Goal: Task Accomplishment & Management: Use online tool/utility

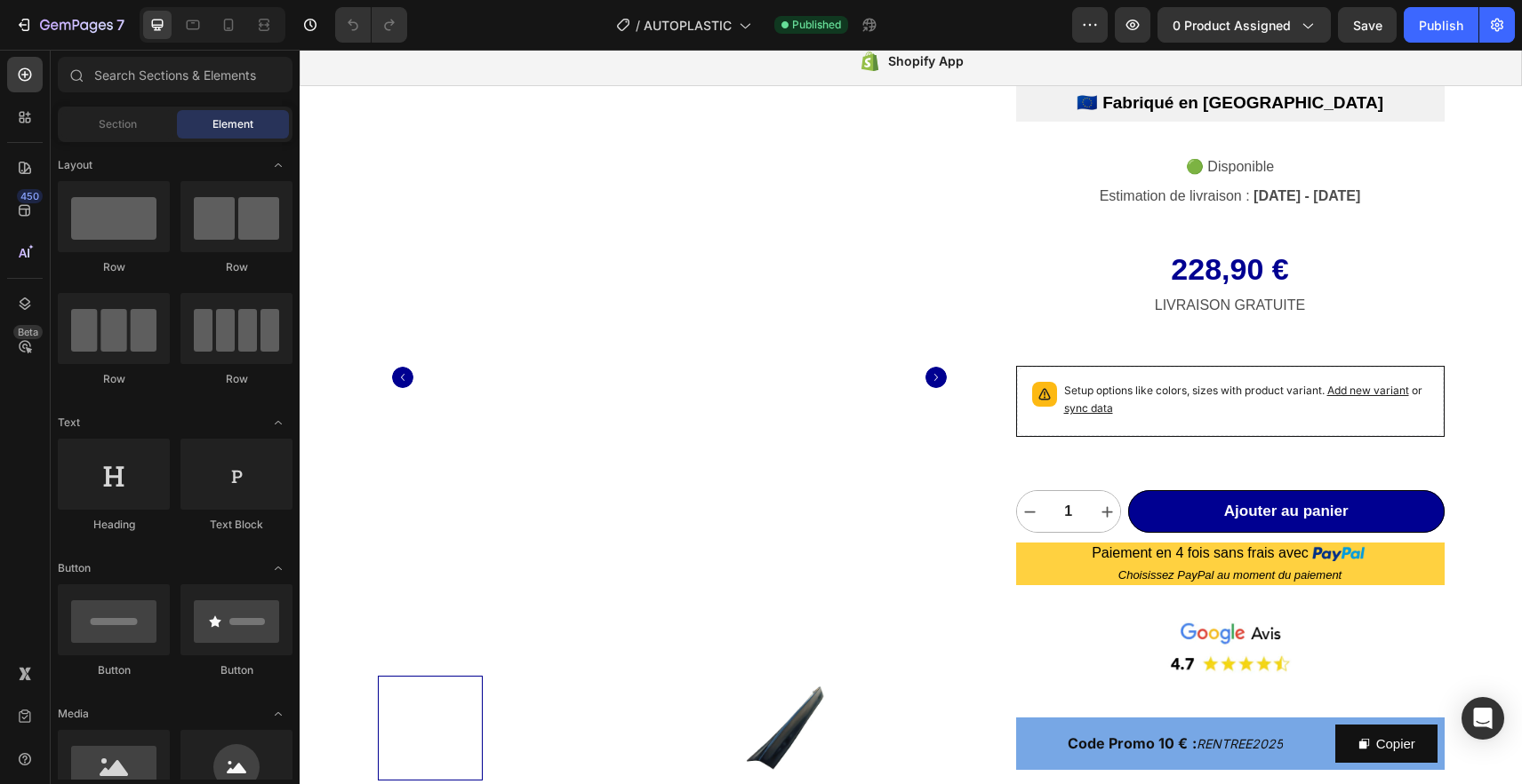
scroll to position [29, 0]
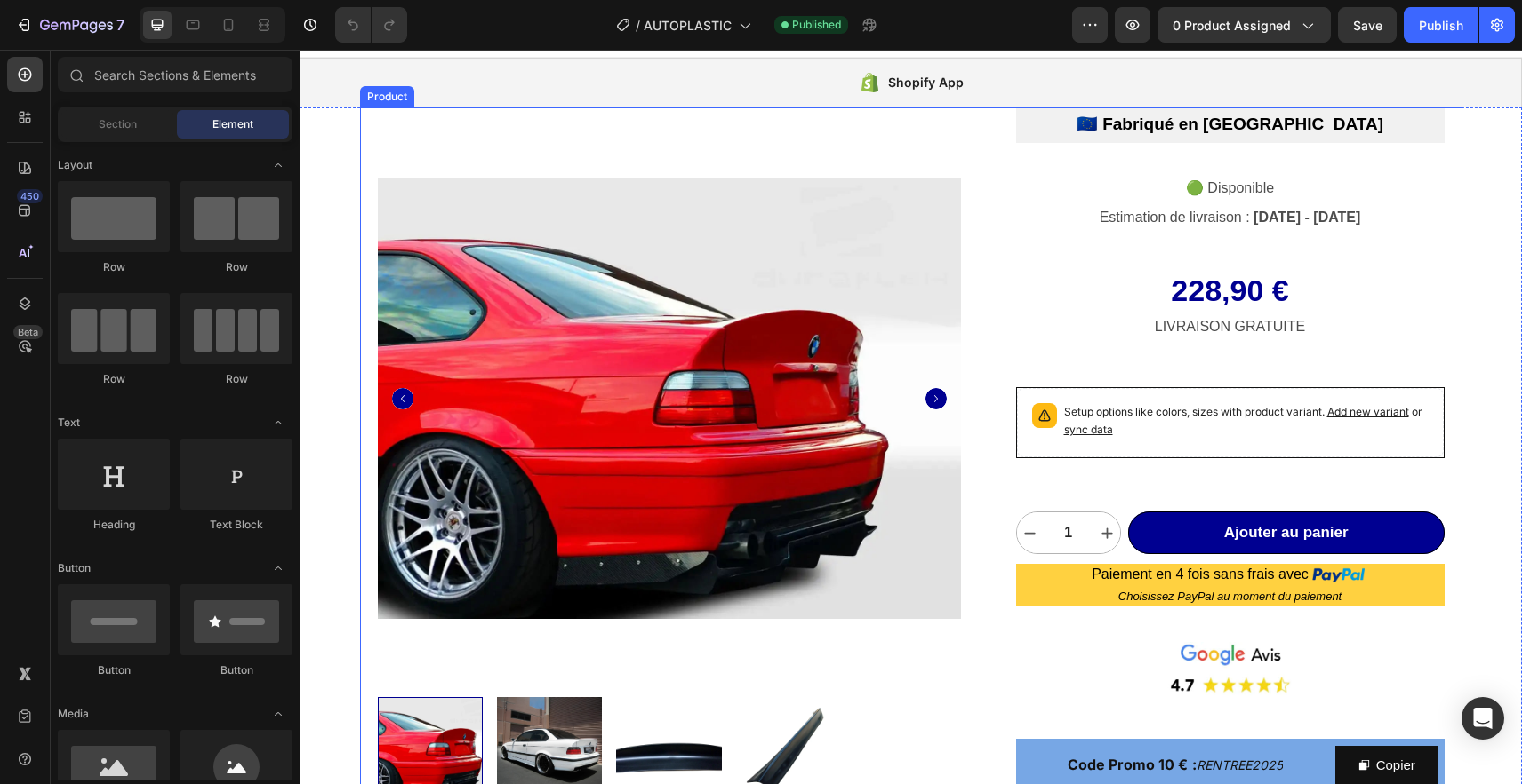
click at [370, 151] on div "Product Images Becquet Ducktail pour BMW E36 Coupé Offrez un style inimitable à…" at bounding box center [911, 715] width 1102 height 1217
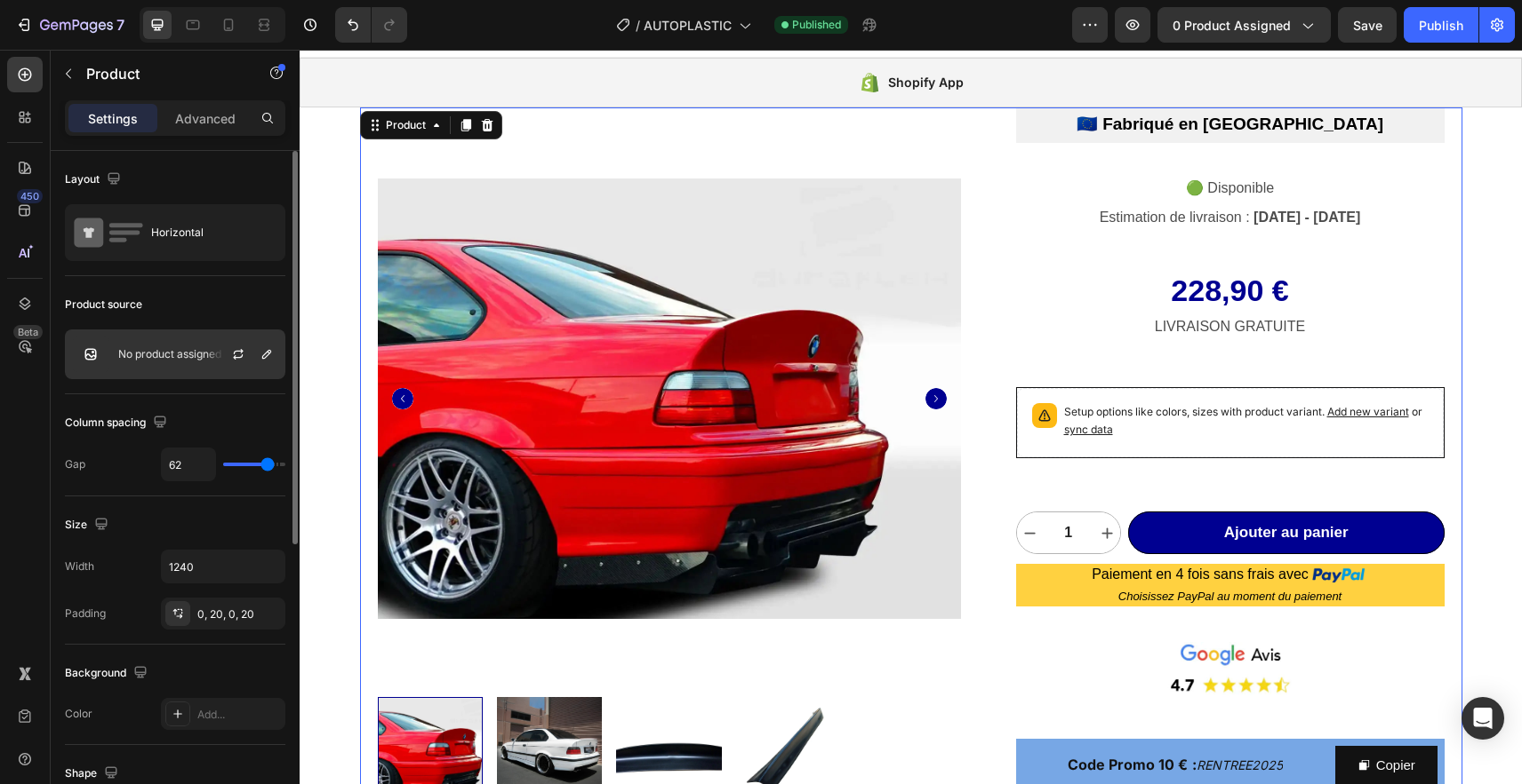
click at [166, 348] on p "No product assigned" at bounding box center [170, 355] width 103 height 13
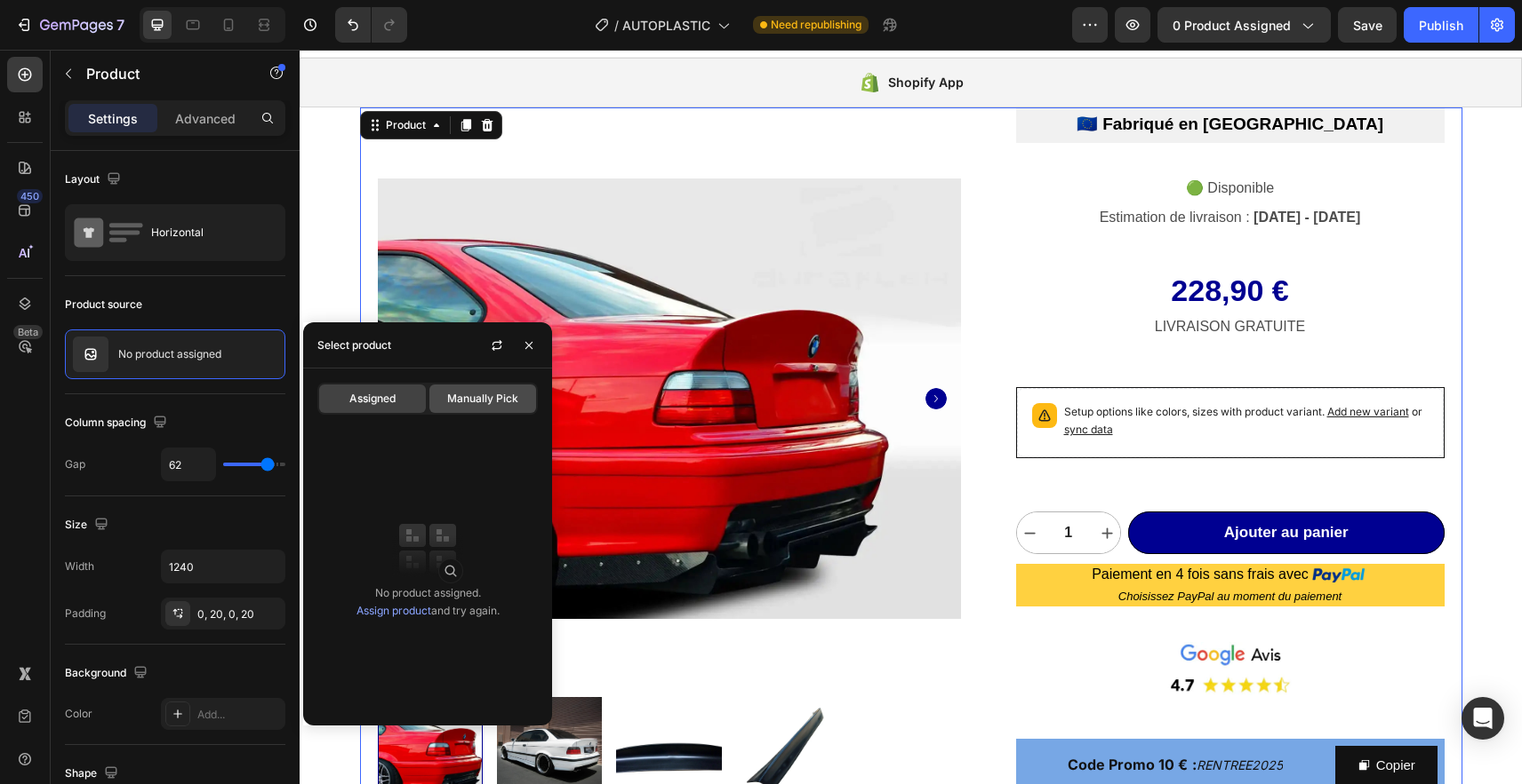
click at [460, 402] on span "Manually Pick" at bounding box center [482, 399] width 71 height 16
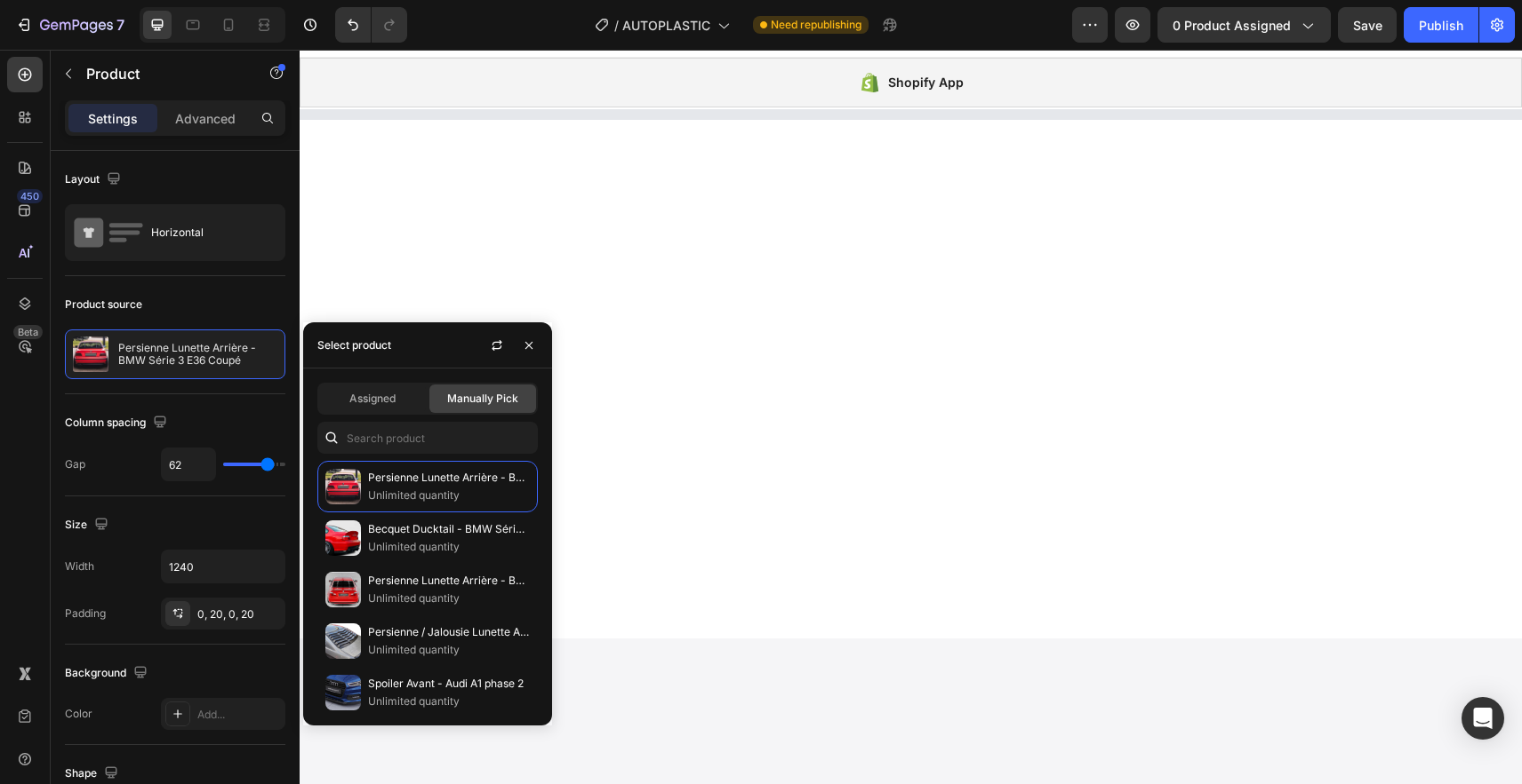
select select "Retro"
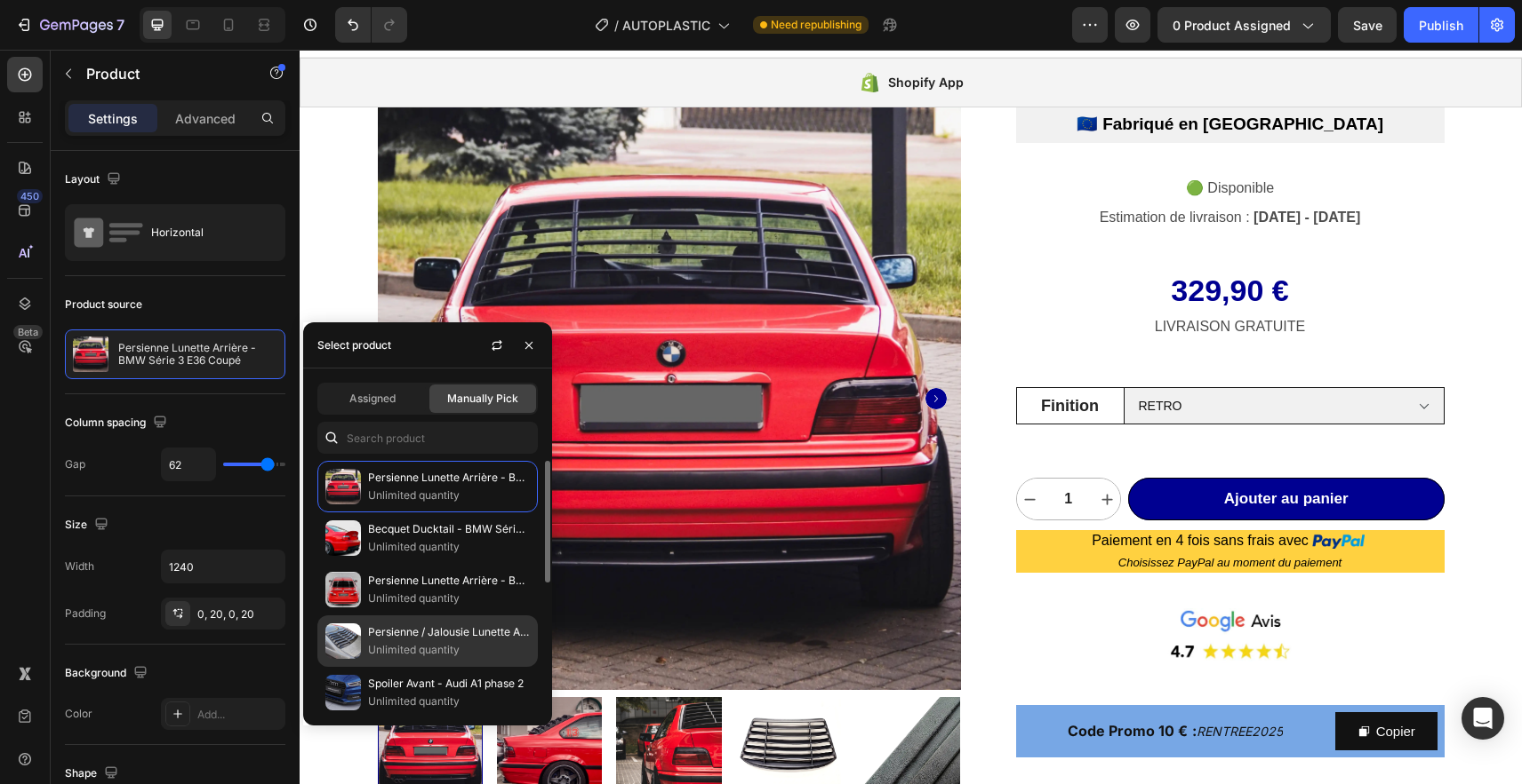
click at [386, 634] on p "Persienne / Jalousie Lunette Arrière - BMW Série 3 Coupé E92" at bounding box center [449, 632] width 162 height 18
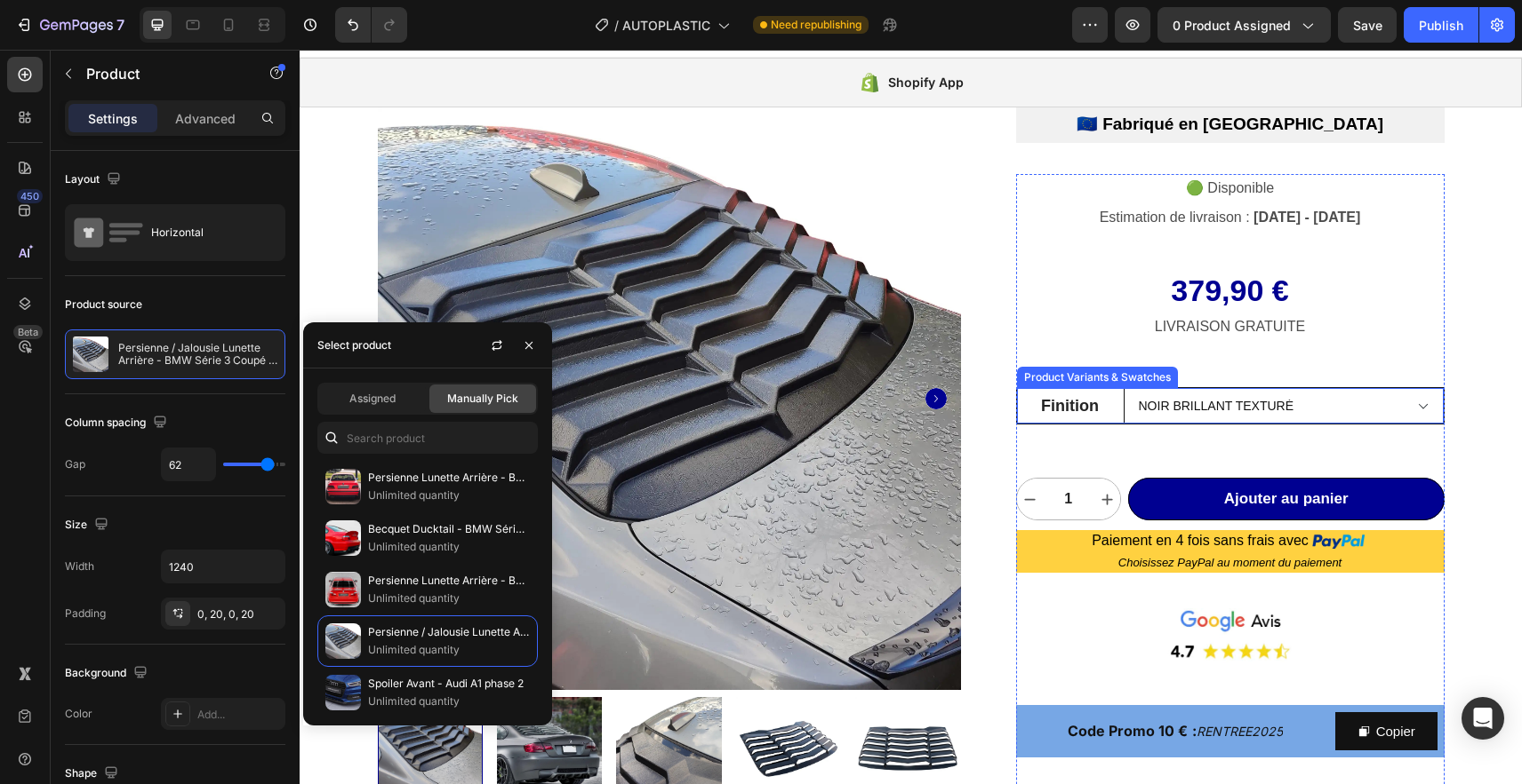
click at [1168, 410] on select "Choisissez votre option Noir brillant texturé Noir brillant lisse Noir mat text…" at bounding box center [1284, 405] width 320 height 35
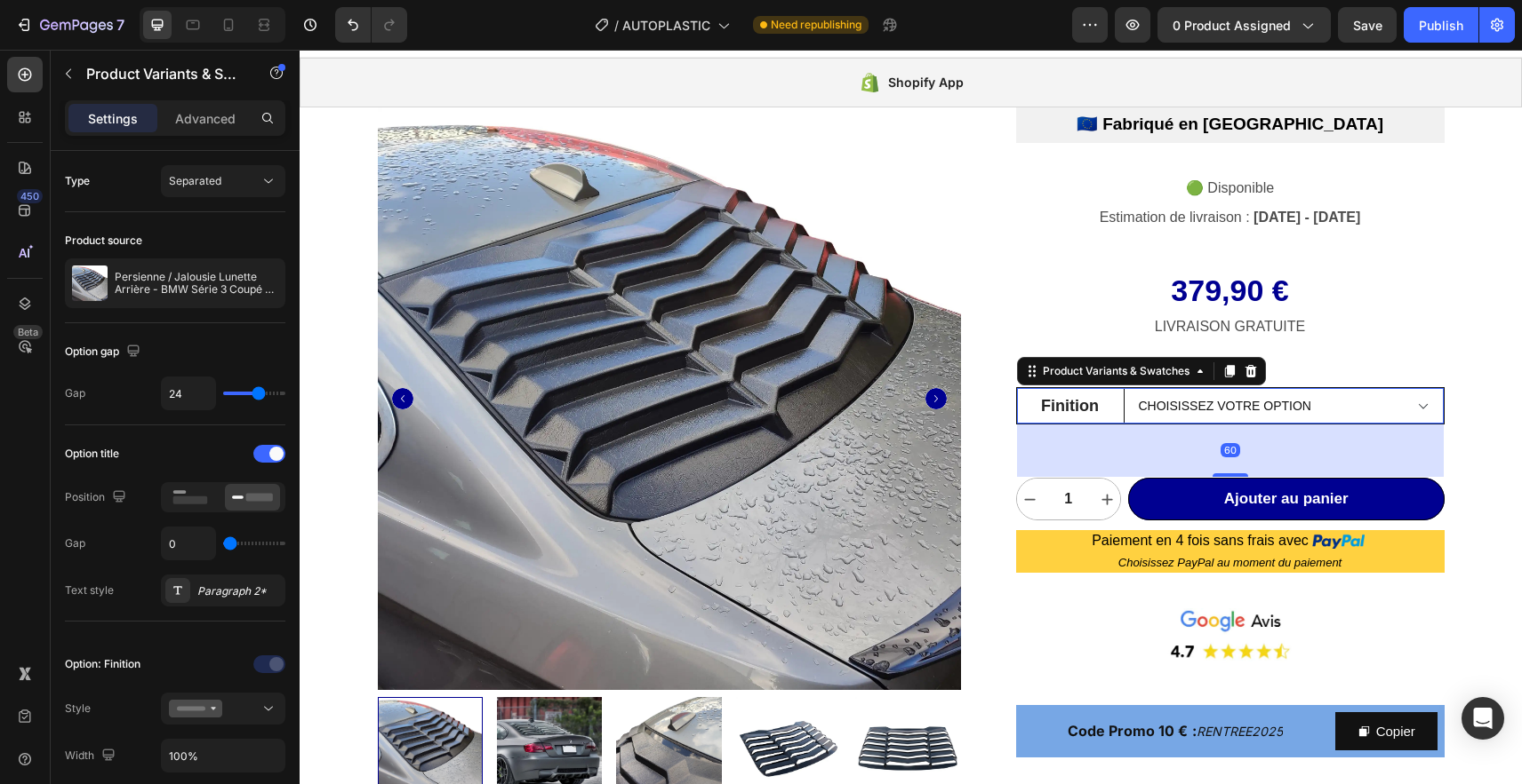
click at [1124, 388] on select "Choisissez votre option Noir brillant texturé Noir brillant lisse Noir mat text…" at bounding box center [1284, 405] width 320 height 35
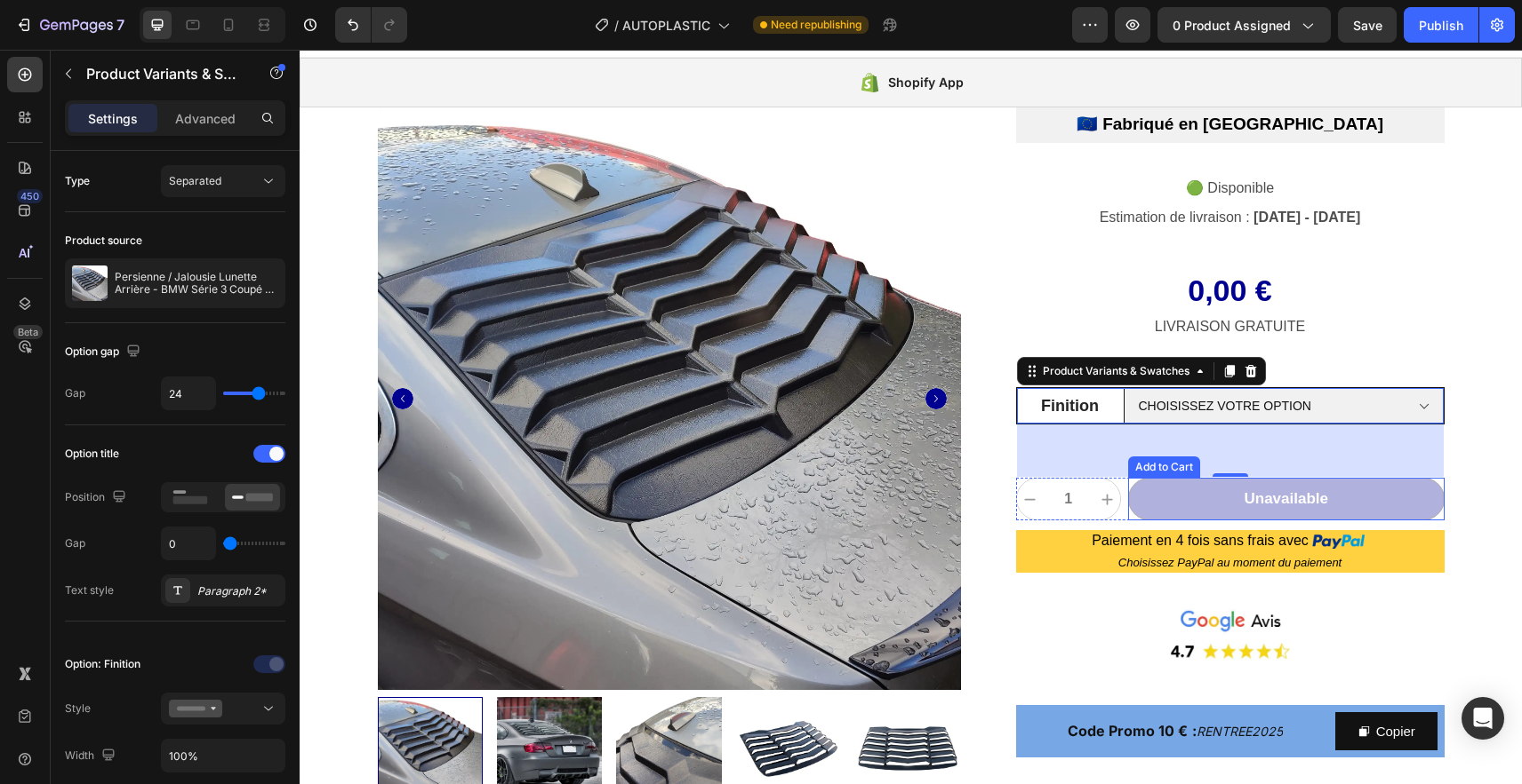
click at [1361, 511] on button "Unavailable" at bounding box center [1285, 499] width 317 height 42
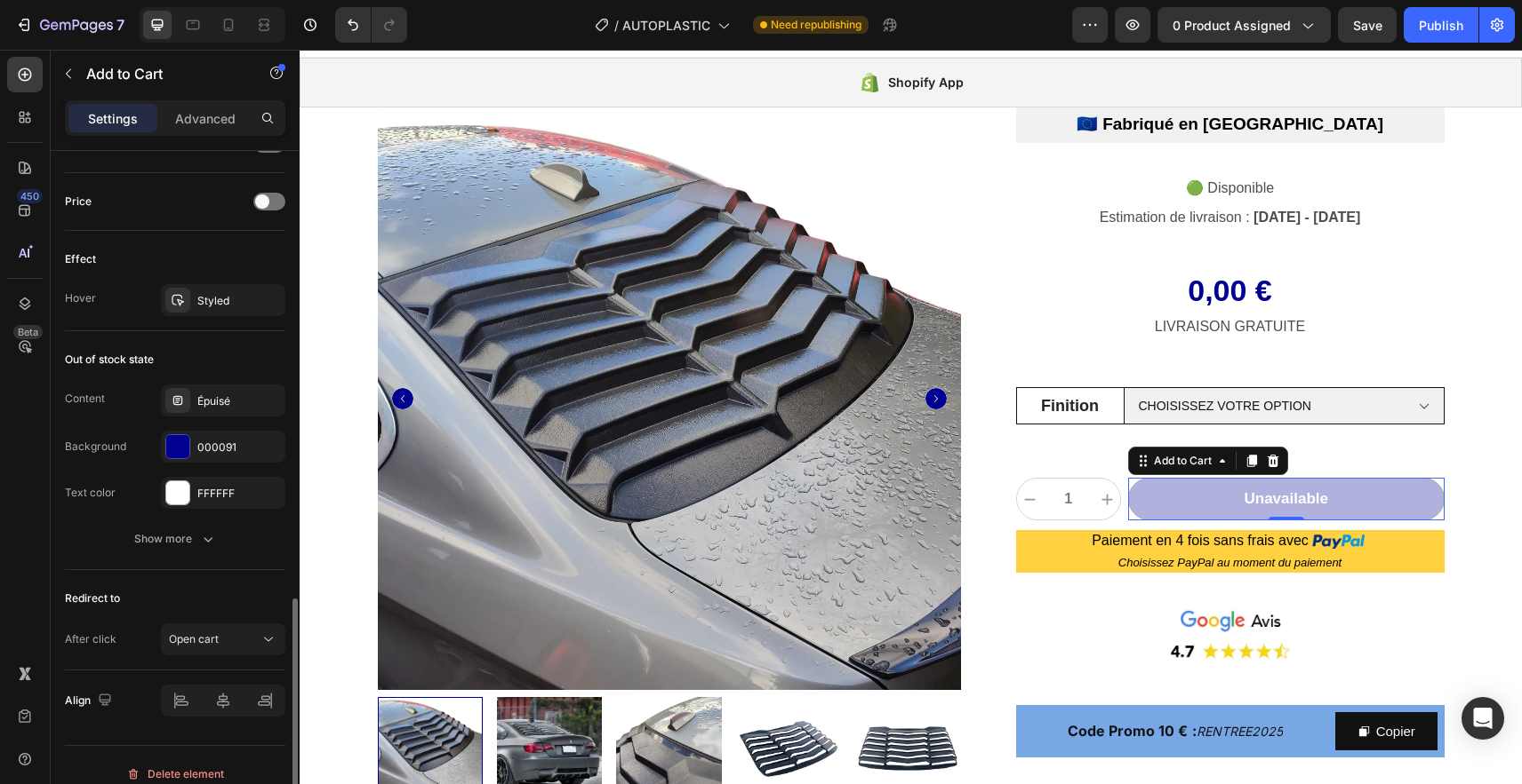
scroll to position [1220, 0]
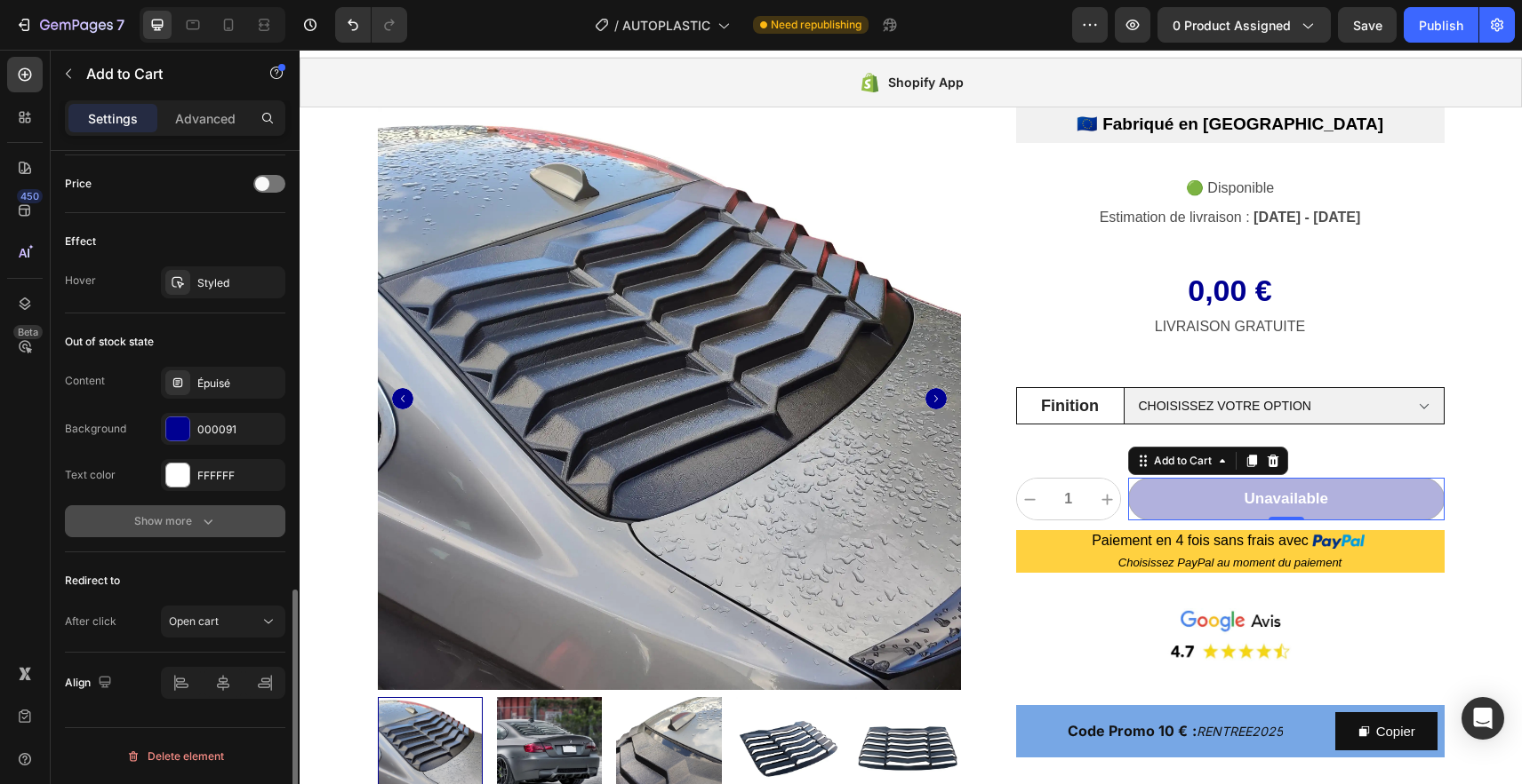
click at [153, 527] on div "Show more" at bounding box center [176, 521] width 83 height 18
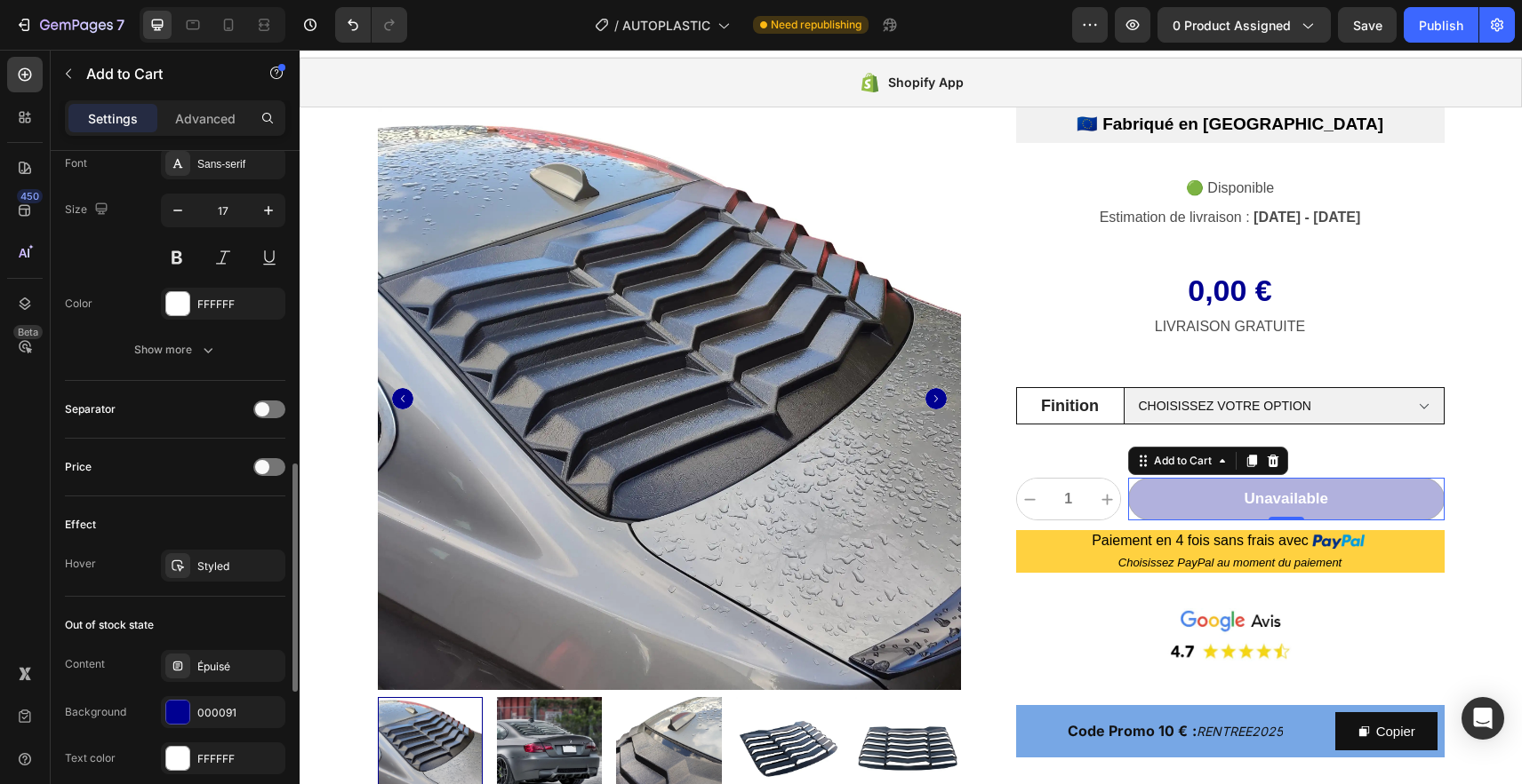
scroll to position [936, 0]
click at [155, 350] on div "Show more" at bounding box center [176, 351] width 83 height 18
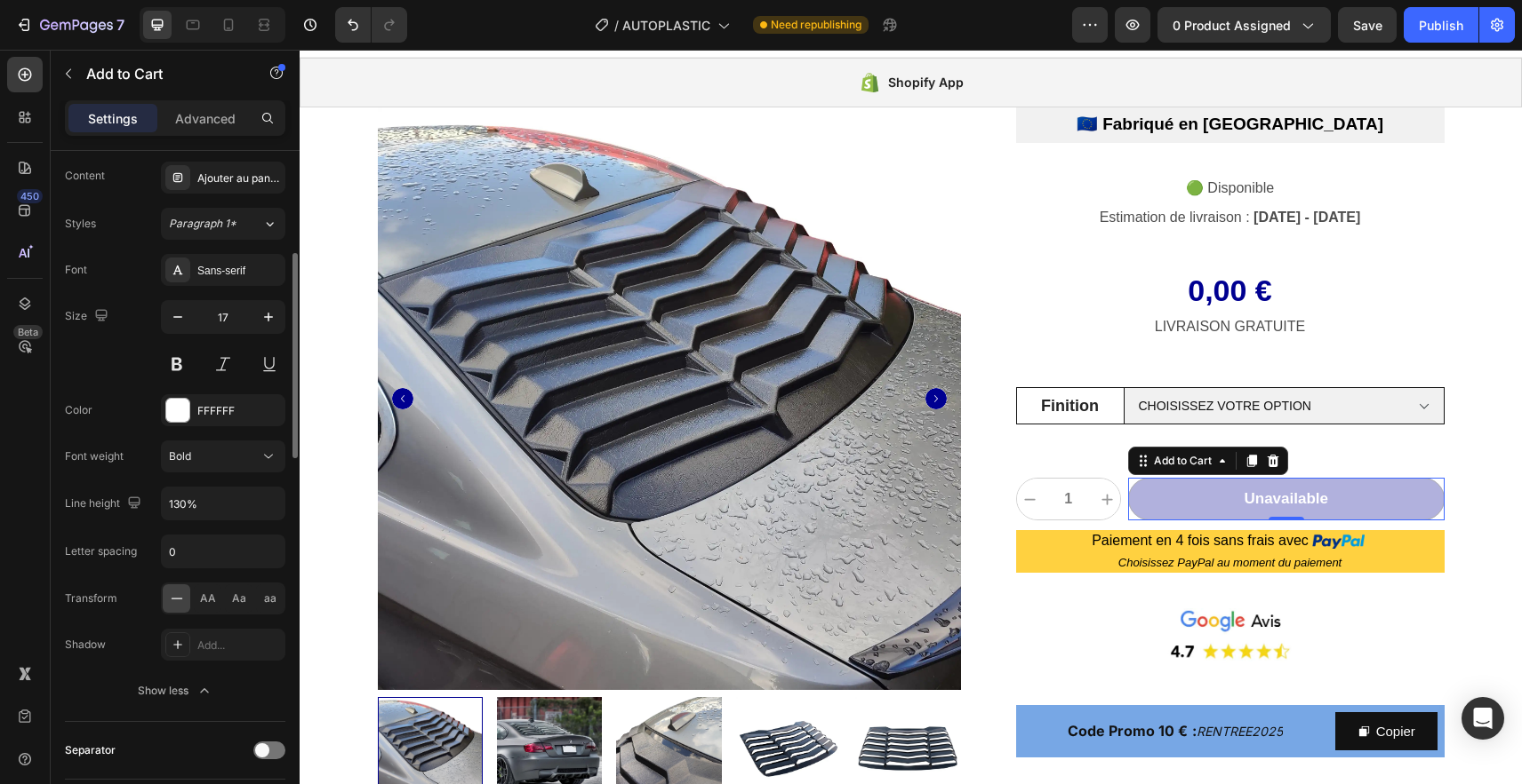
scroll to position [597, 0]
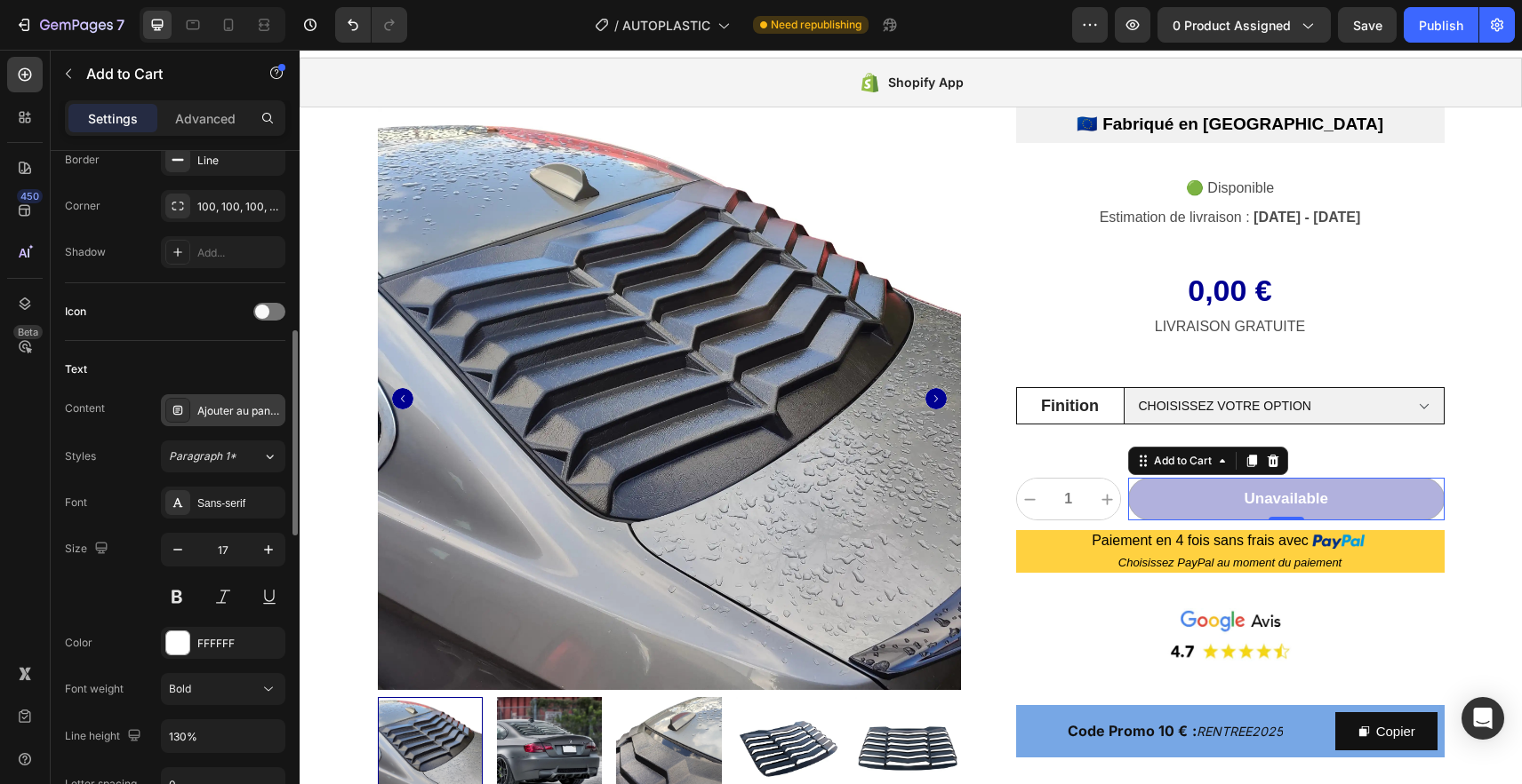
click at [219, 420] on div "Ajouter au panier" at bounding box center [223, 410] width 125 height 32
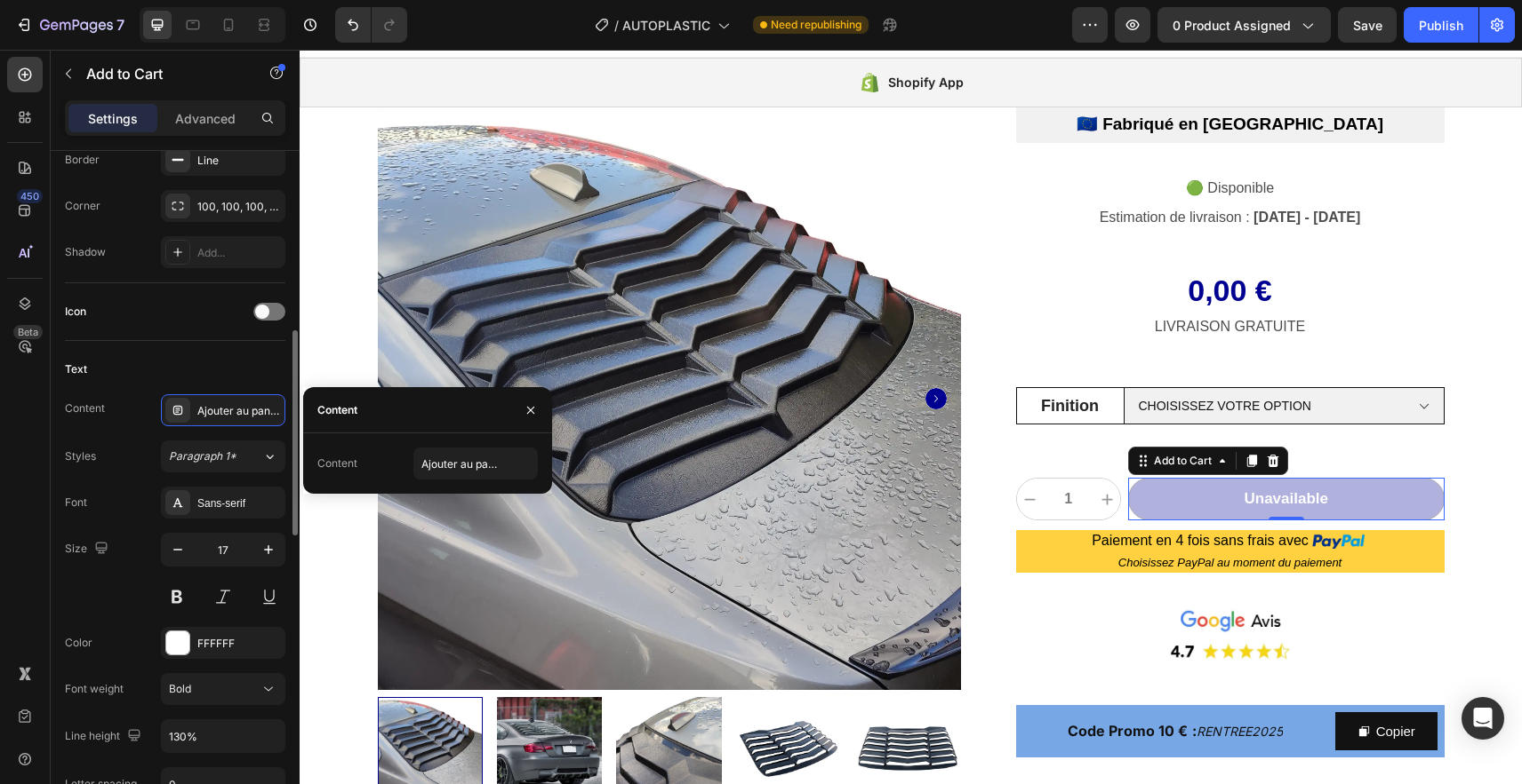
click at [123, 428] on div "Content Ajouter au panier Styles Paragraph 1* Font Sans-serif Size 17 Color FFF…" at bounding box center [175, 667] width 220 height 546
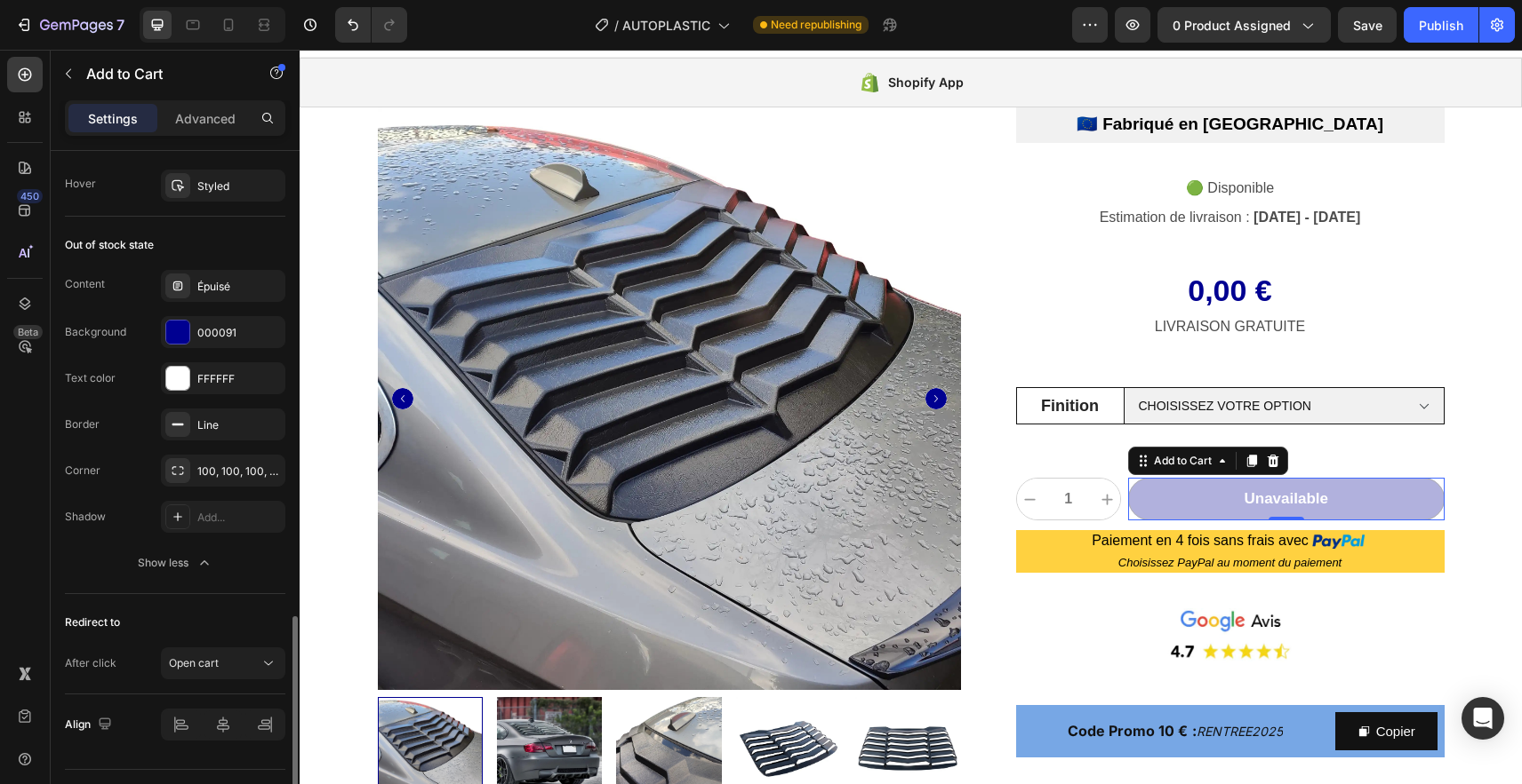
scroll to position [1592, 0]
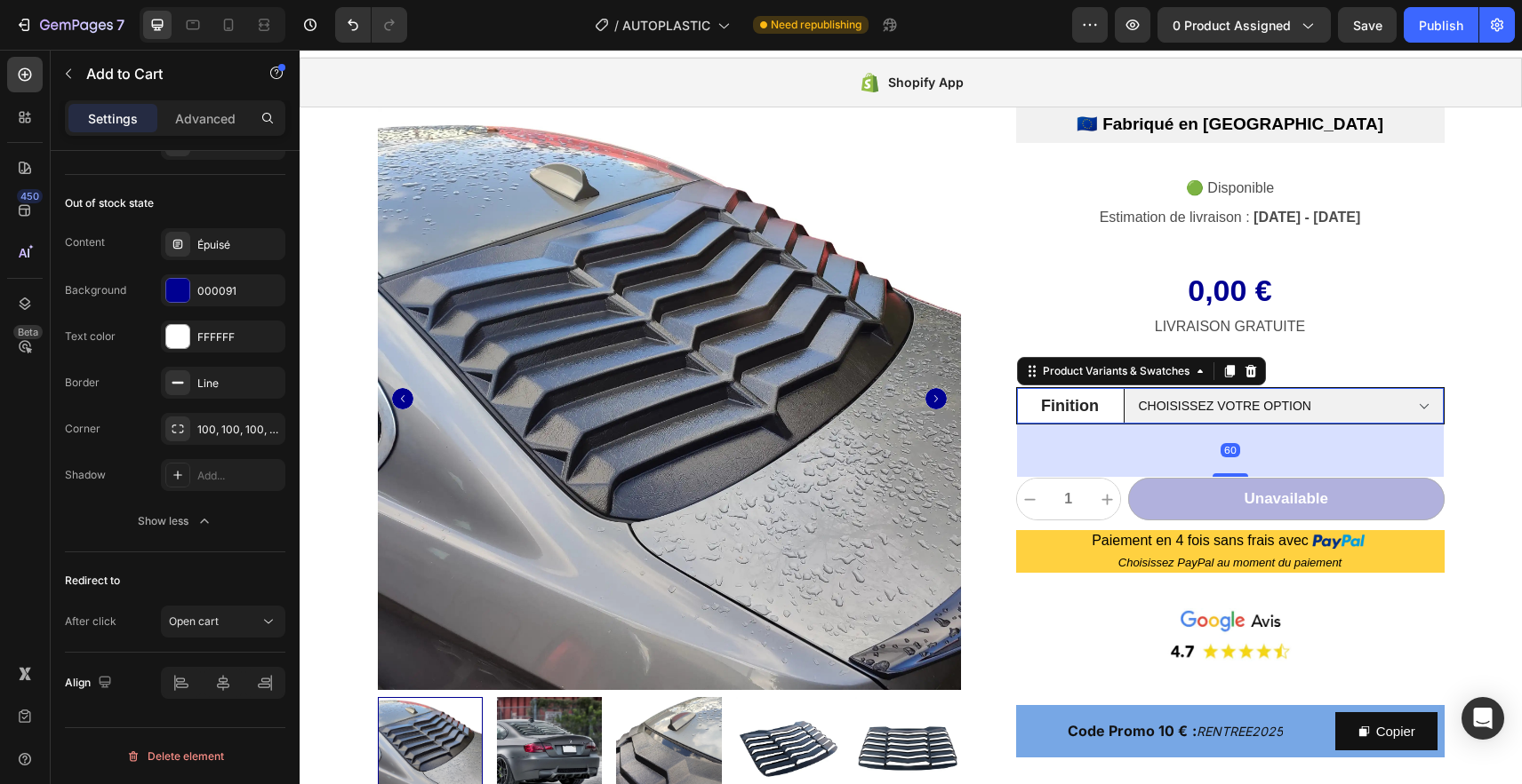
click at [1120, 418] on legend "Finition" at bounding box center [1070, 405] width 107 height 35
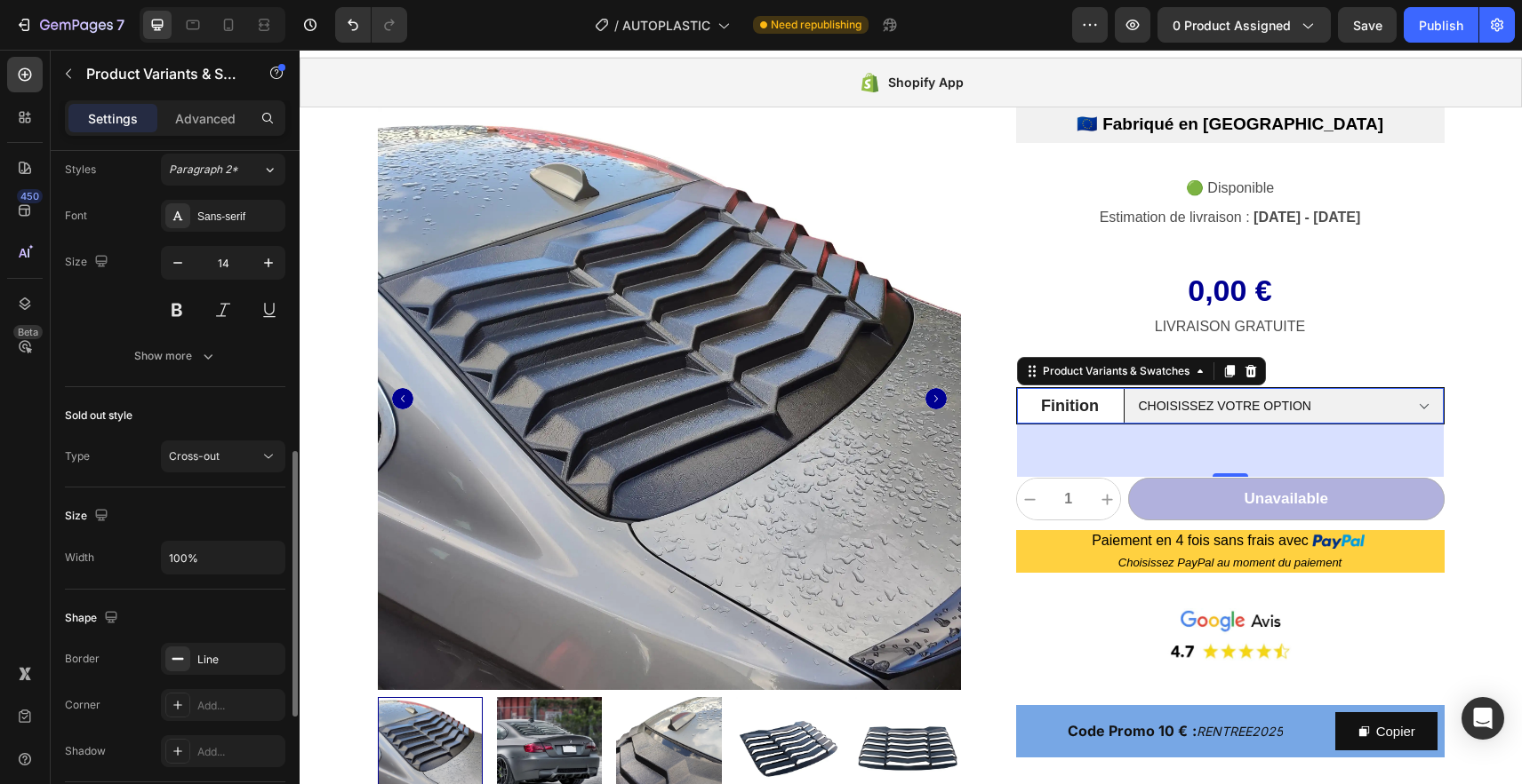
scroll to position [1072, 0]
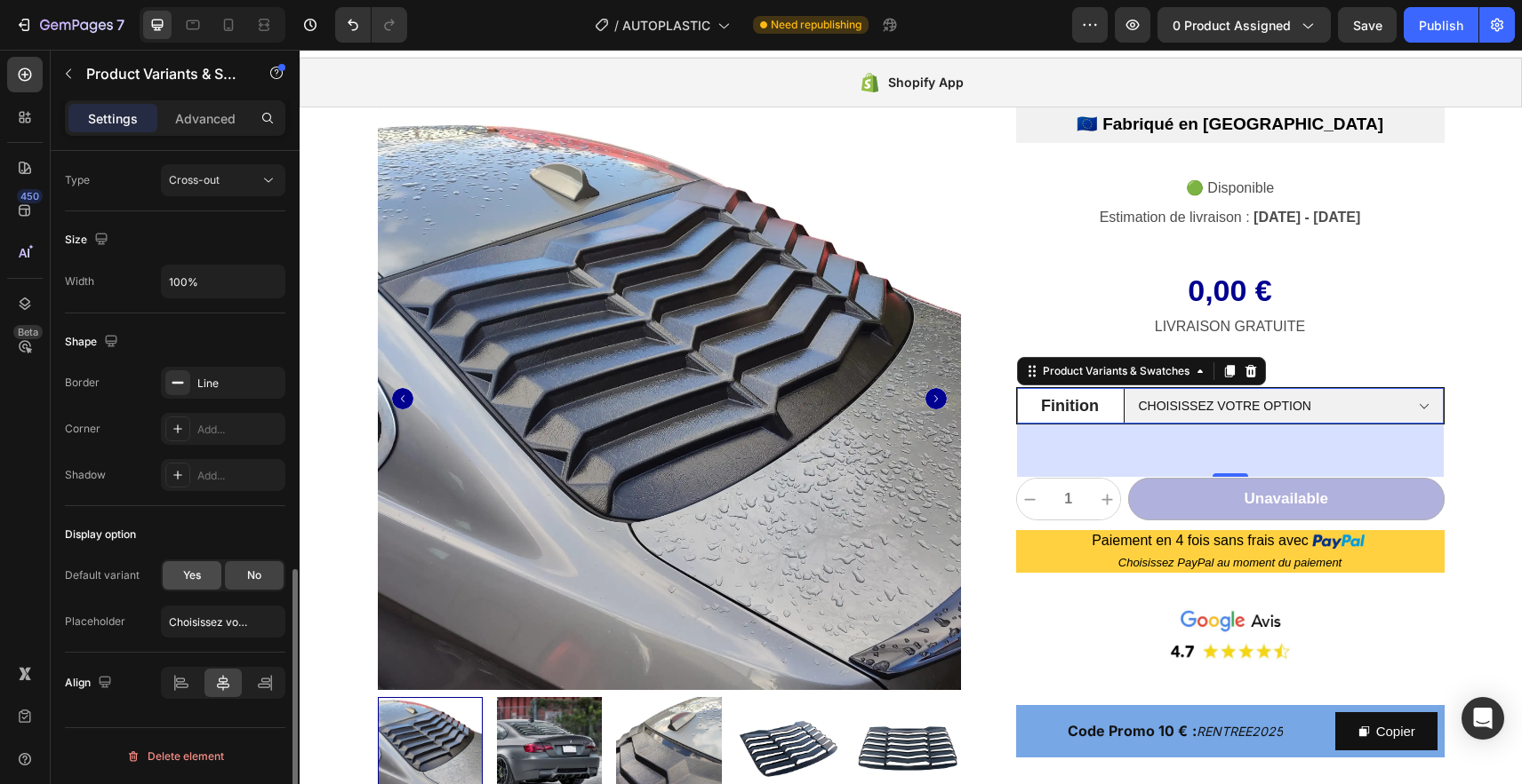
click at [193, 578] on span "Yes" at bounding box center [192, 576] width 18 height 16
select select "Noir brillant texturé"
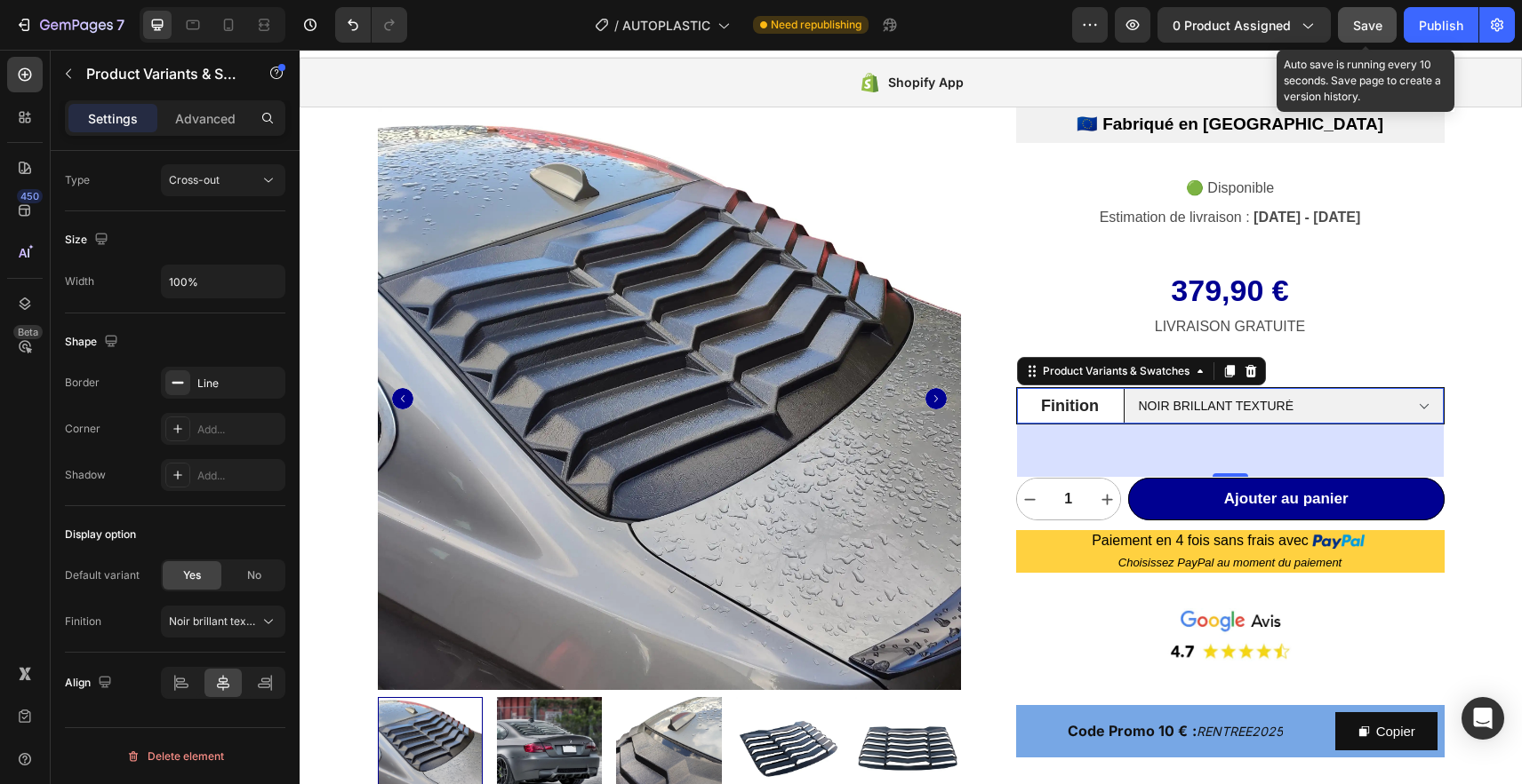
click at [1371, 31] on span "Save" at bounding box center [1368, 25] width 29 height 15
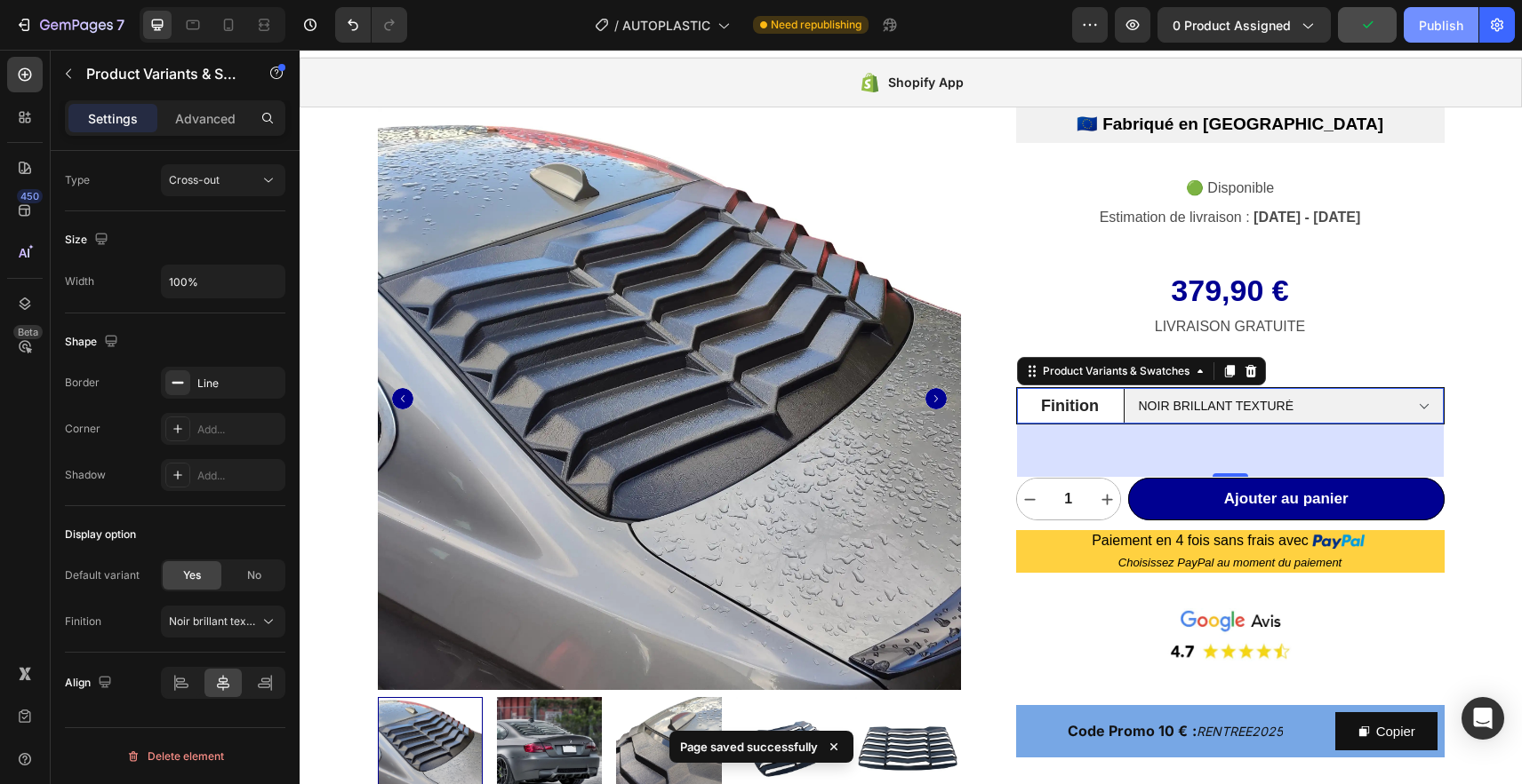
click at [1442, 29] on div "Publish" at bounding box center [1440, 25] width 44 height 19
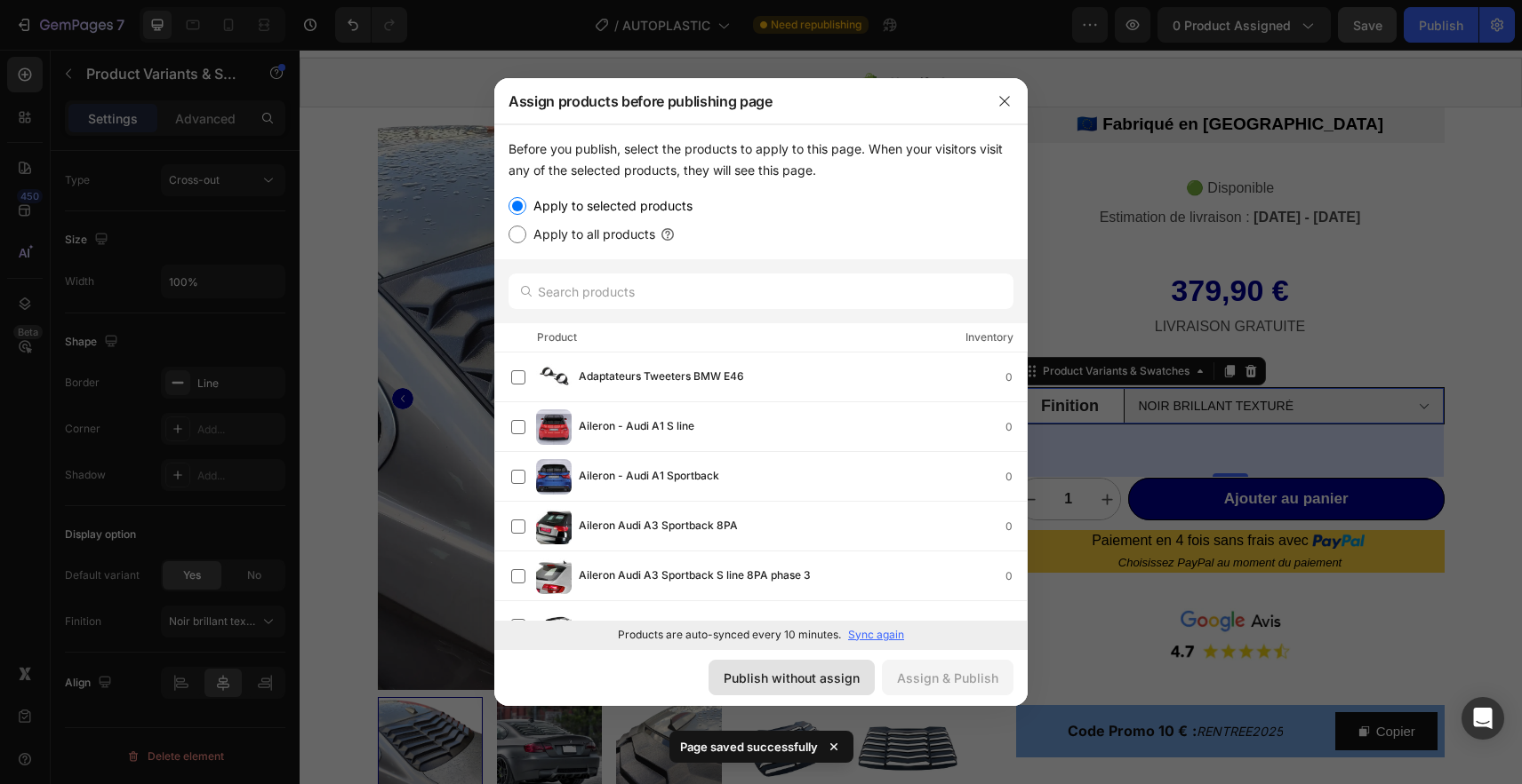
click at [755, 672] on div "Publish without assign" at bounding box center [791, 678] width 136 height 19
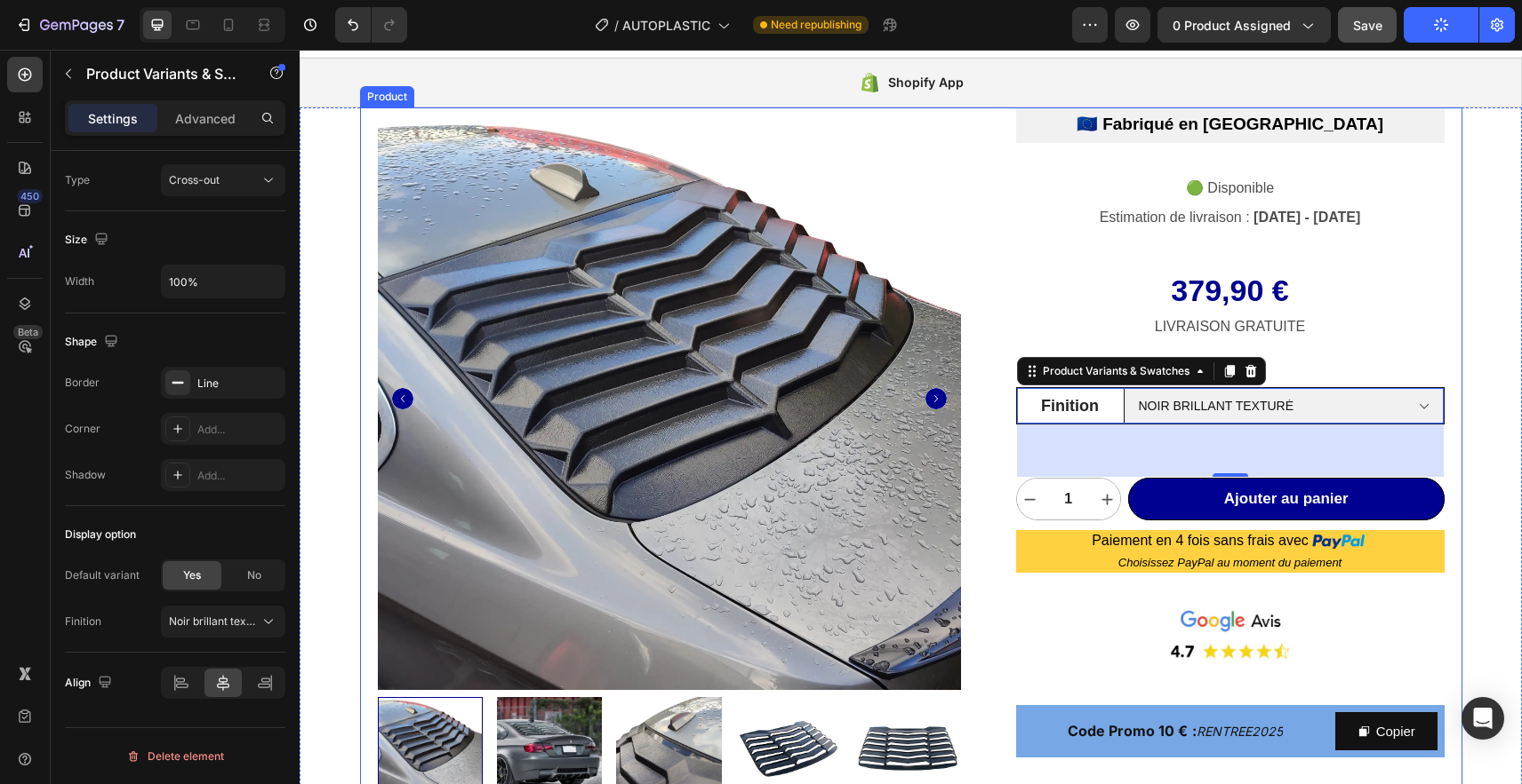
click at [368, 121] on div "Product Images Persienne pour lunette arrière de BMW E92 L'accessoire de person…" at bounding box center [911, 698] width 1102 height 1183
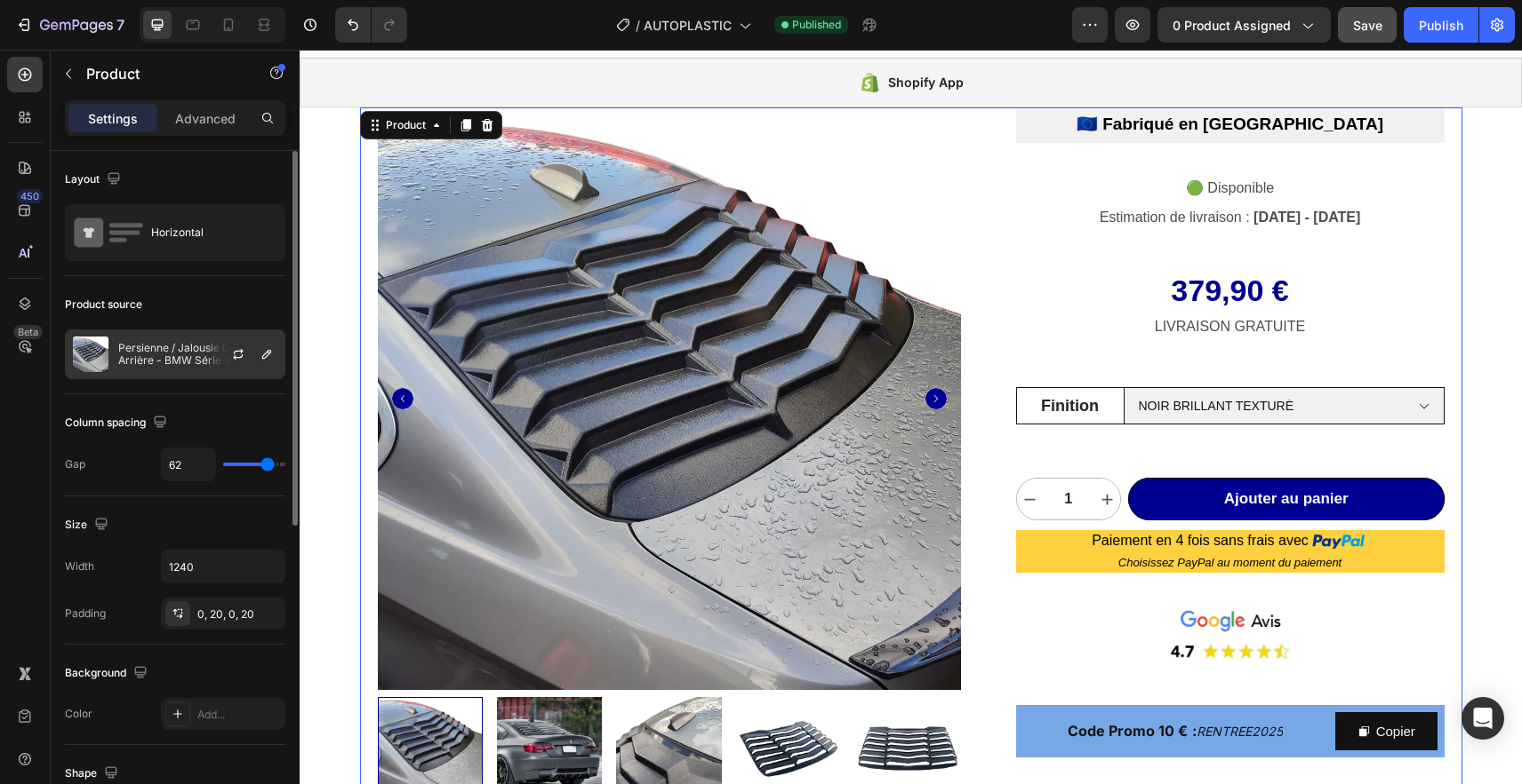
click at [192, 353] on p "Persienne / Jalousie Lunette Arrière - BMW Série 3 Coupé E92" at bounding box center [198, 355] width 159 height 25
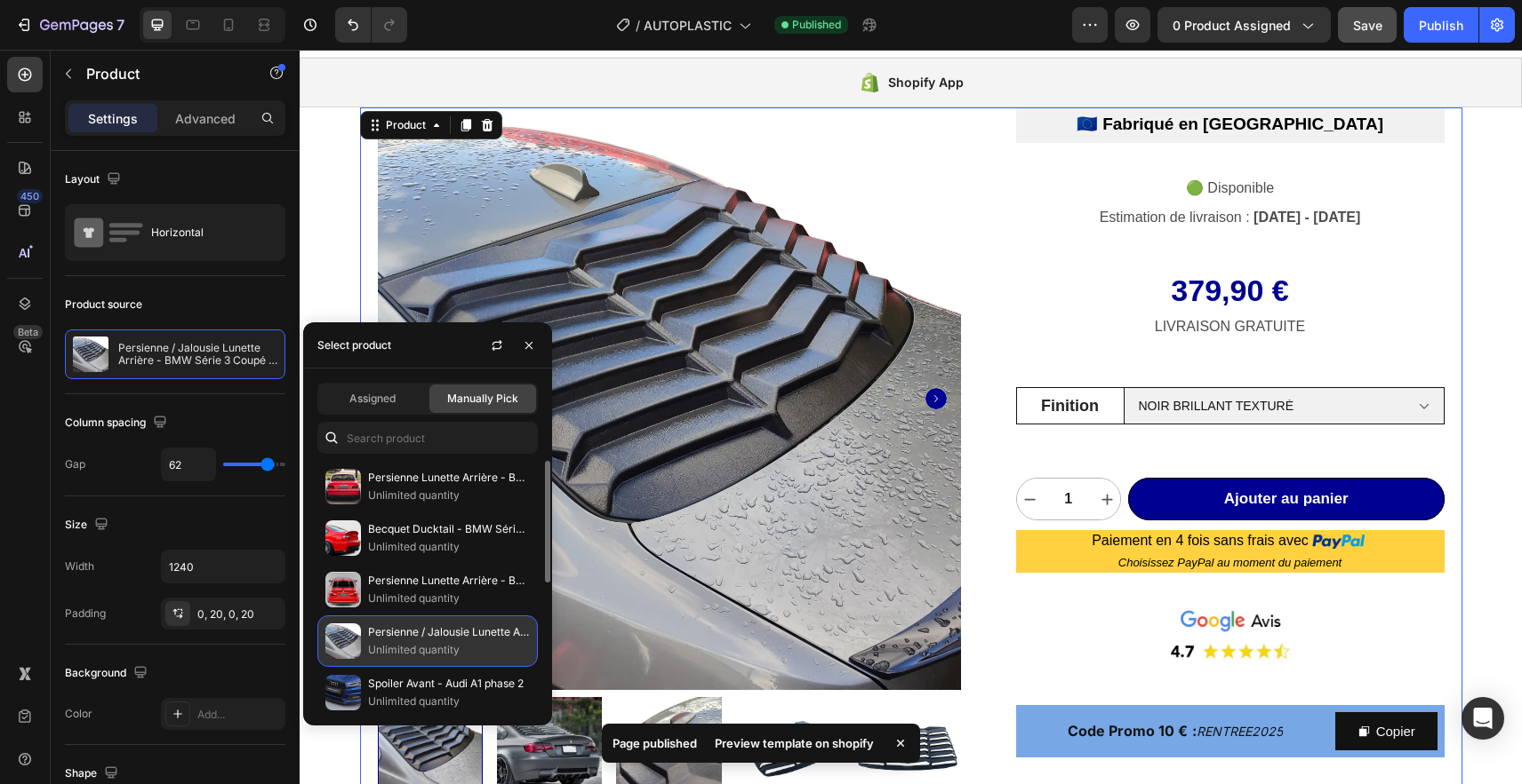
click at [445, 632] on p "Persienne / Jalousie Lunette Arrière - BMW Série 3 Coupé E92" at bounding box center [449, 632] width 162 height 18
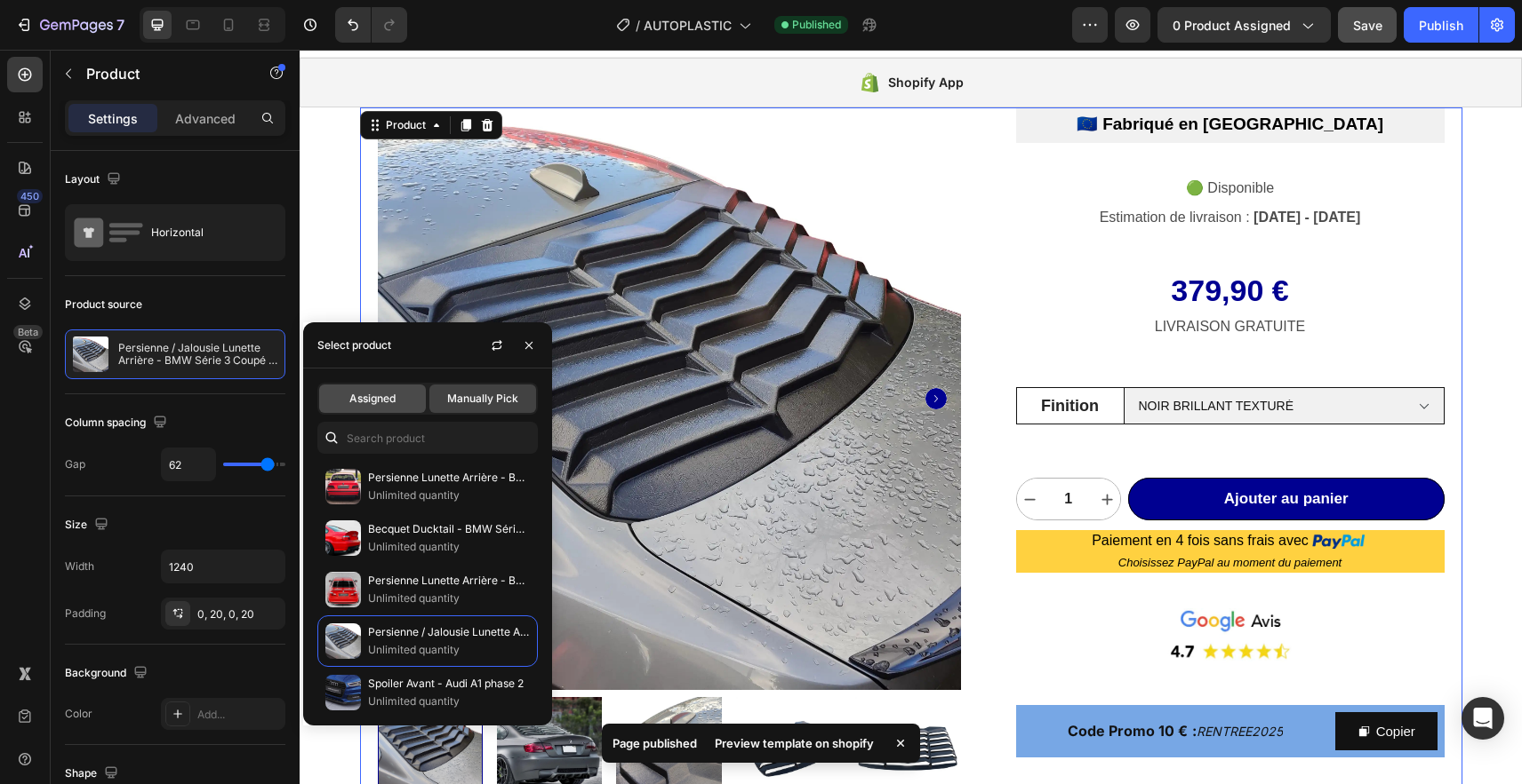
click at [383, 392] on span "Assigned" at bounding box center [372, 399] width 46 height 16
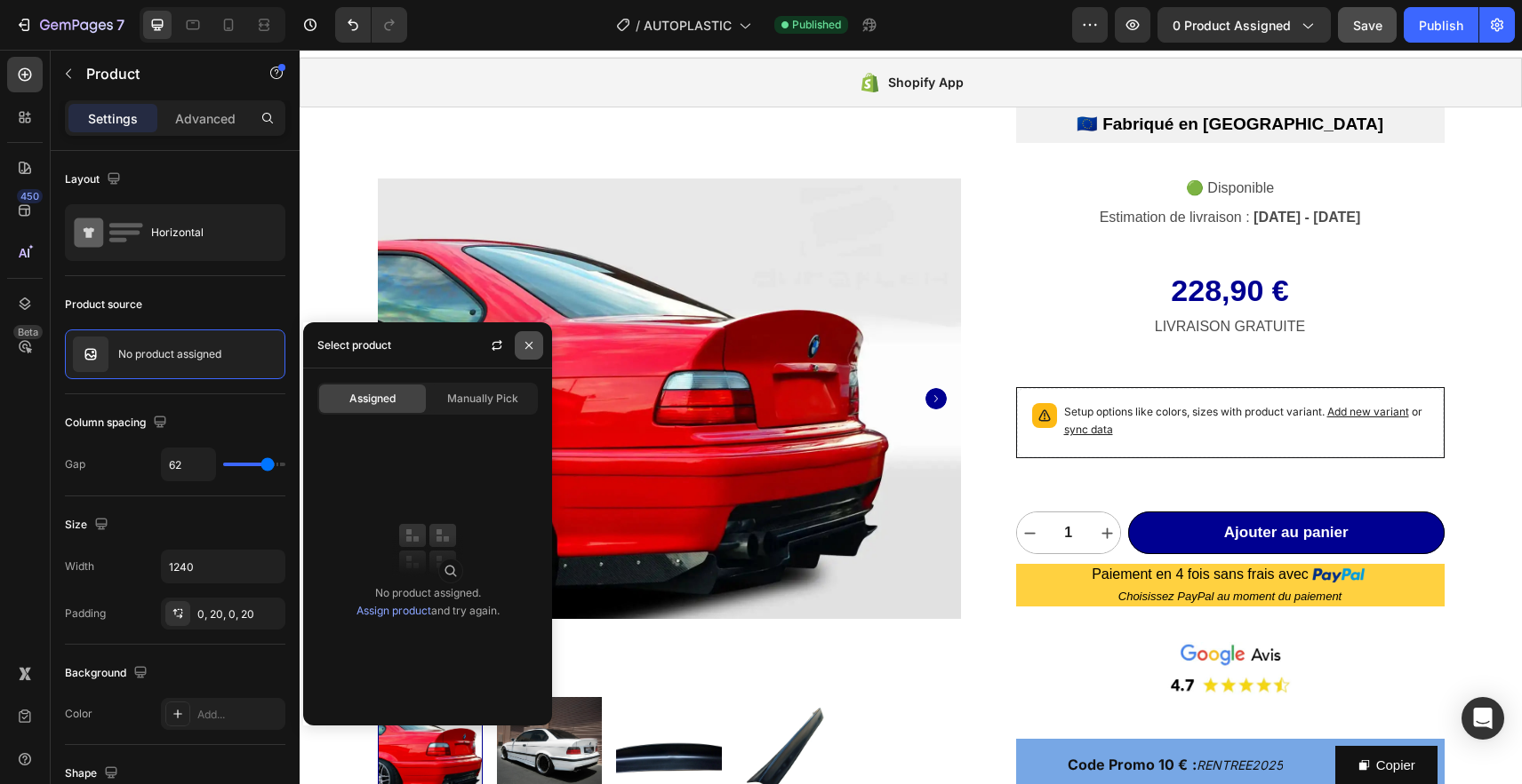
click at [529, 346] on icon "button" at bounding box center [529, 346] width 14 height 14
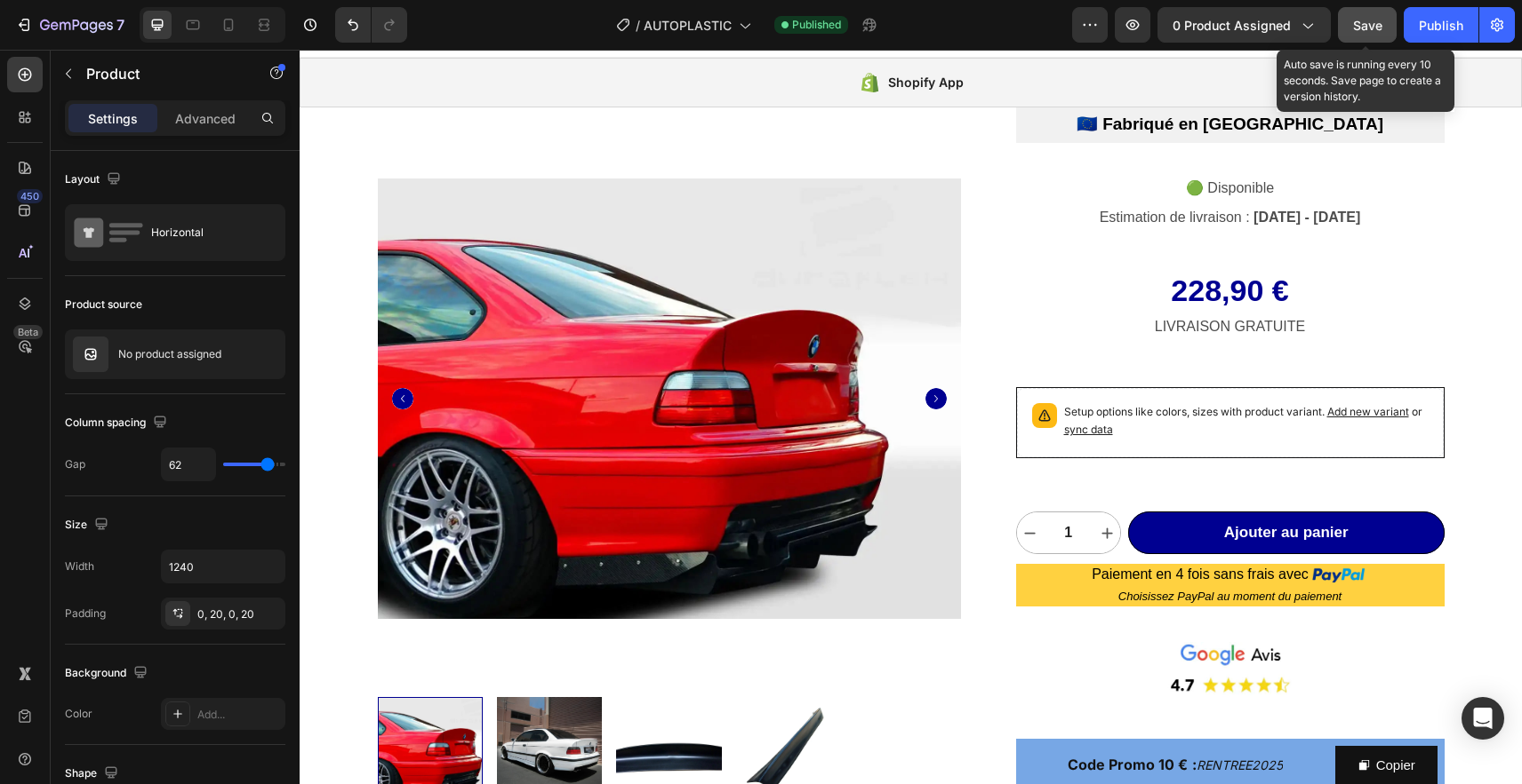
click at [1363, 29] on span "Save" at bounding box center [1368, 25] width 29 height 15
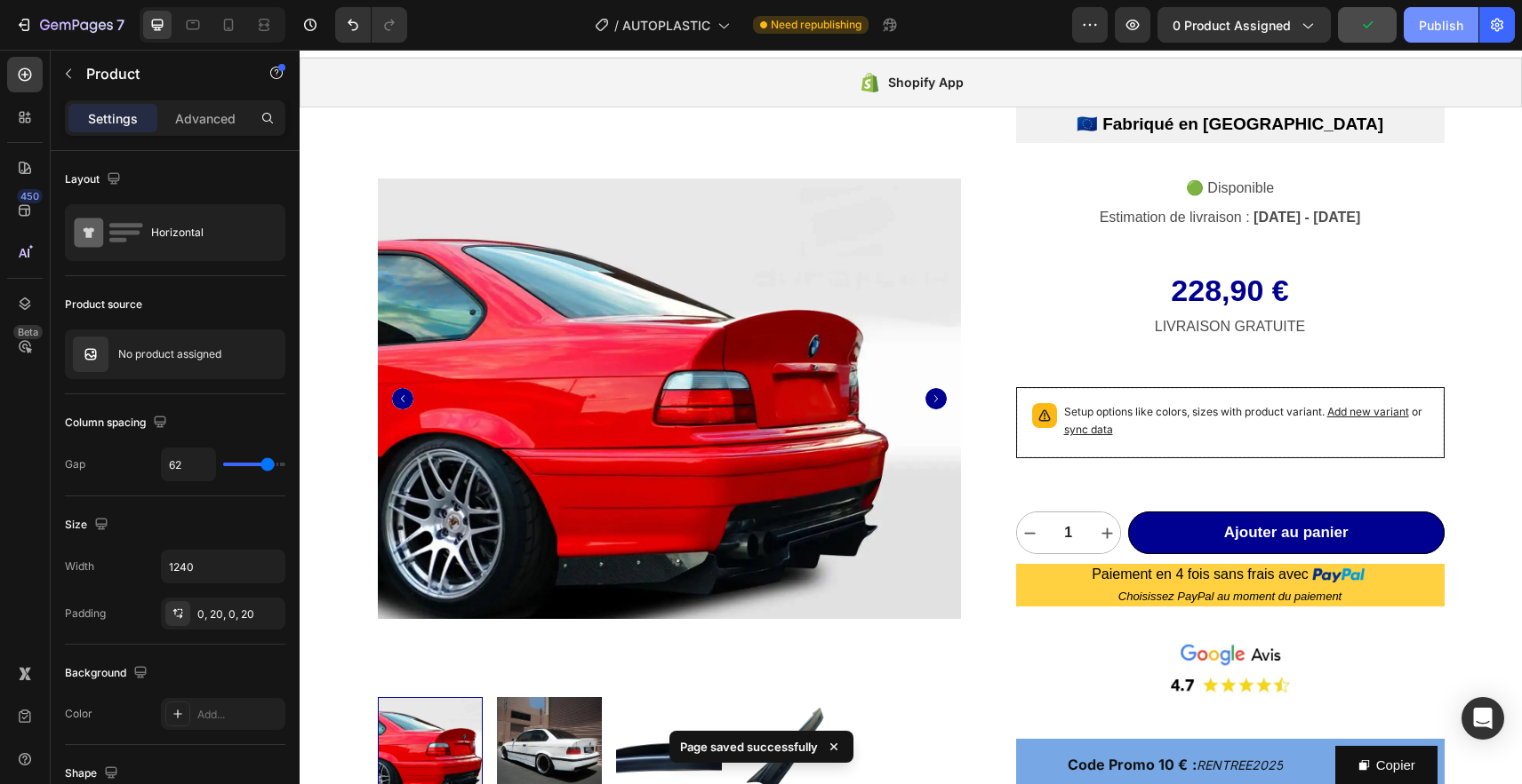
click at [1435, 29] on div "Publish" at bounding box center [1440, 25] width 44 height 19
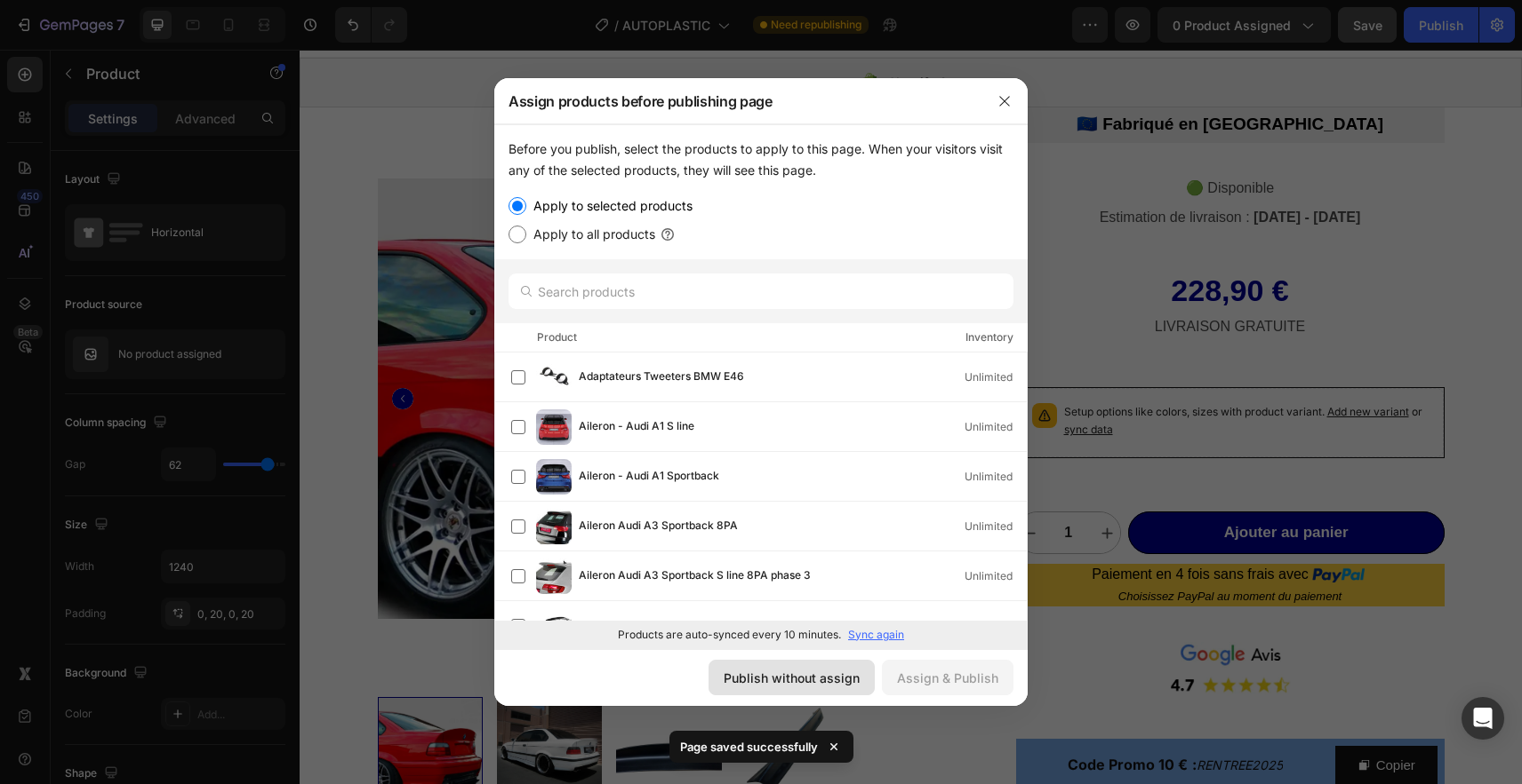
click at [795, 683] on div "Publish without assign" at bounding box center [791, 678] width 136 height 19
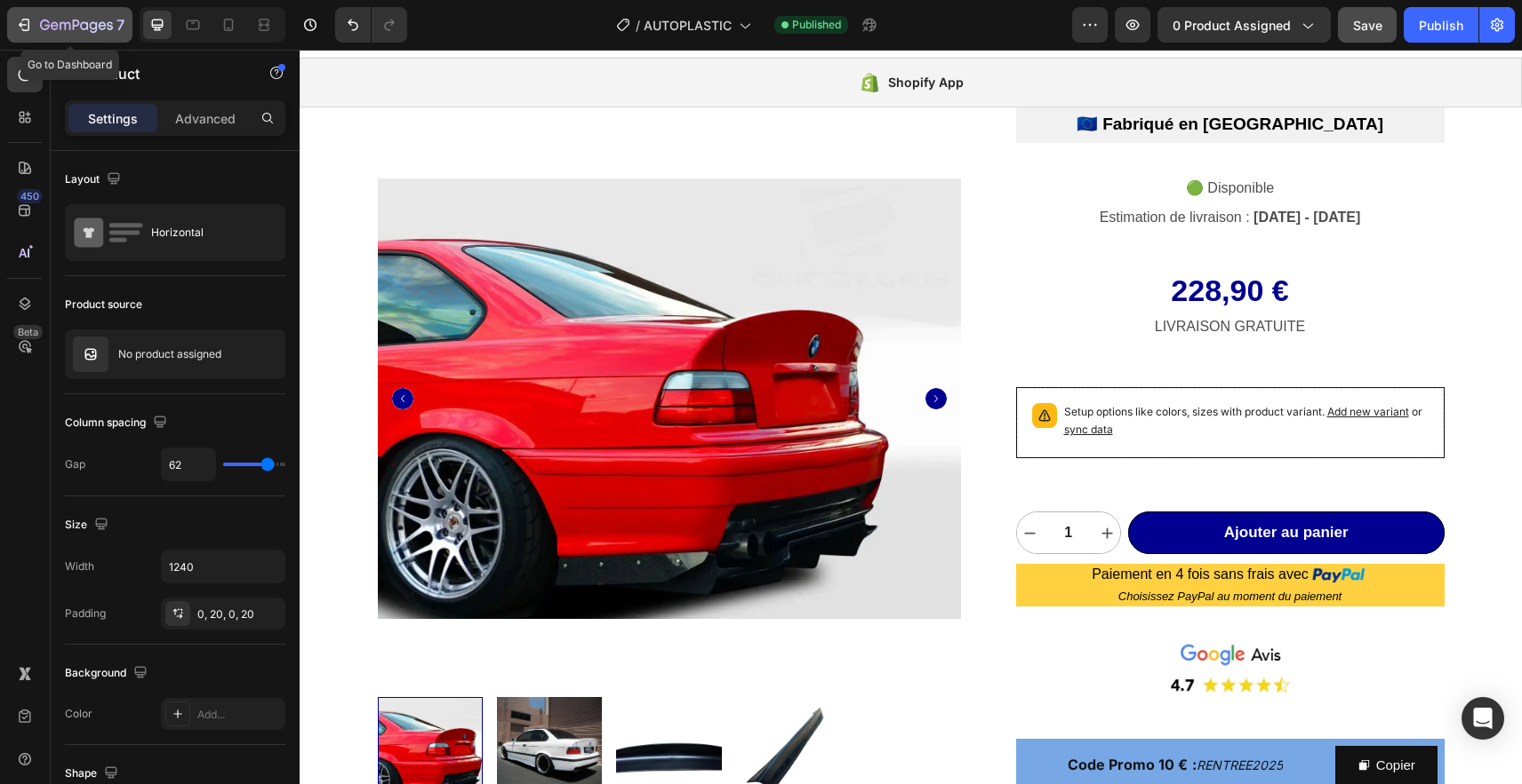
click at [61, 20] on icon "button" at bounding box center [76, 26] width 73 height 15
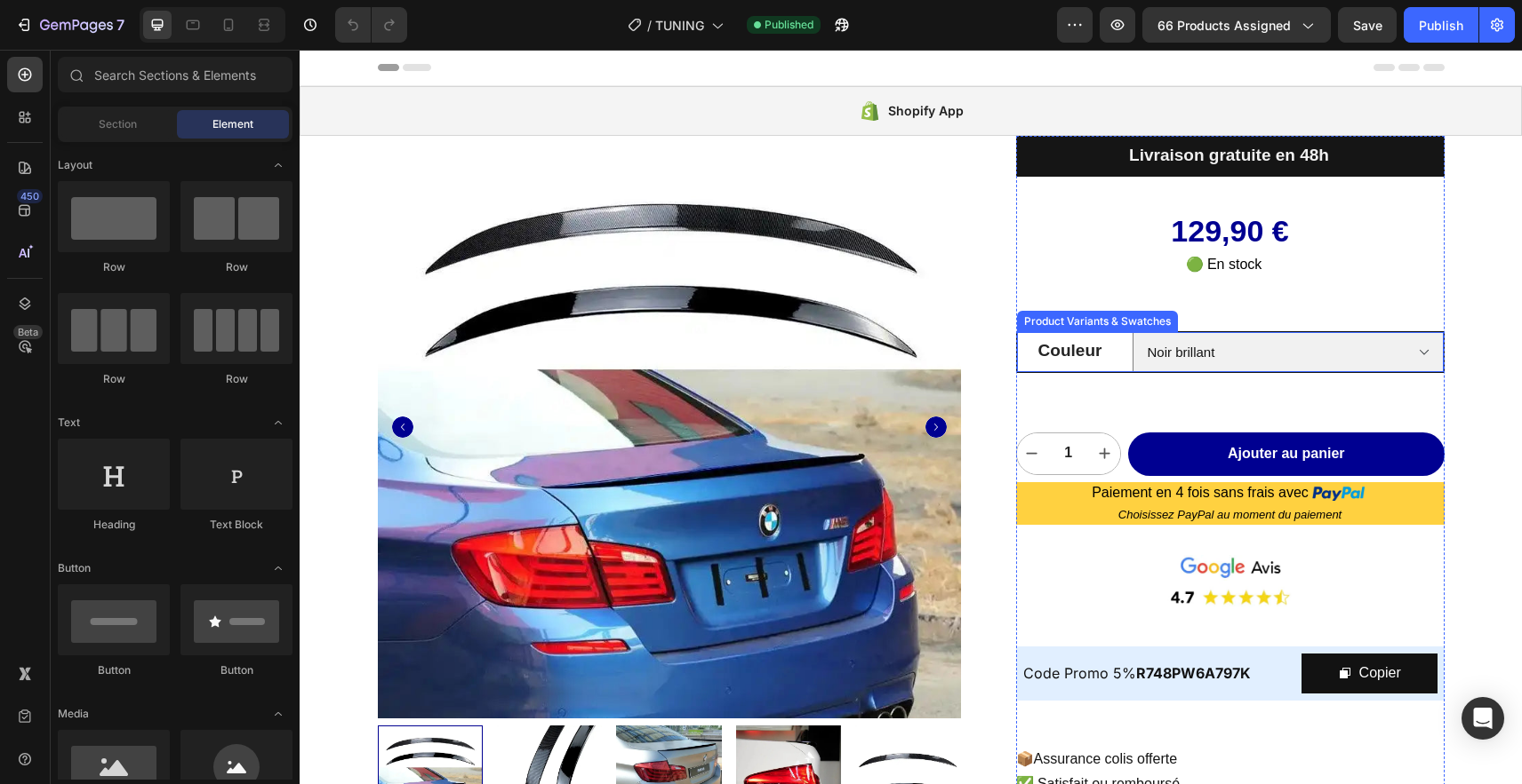
click at [1116, 367] on legend "Couleur" at bounding box center [1070, 350] width 107 height 37
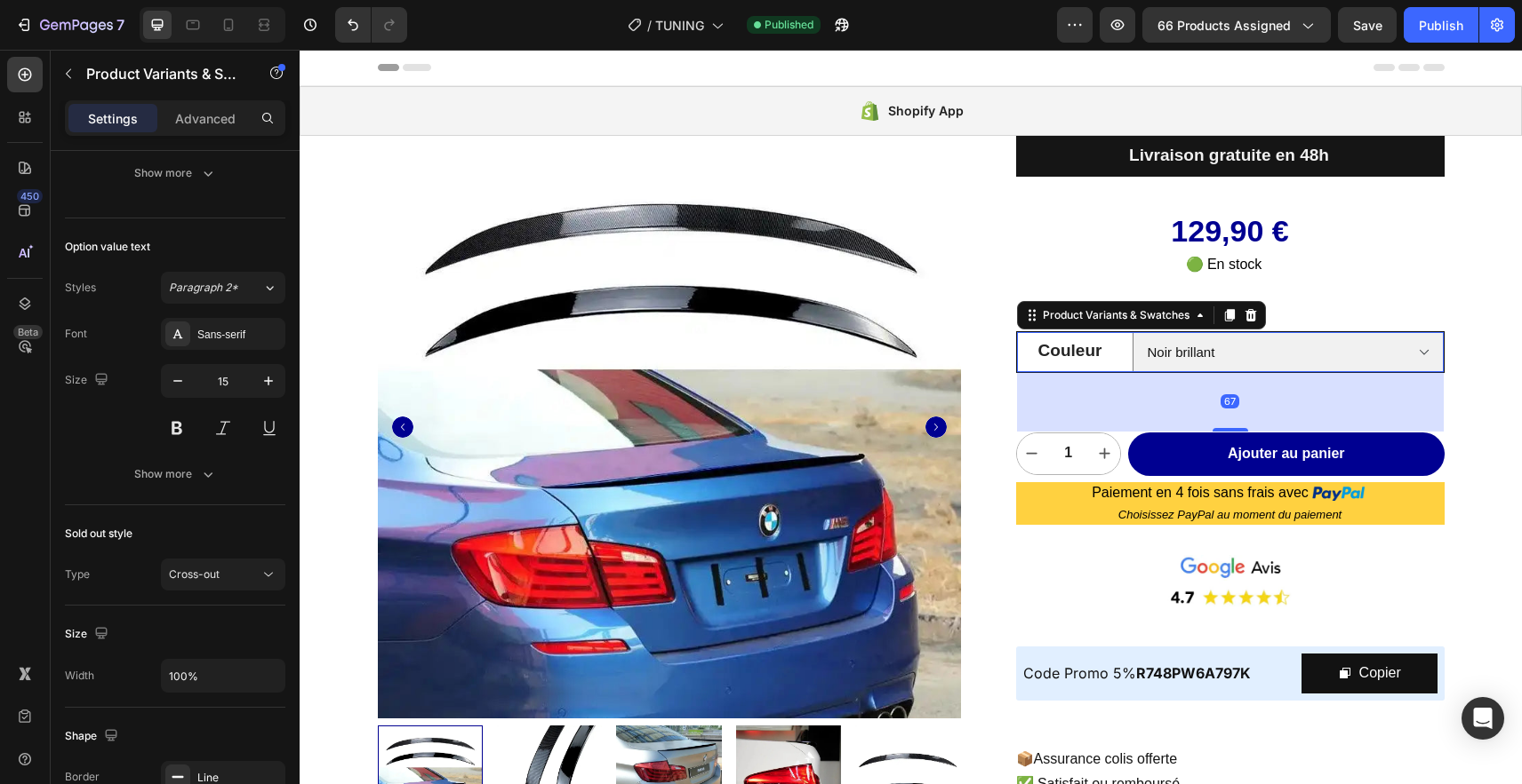
scroll to position [1125, 0]
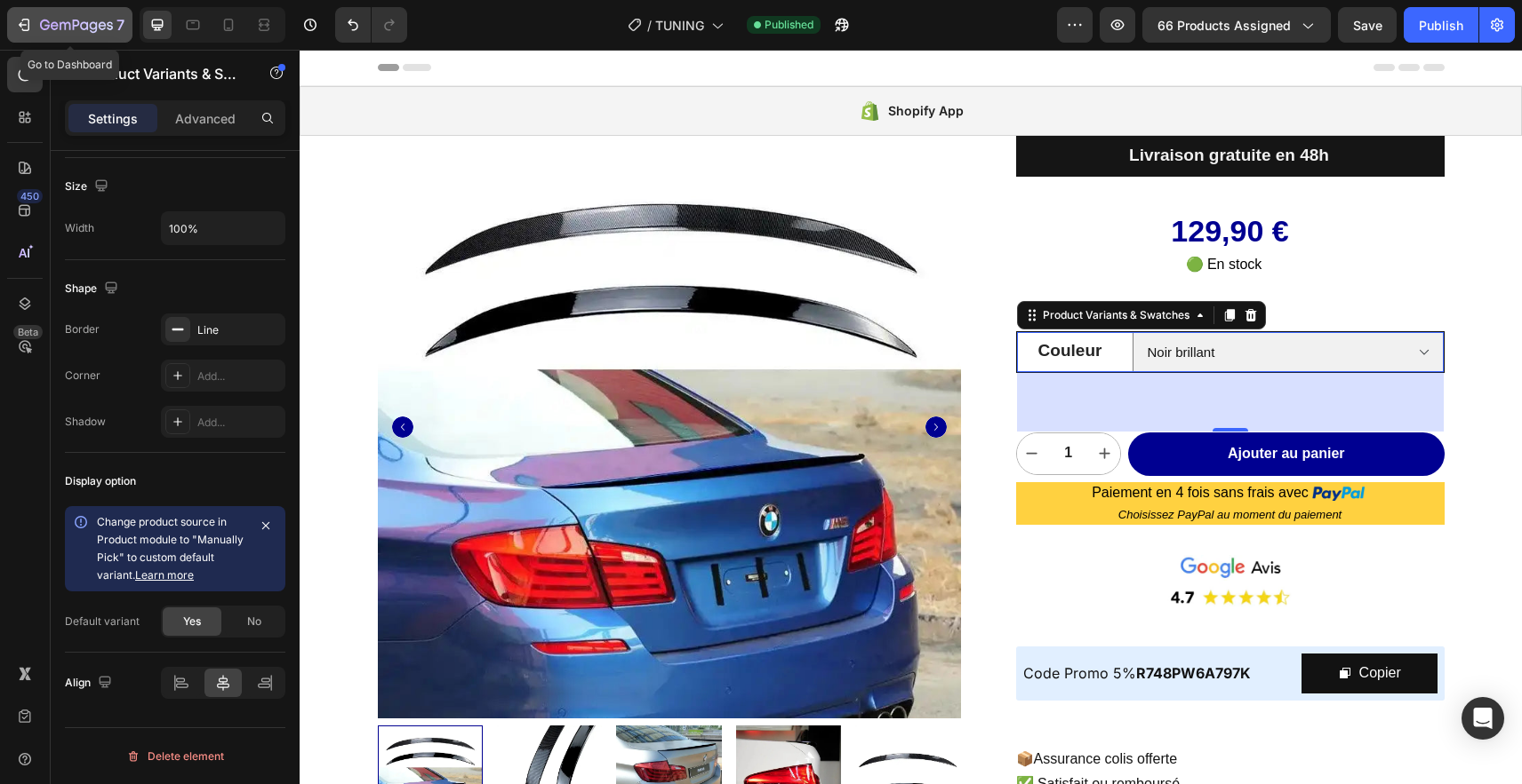
click at [64, 29] on icon "button" at bounding box center [65, 26] width 11 height 8
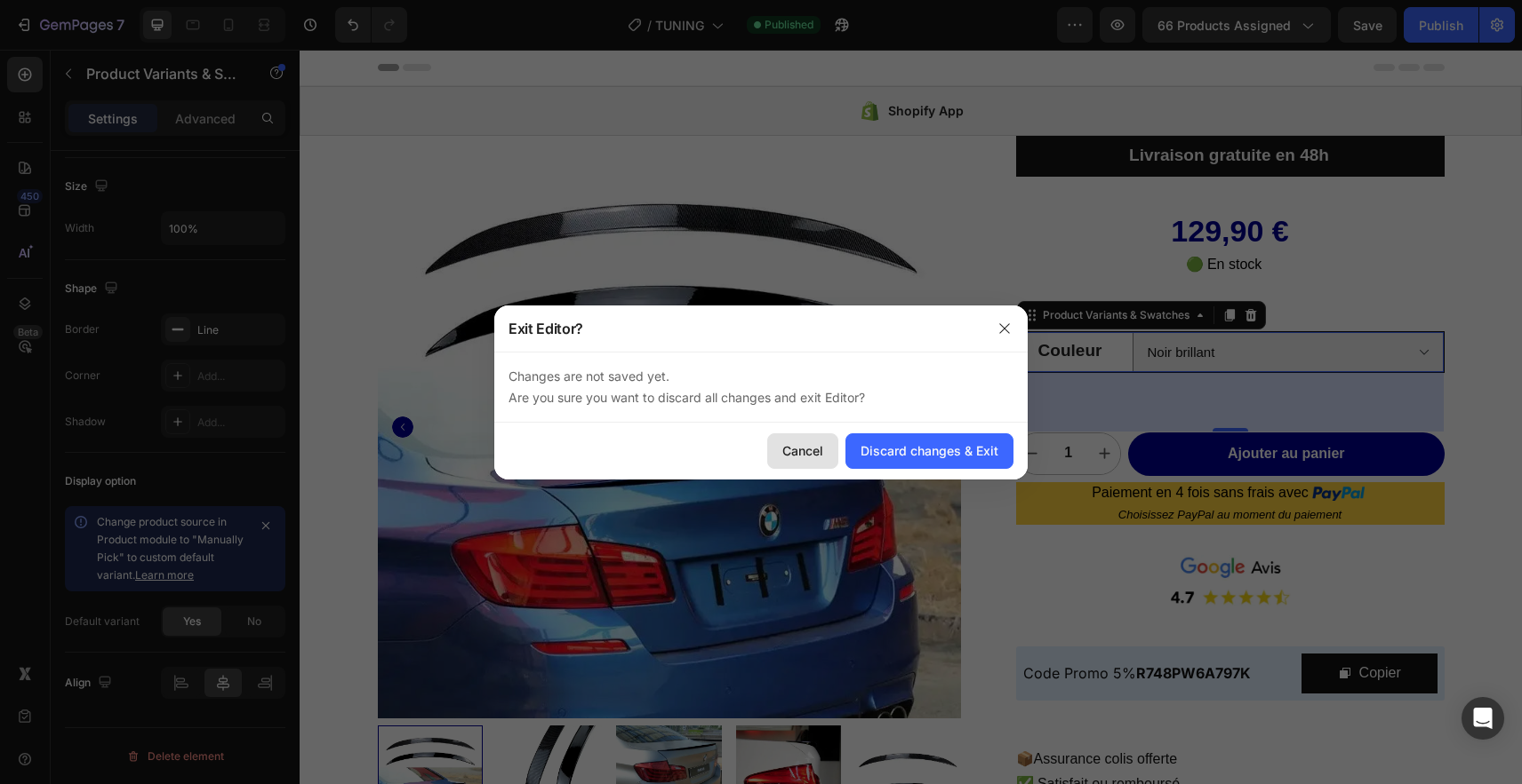
click at [812, 456] on div "Cancel" at bounding box center [802, 450] width 41 height 19
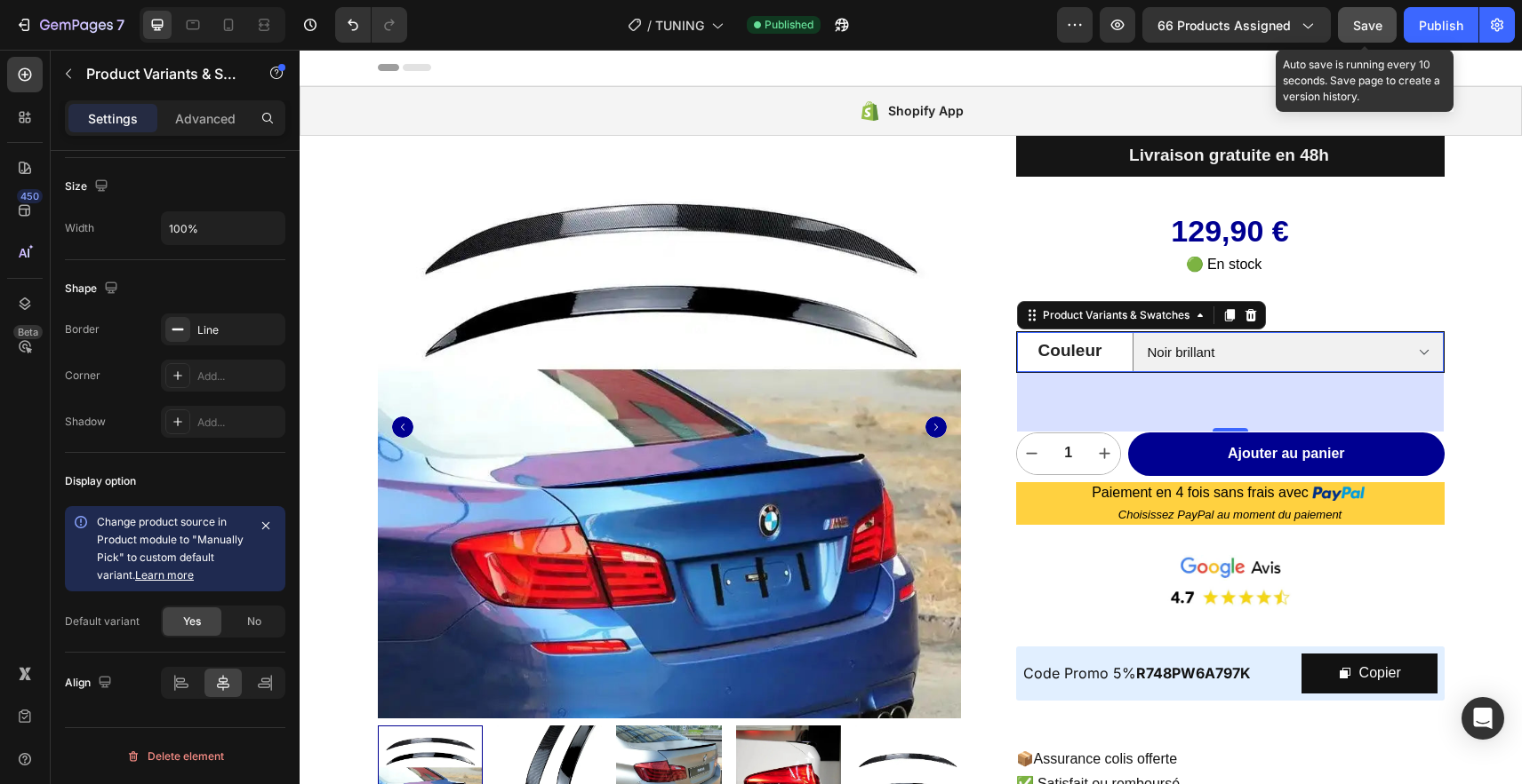
click at [1362, 31] on span "Save" at bounding box center [1368, 25] width 29 height 15
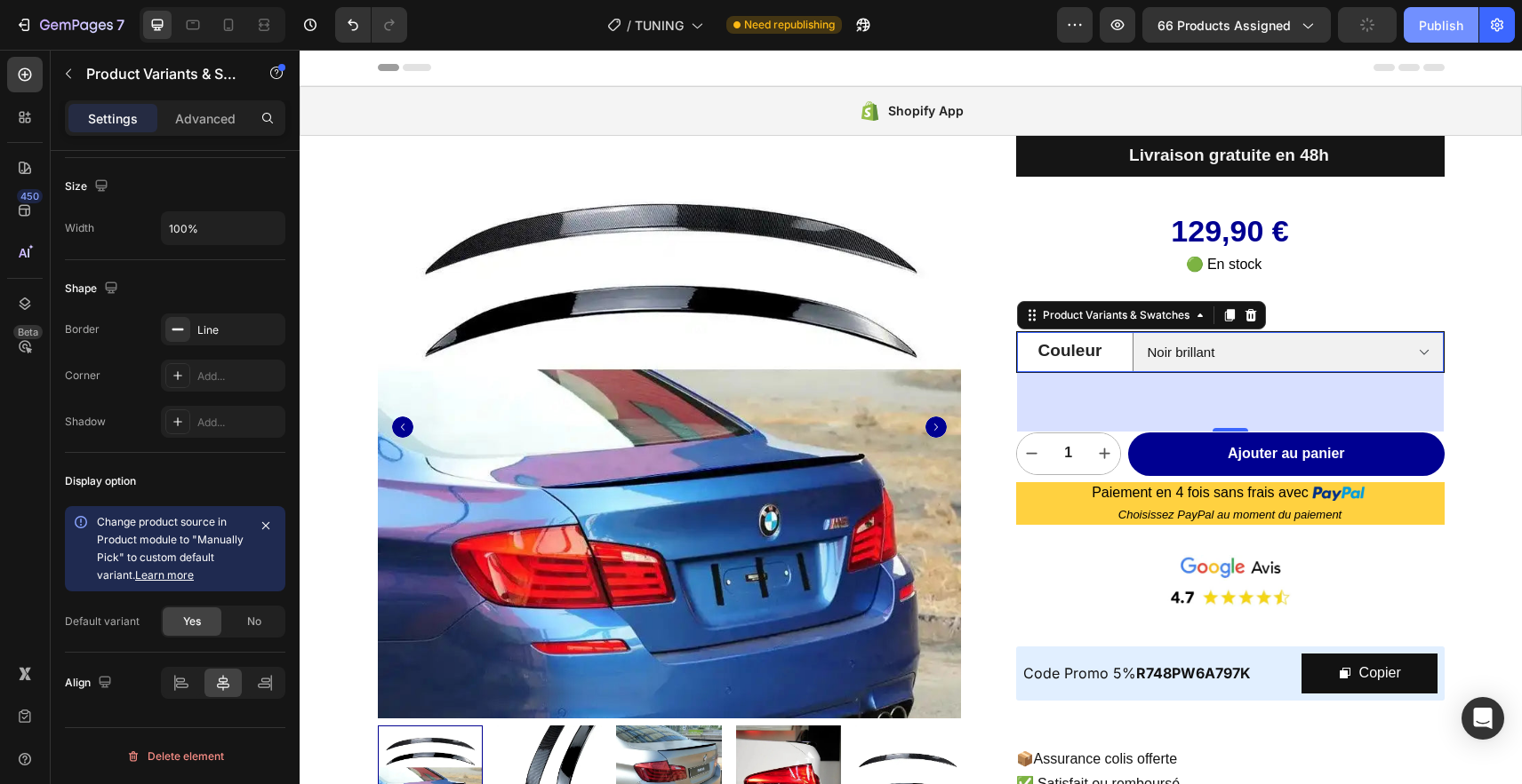
click at [1423, 20] on div "Publish" at bounding box center [1440, 25] width 44 height 19
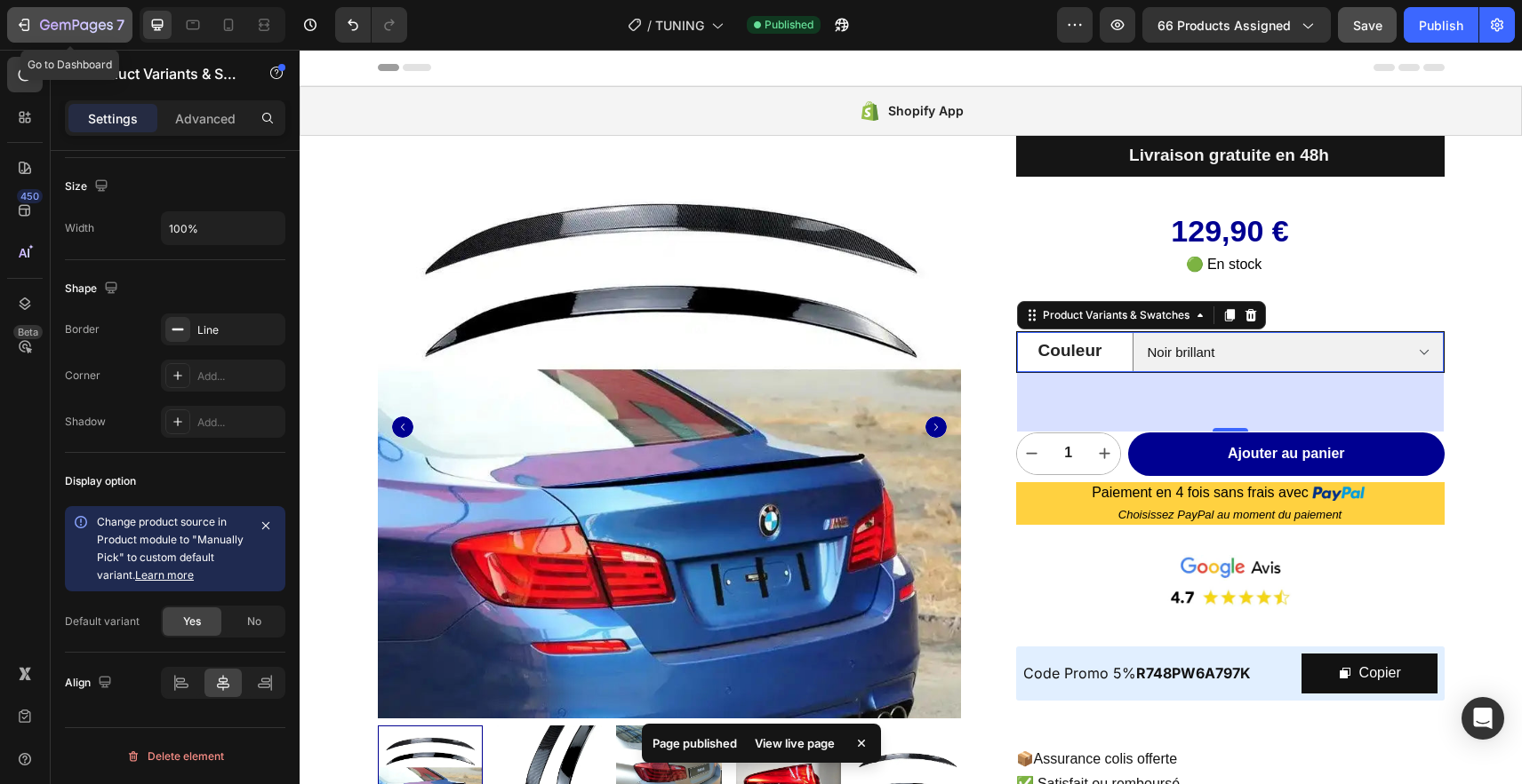
click at [78, 26] on icon "button" at bounding box center [76, 26] width 73 height 15
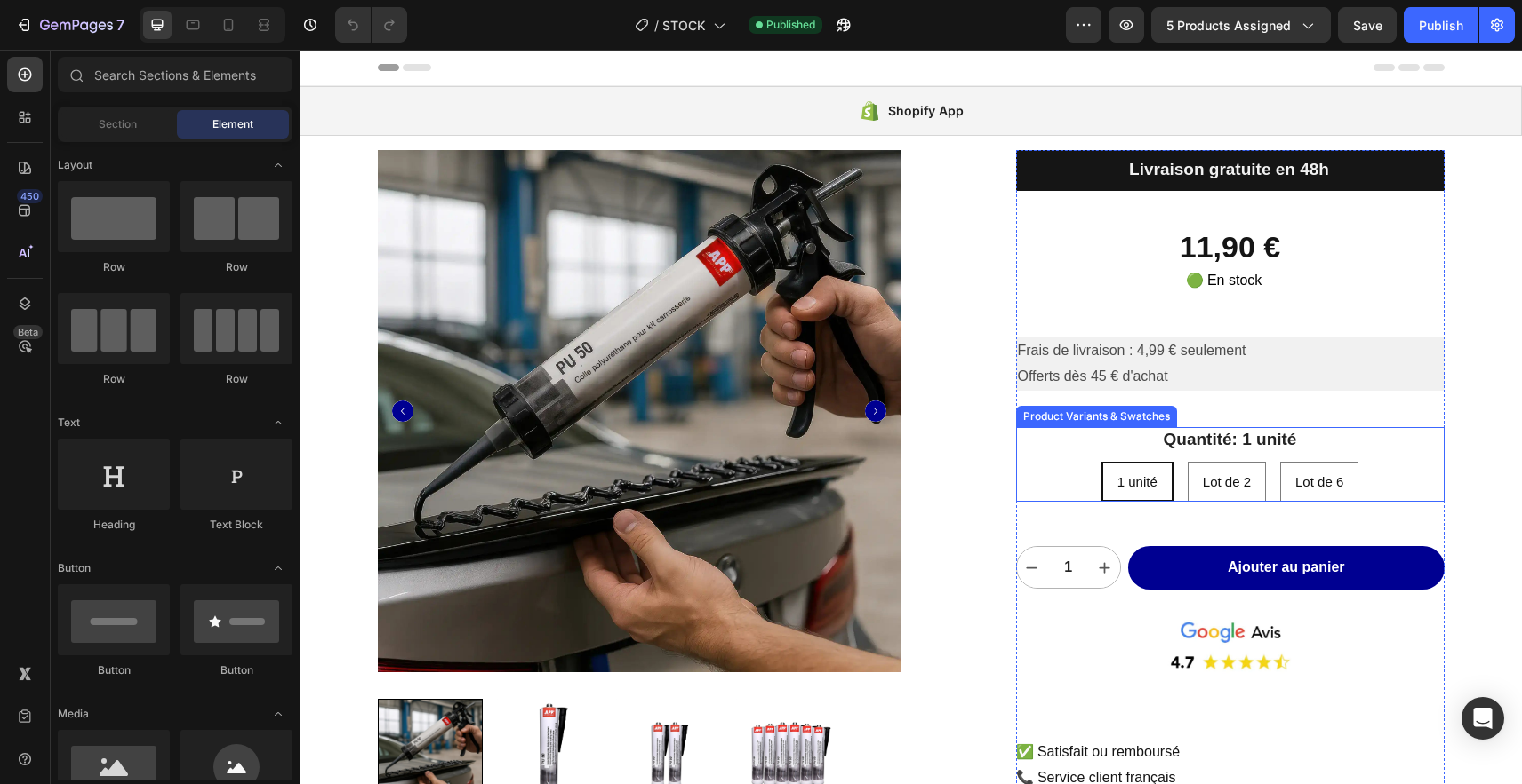
click at [1063, 459] on div "Quantité: 1 unité 1 unité 1 unité 1 unité Lot de 2 Lot de 2 Lot de 2 Lot de 6 L…" at bounding box center [1230, 465] width 429 height 75
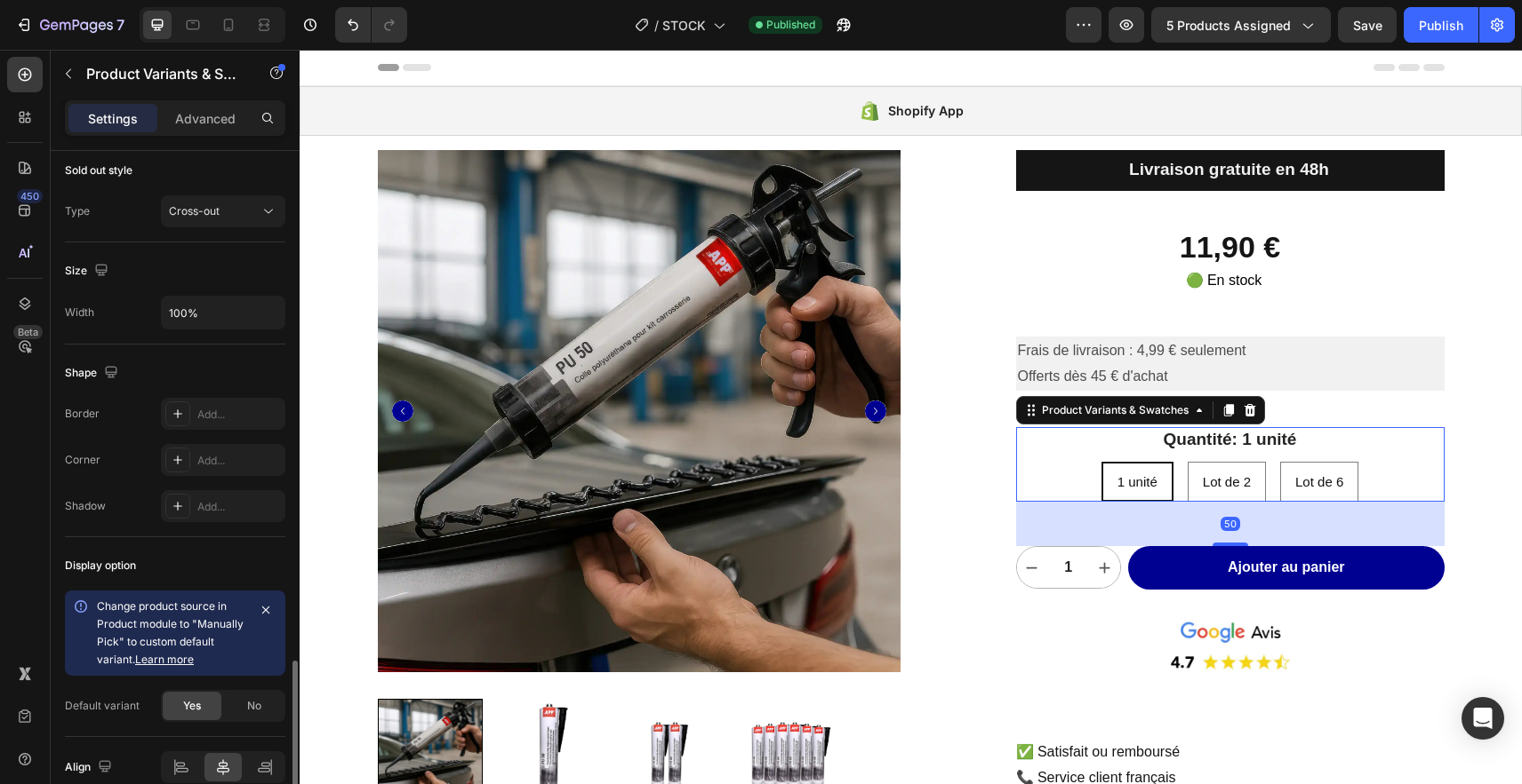
scroll to position [1125, 0]
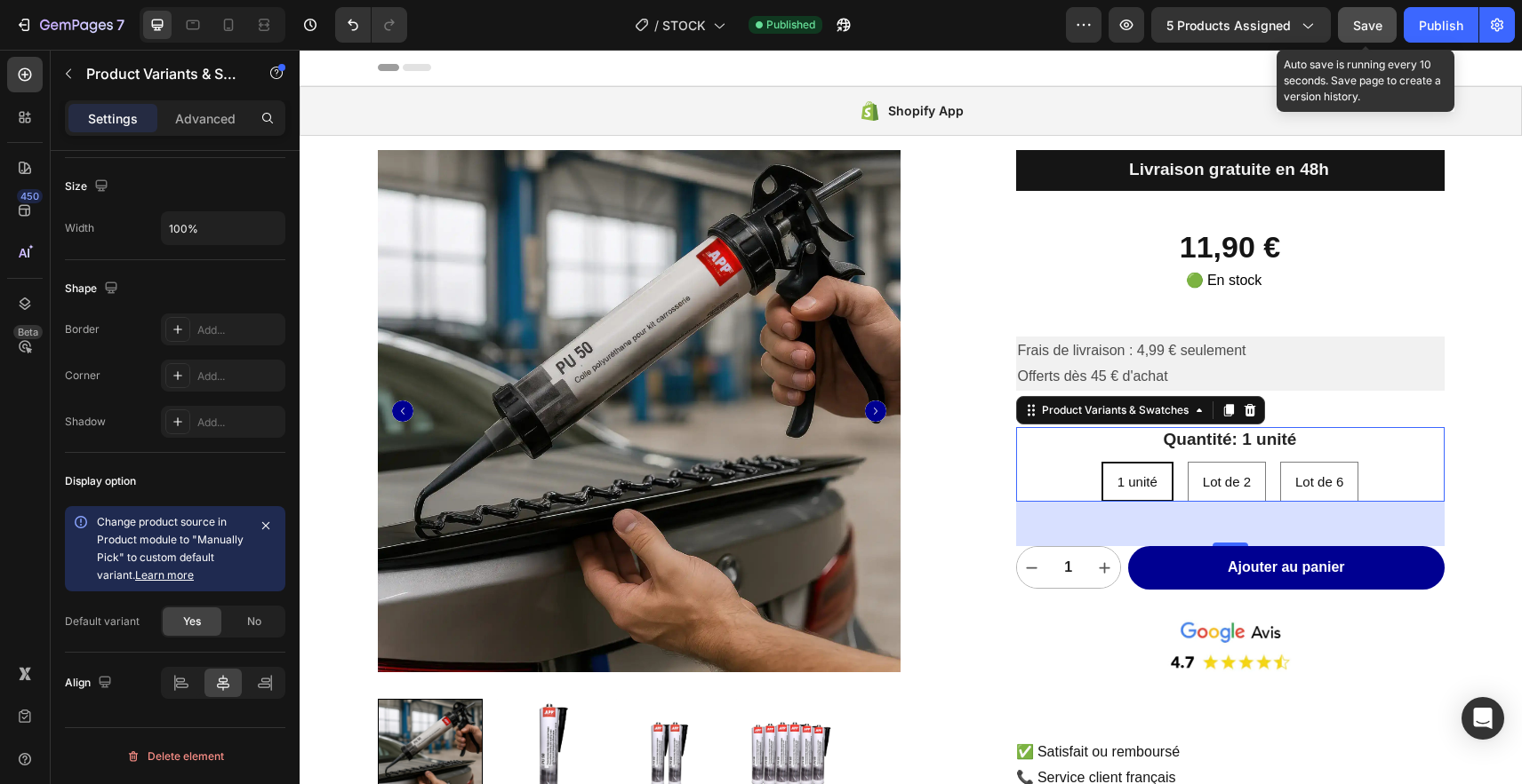
click at [1370, 30] on span "Save" at bounding box center [1368, 25] width 29 height 15
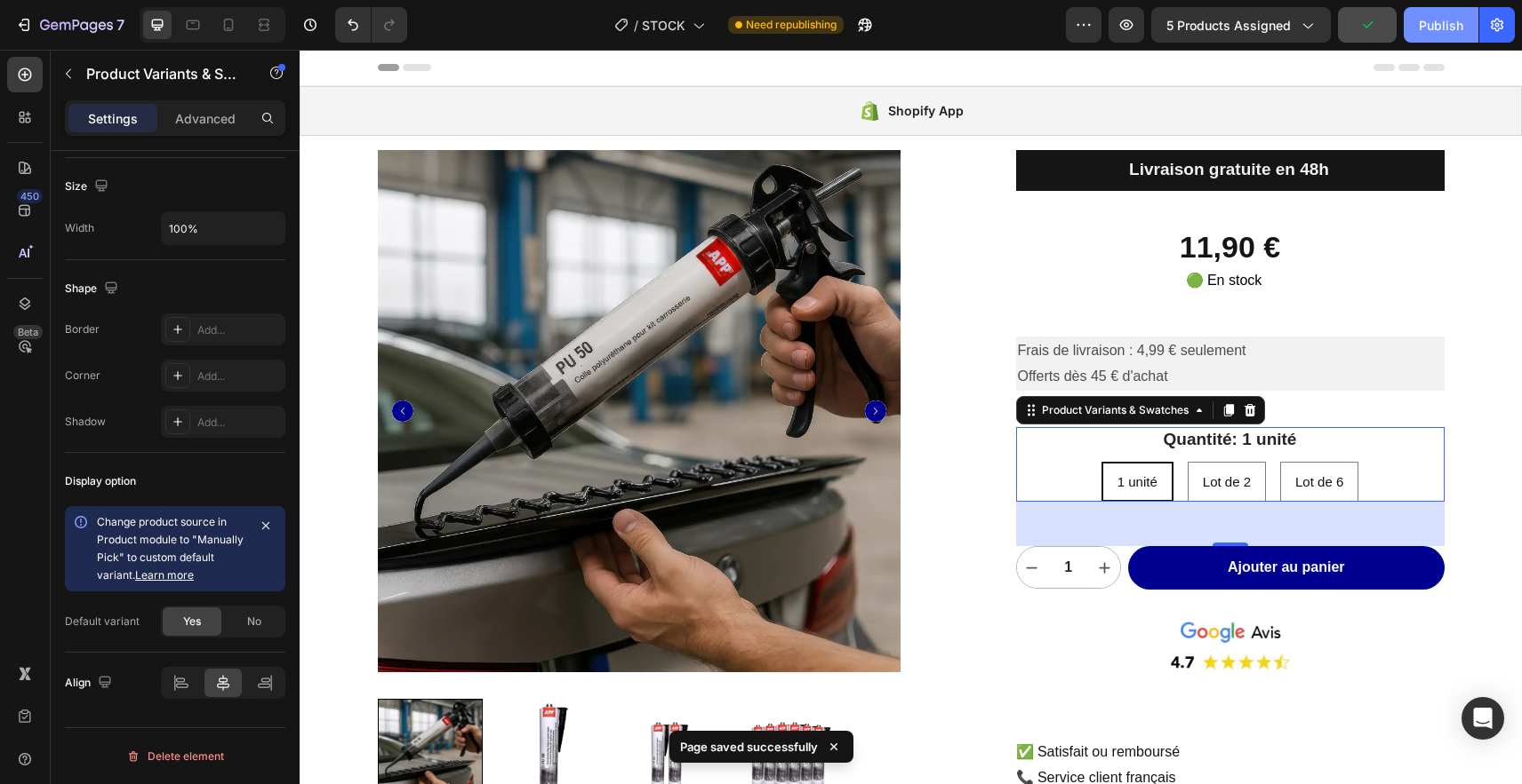
click at [1434, 27] on div "Publish" at bounding box center [1440, 25] width 44 height 19
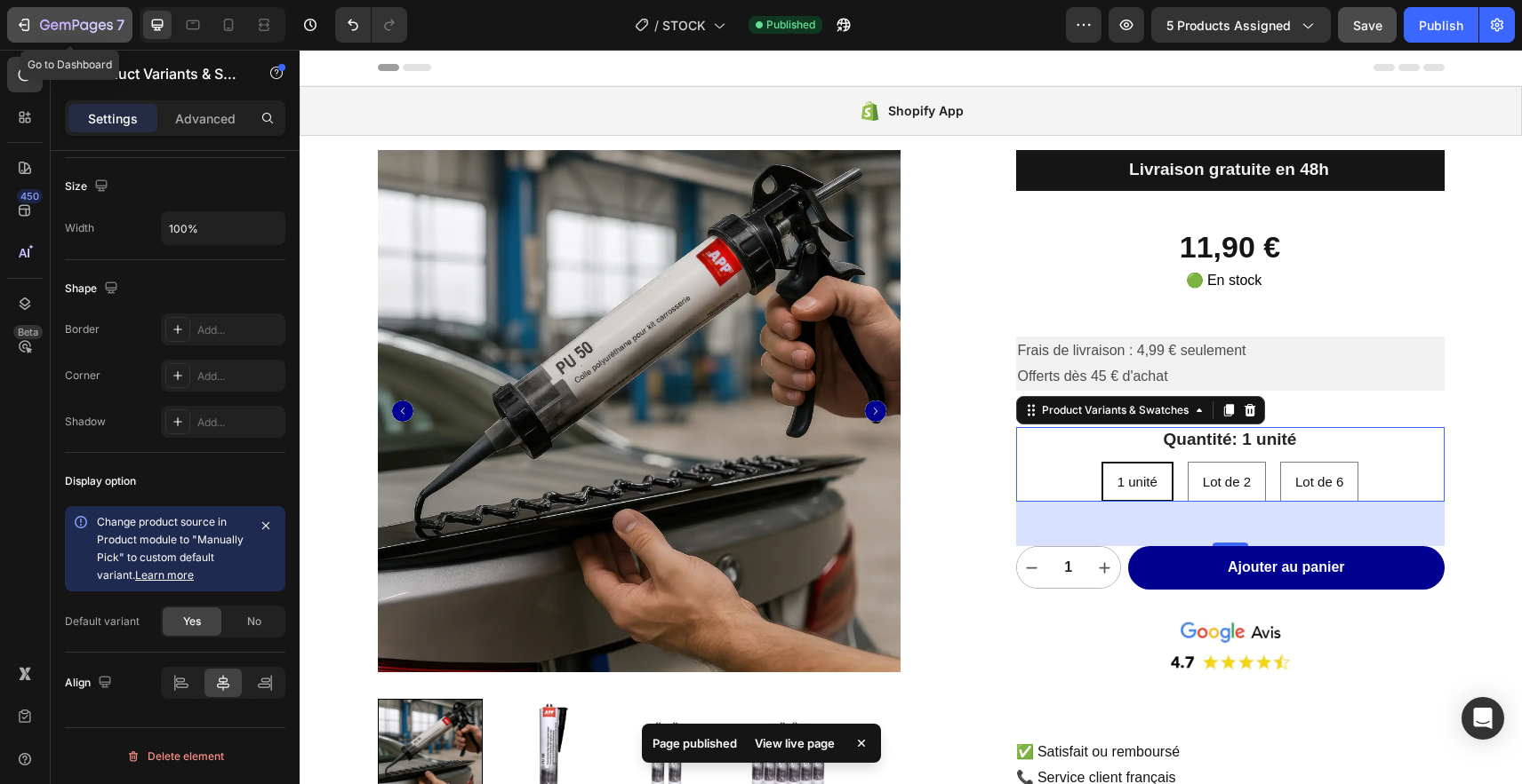
click at [60, 29] on icon "button" at bounding box center [65, 26] width 11 height 8
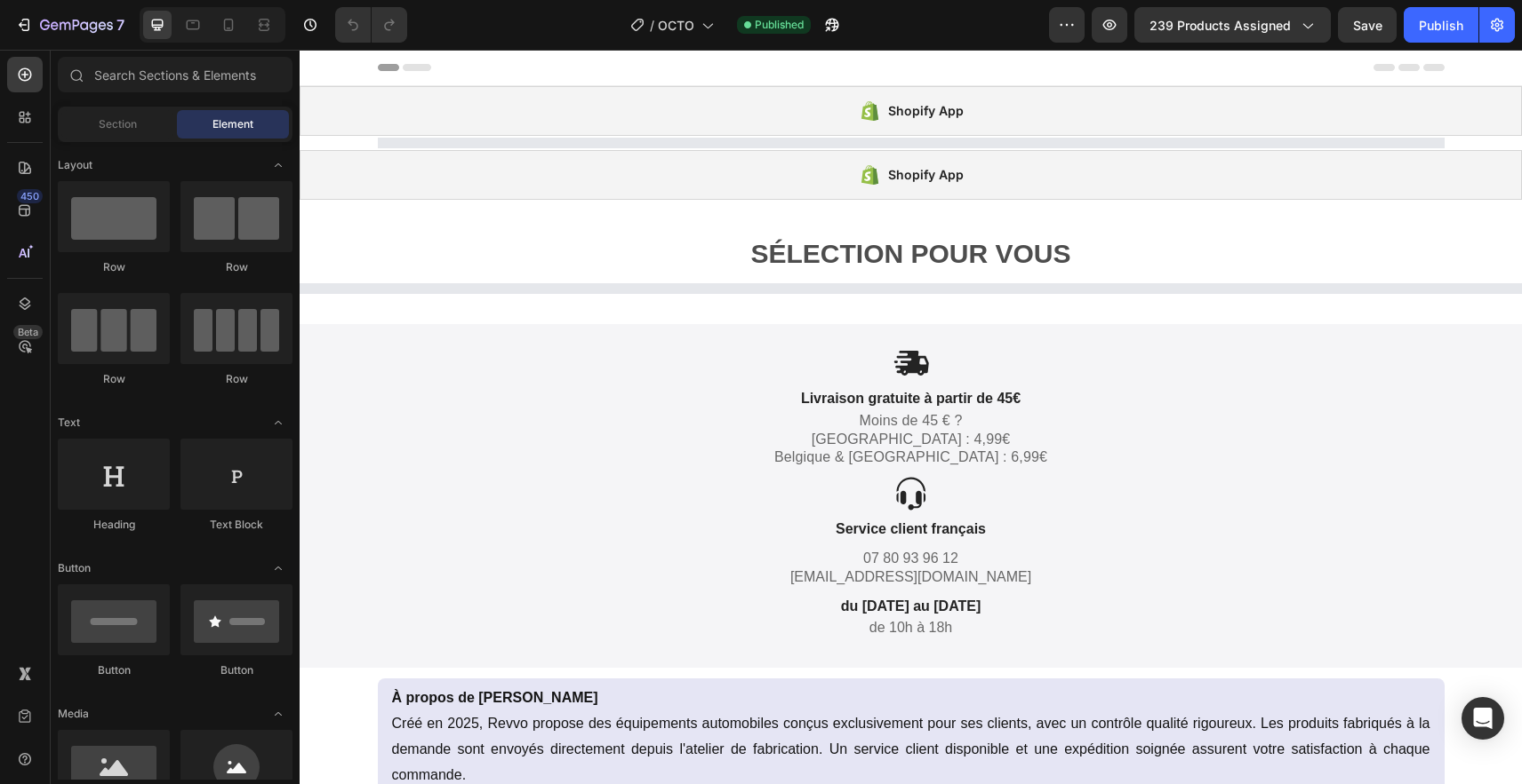
select select "Noir"
select select "Gauche (conducteur)"
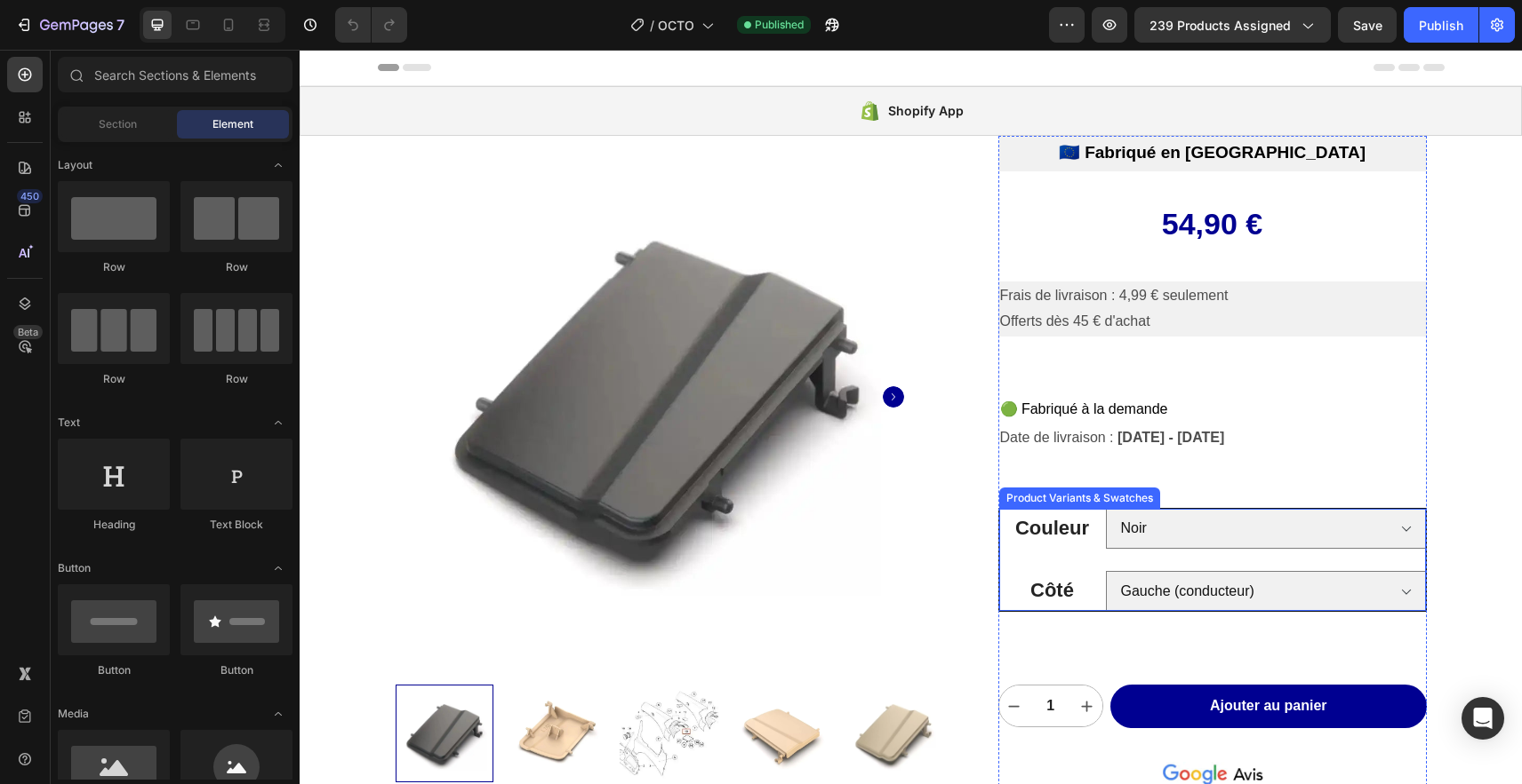
click at [1044, 554] on div "Couleur Choisissez votre option Noir Beige Oregon Bleu Estoril Rouge Imola Gris…" at bounding box center [1212, 559] width 427 height 102
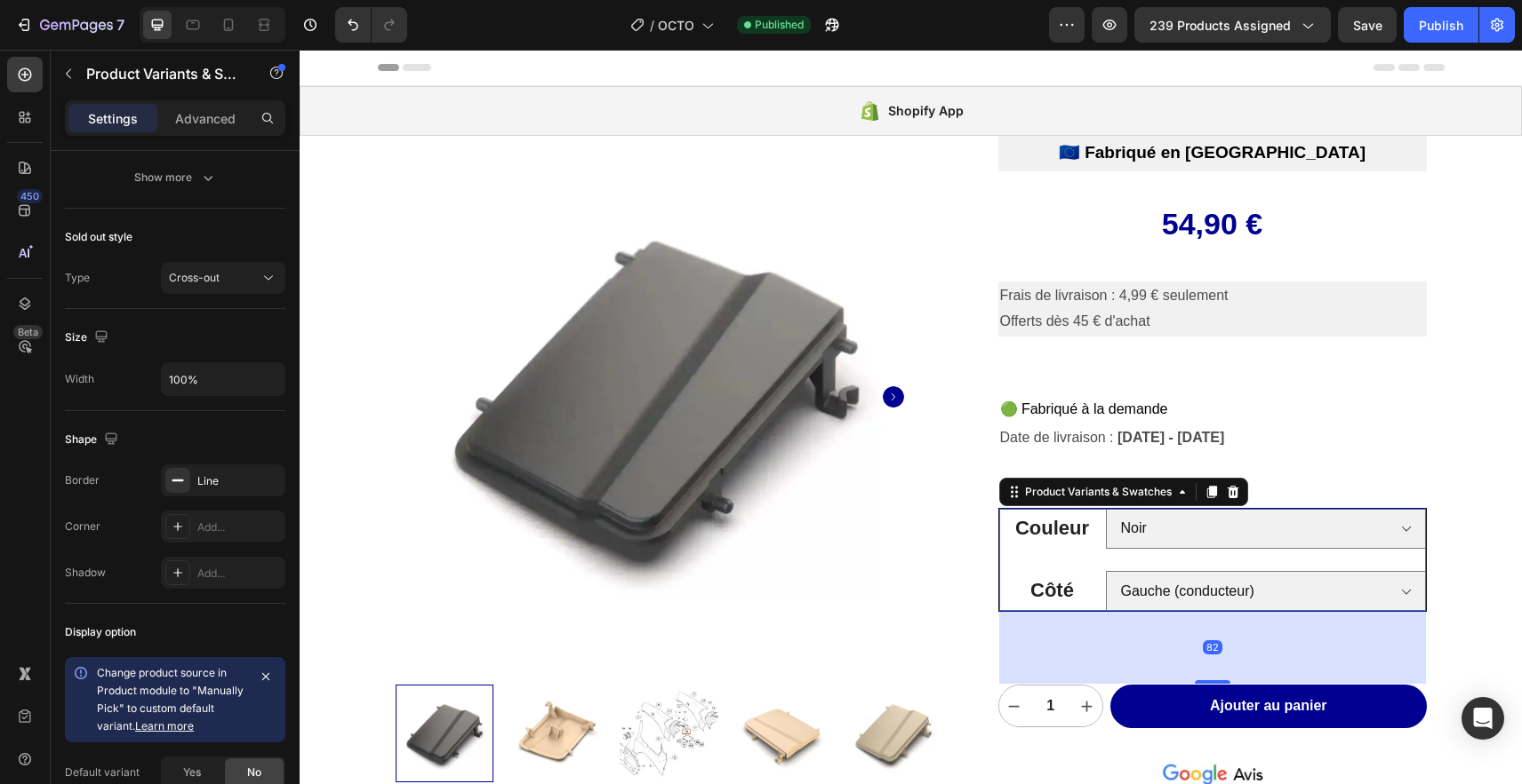
scroll to position [1428, 0]
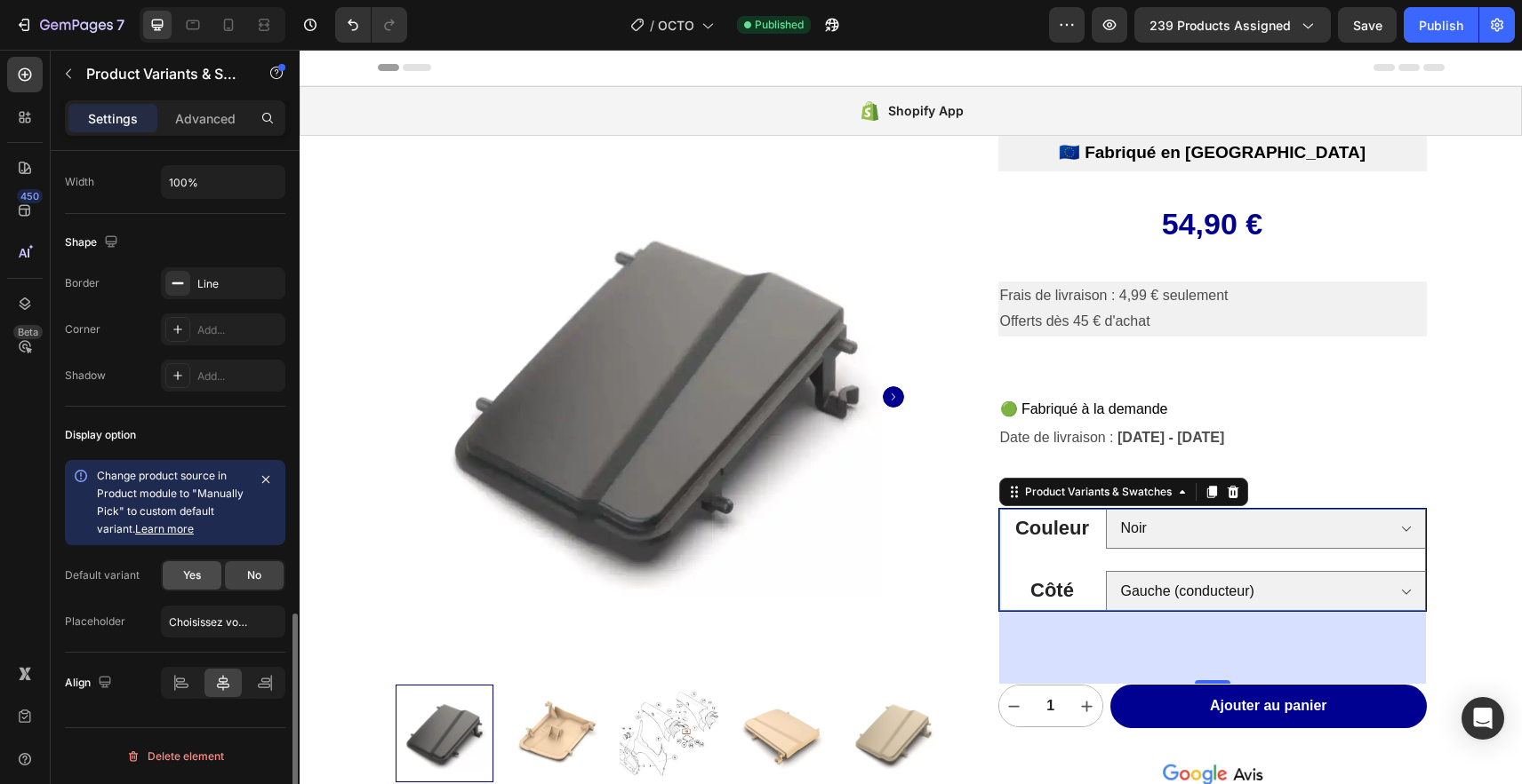
click at [190, 585] on div "Yes" at bounding box center [191, 576] width 59 height 29
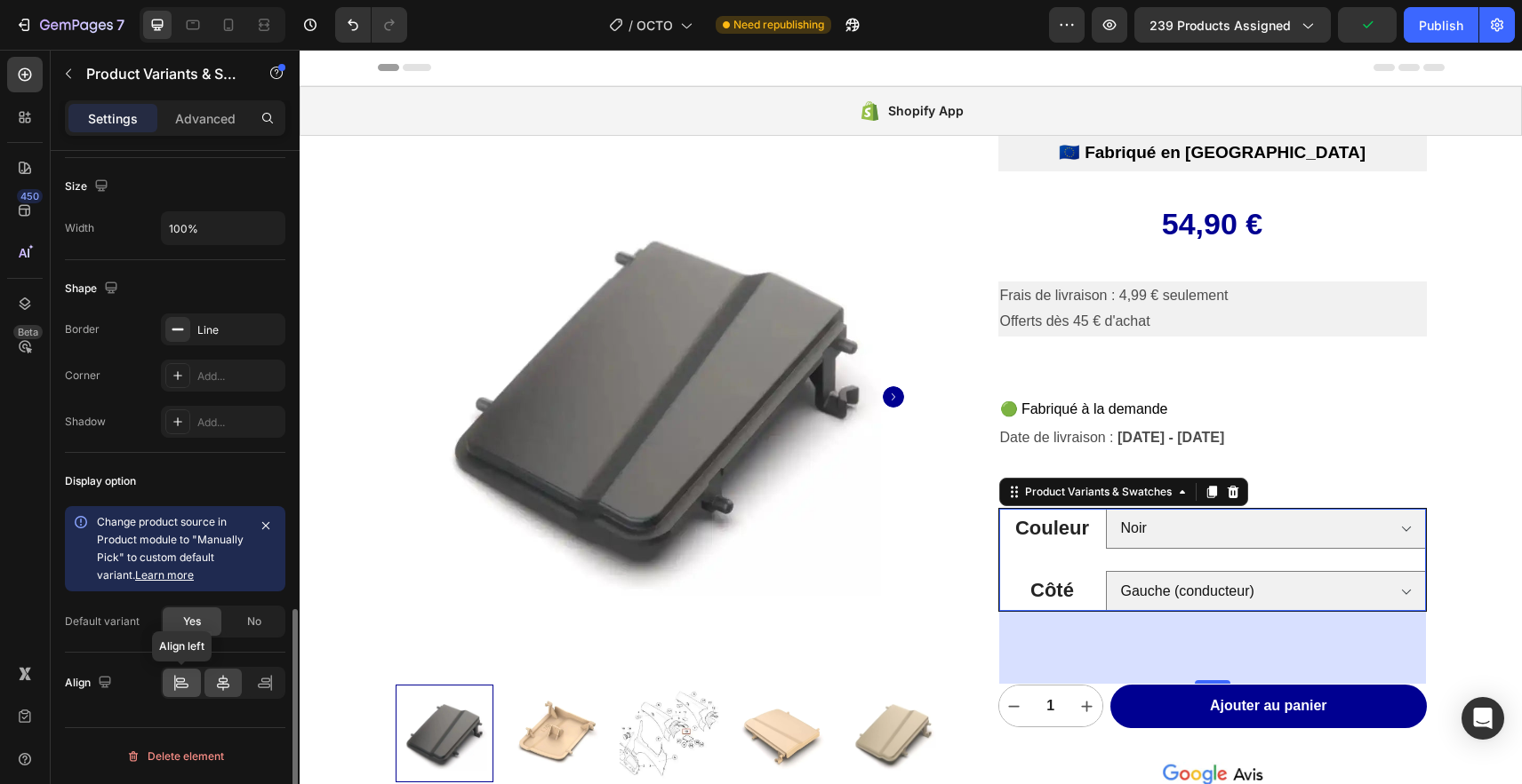
click at [184, 689] on icon at bounding box center [181, 683] width 18 height 18
click at [219, 686] on icon at bounding box center [223, 683] width 18 height 18
click at [179, 683] on icon at bounding box center [181, 683] width 18 height 18
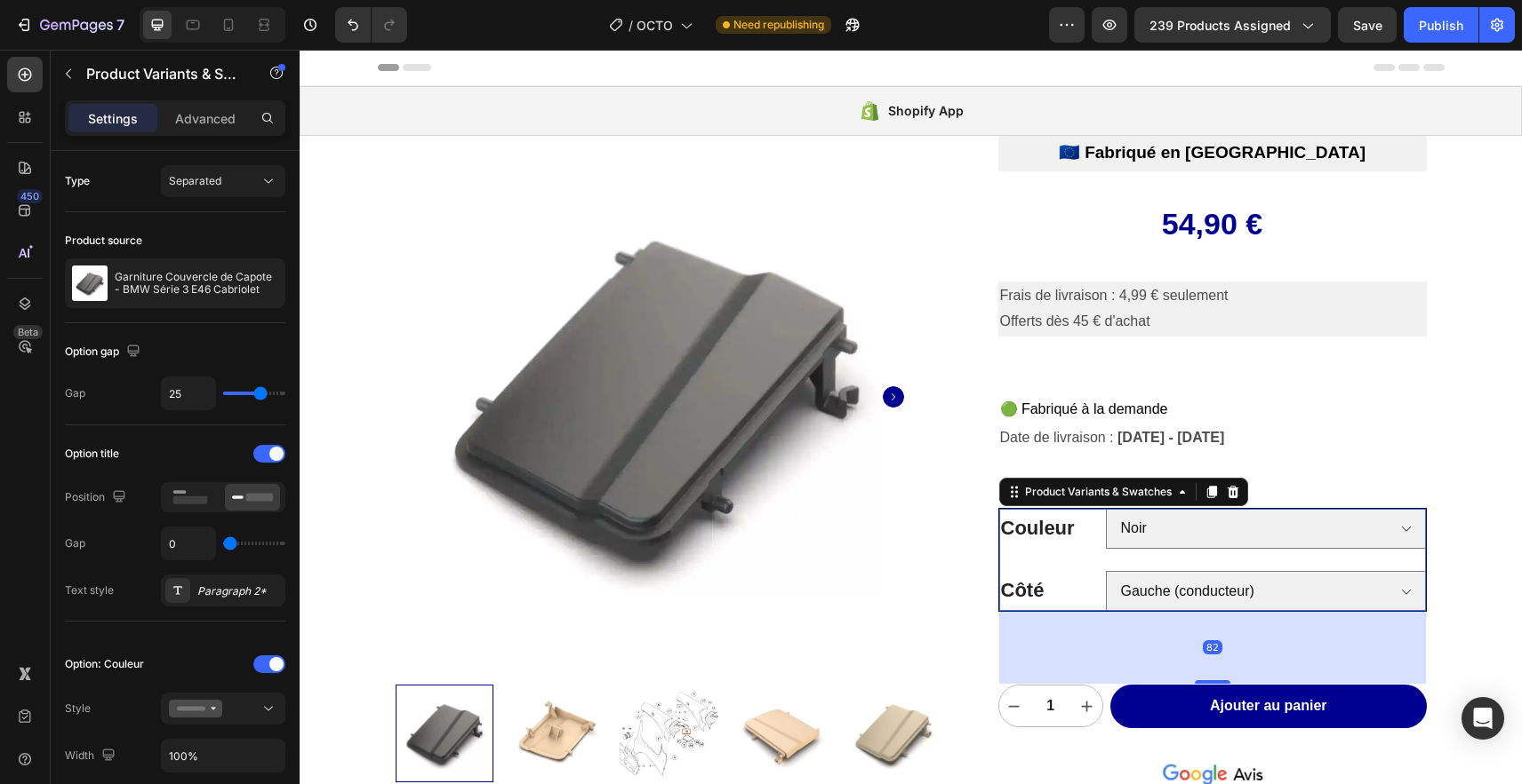
click at [1063, 563] on div "Couleur Noir Beige Oregon Bleu Estoril Rouge Imola Gris Foncé Beige Clair Bleu …" at bounding box center [1212, 559] width 427 height 102
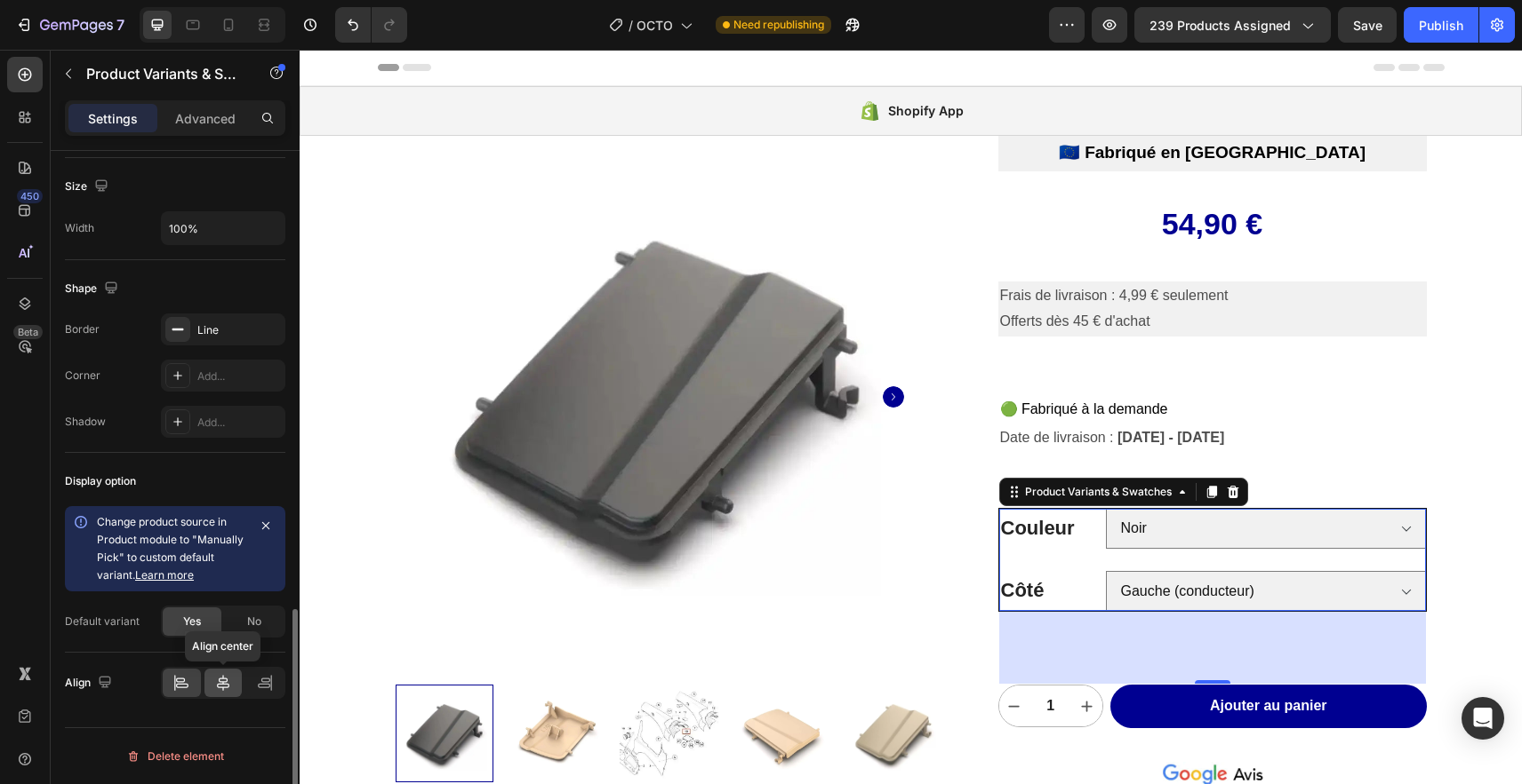
click at [225, 678] on icon at bounding box center [223, 683] width 18 height 18
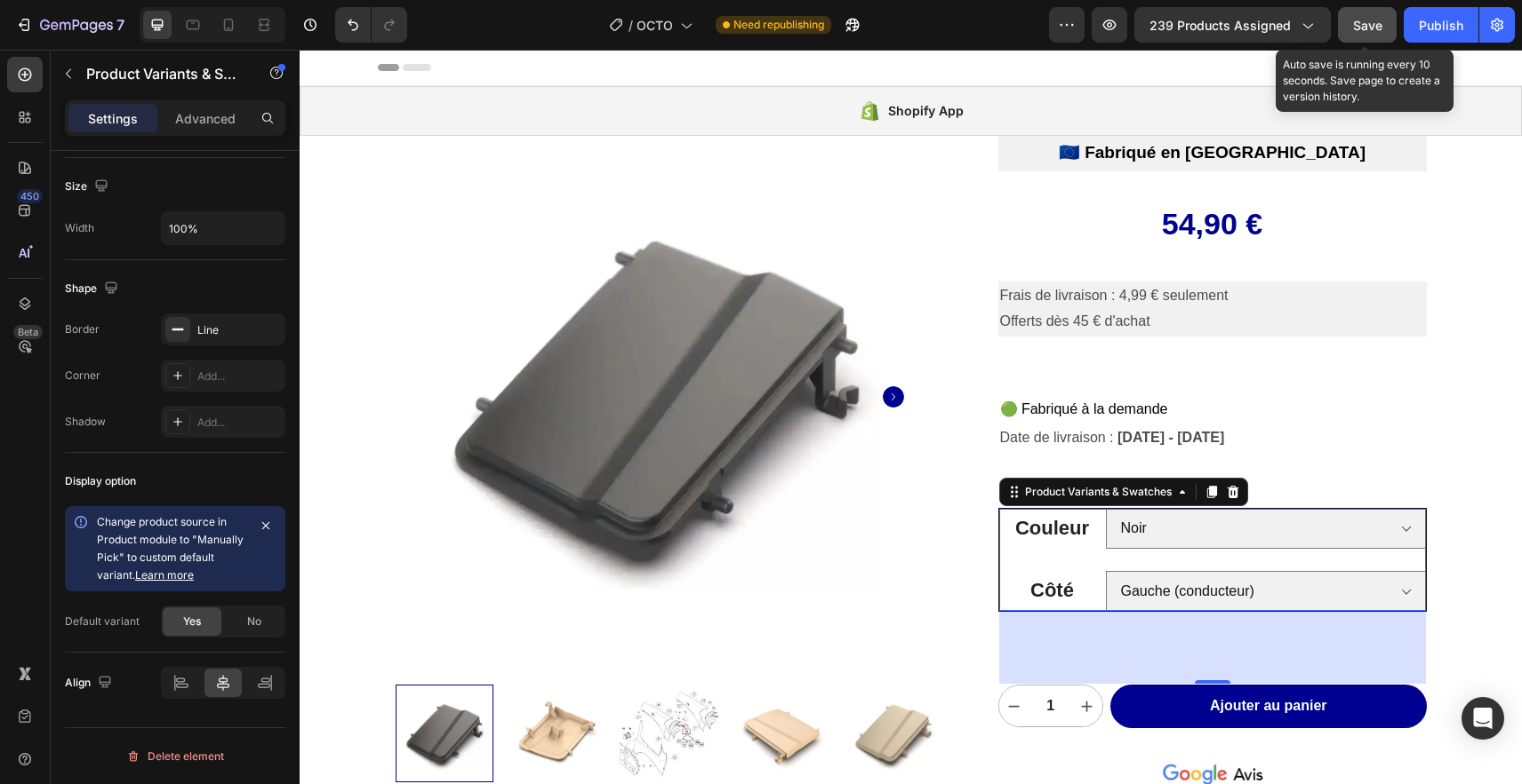
click at [1370, 42] on button "Save" at bounding box center [1367, 24] width 59 height 35
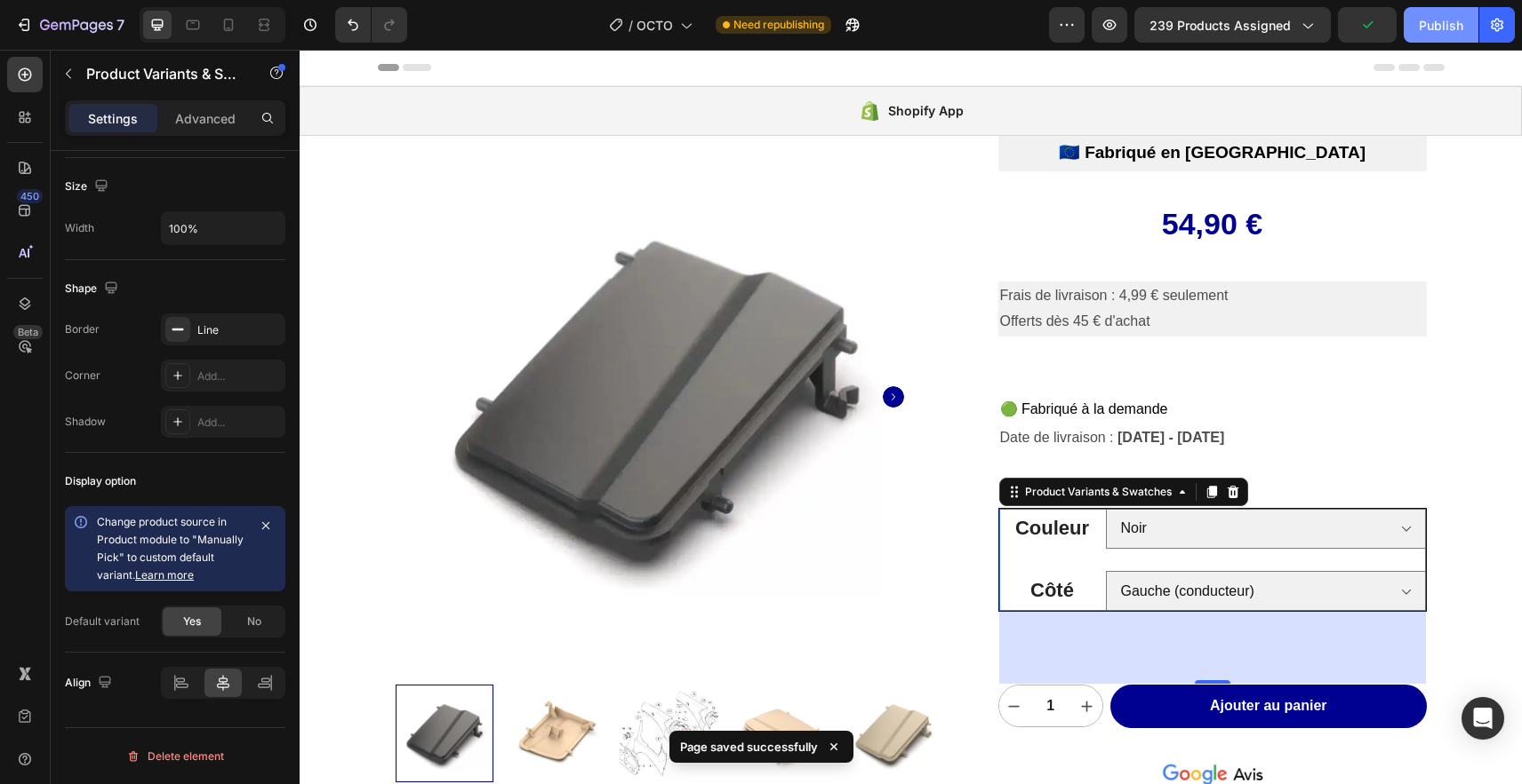
click at [1429, 24] on div "Publish" at bounding box center [1440, 25] width 44 height 19
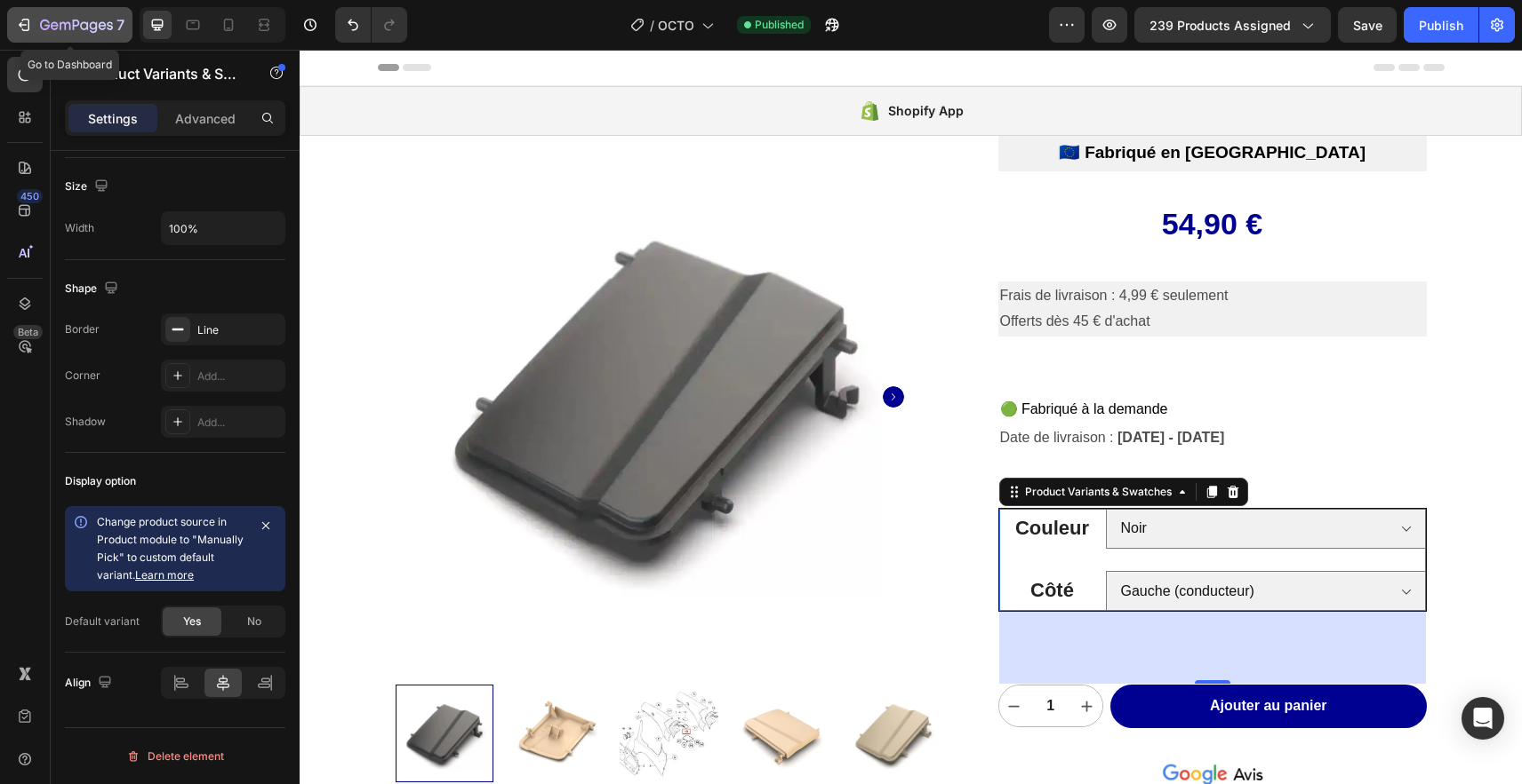
click at [59, 23] on icon "button" at bounding box center [76, 26] width 73 height 15
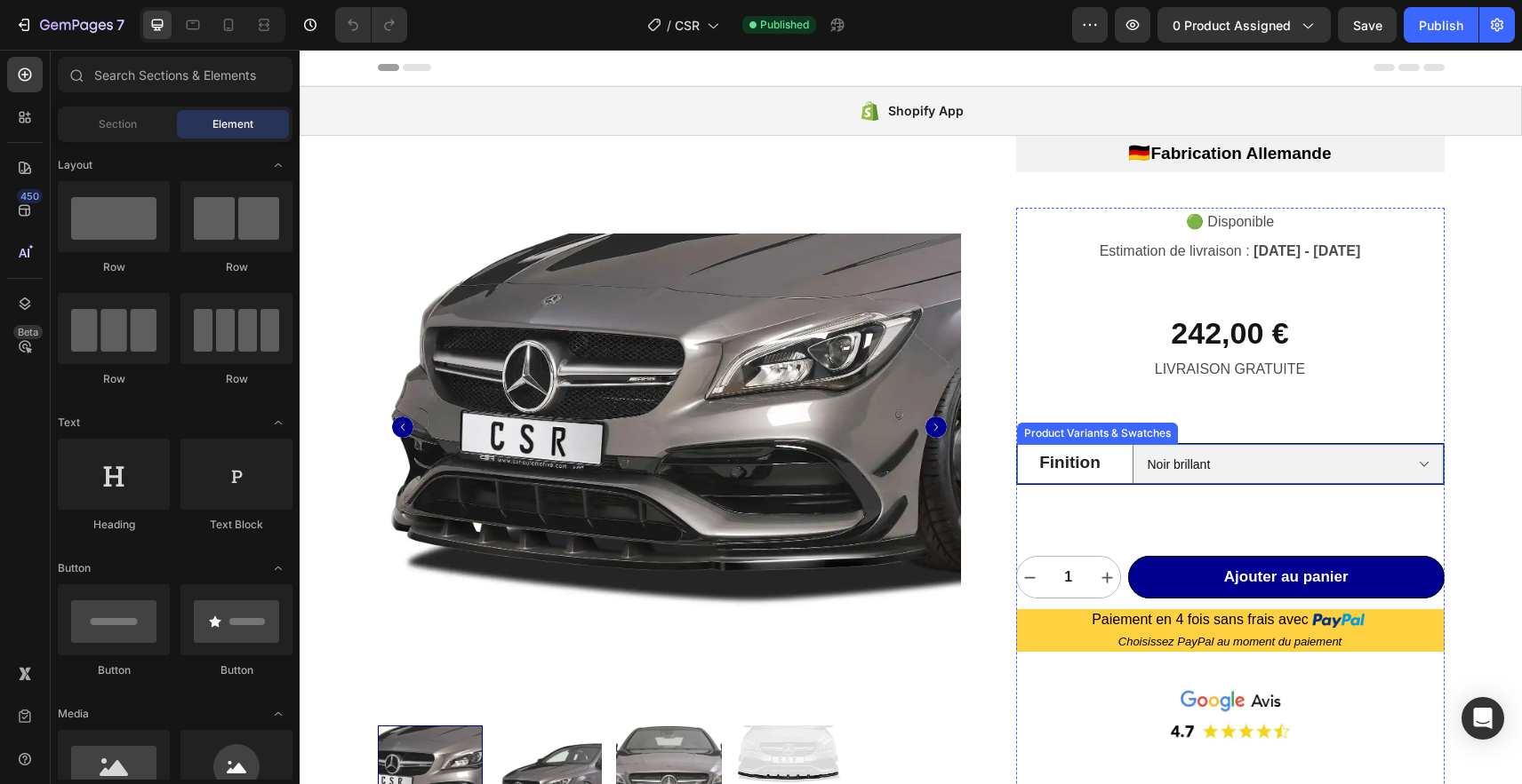
click at [1106, 477] on legend "Finition" at bounding box center [1070, 462] width 107 height 37
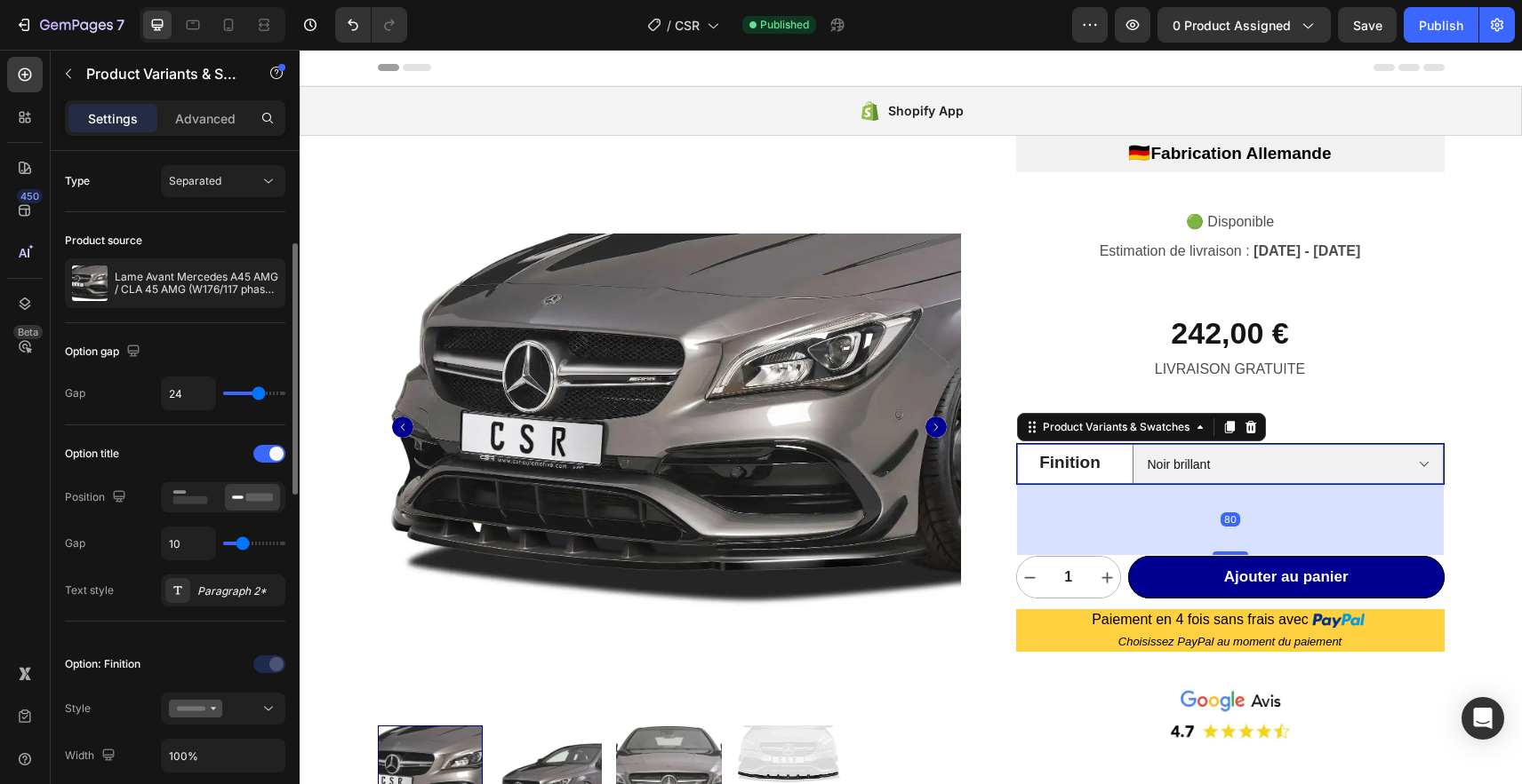
scroll to position [1172, 0]
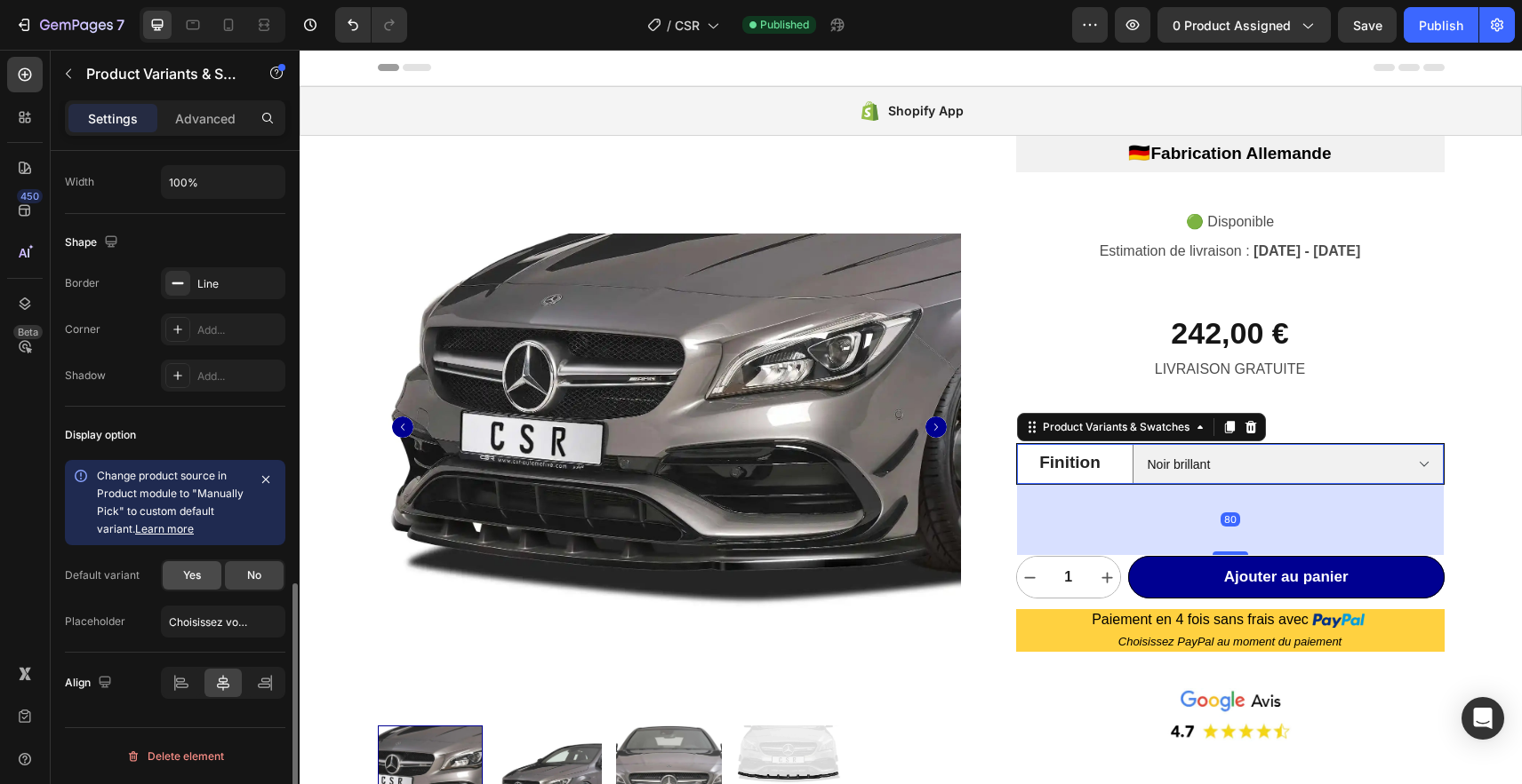
click at [183, 571] on span "Yes" at bounding box center [192, 576] width 18 height 16
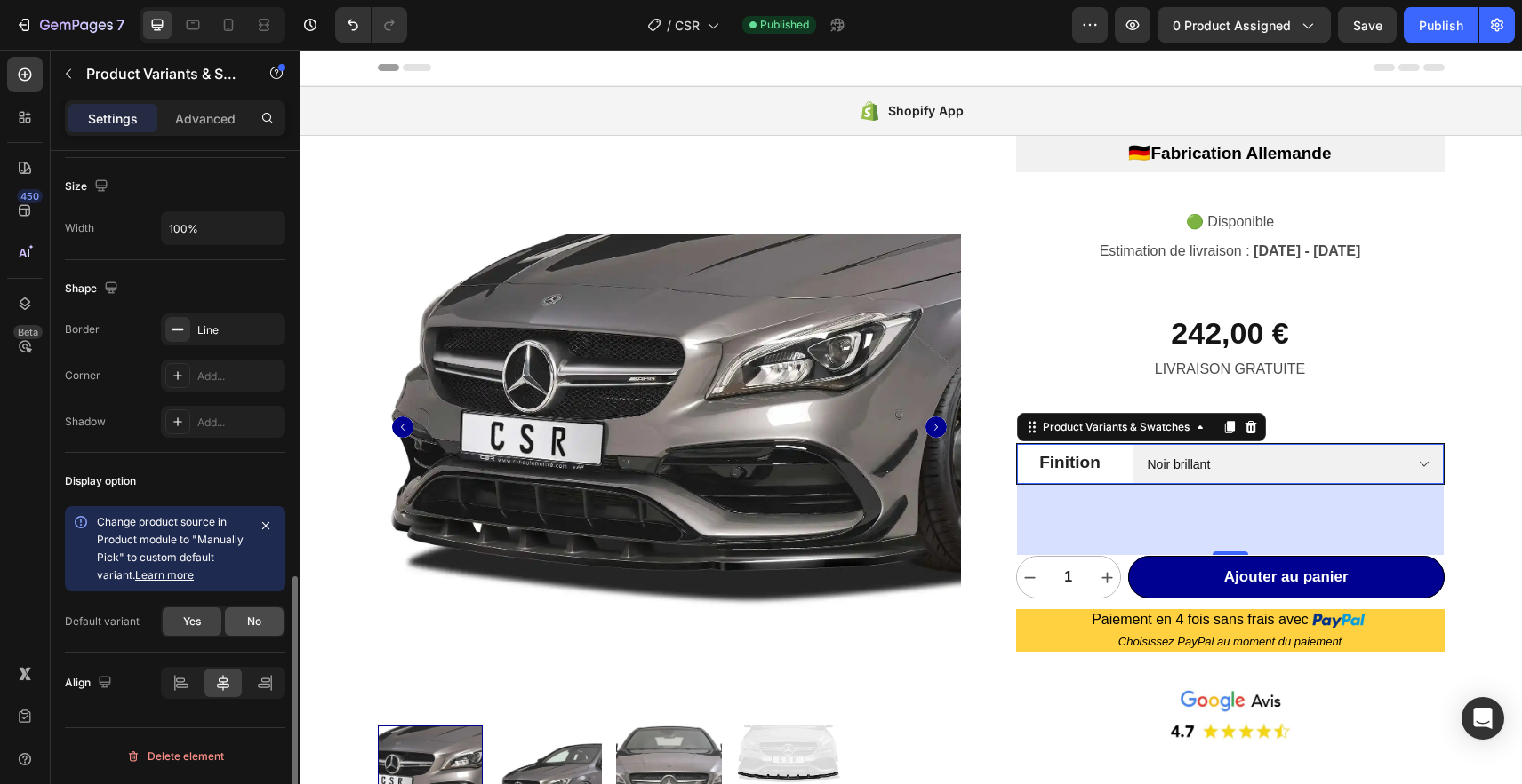
click at [247, 622] on span "No" at bounding box center [255, 622] width 14 height 16
select select "blank"
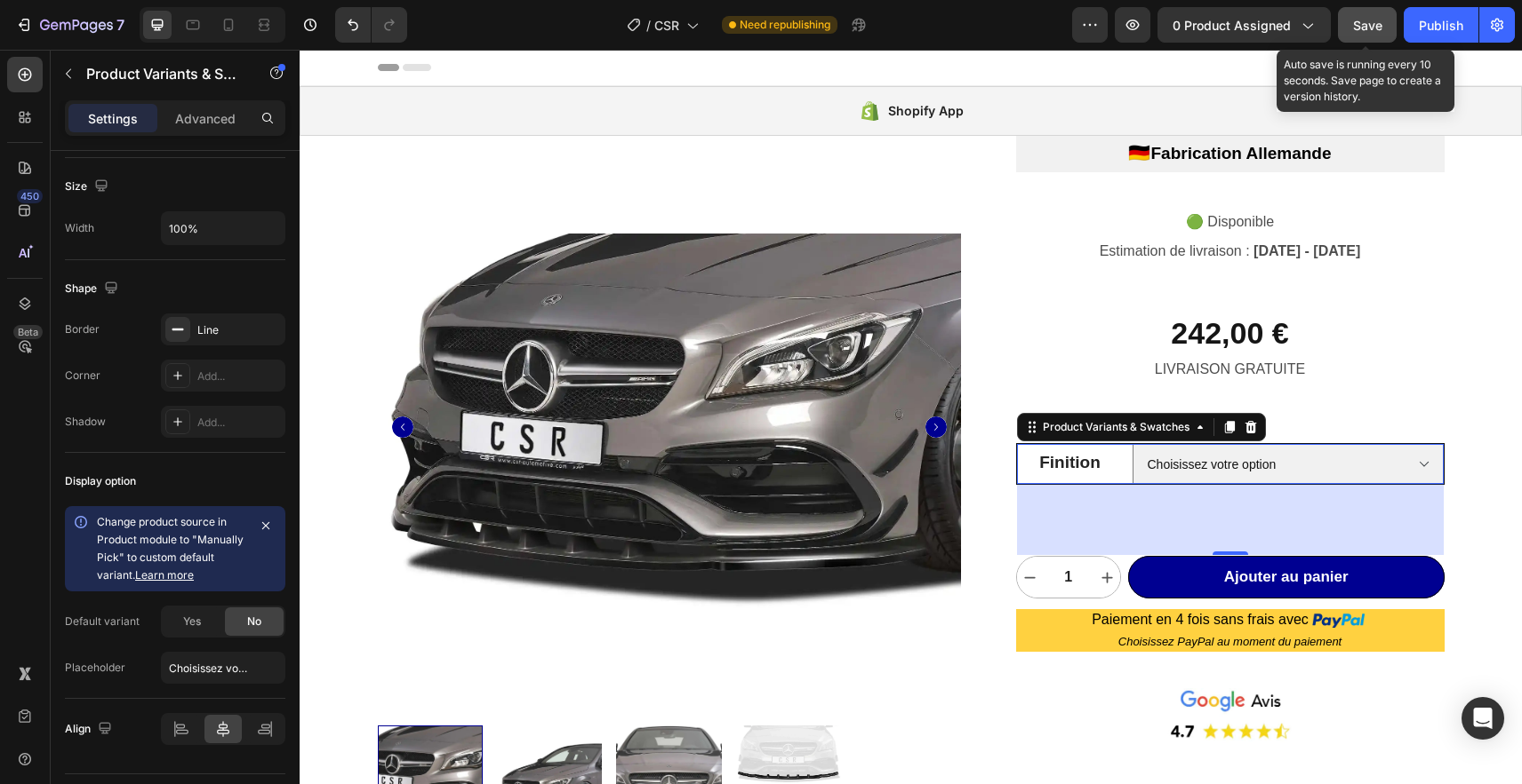
click at [1369, 26] on span "Save" at bounding box center [1368, 25] width 29 height 15
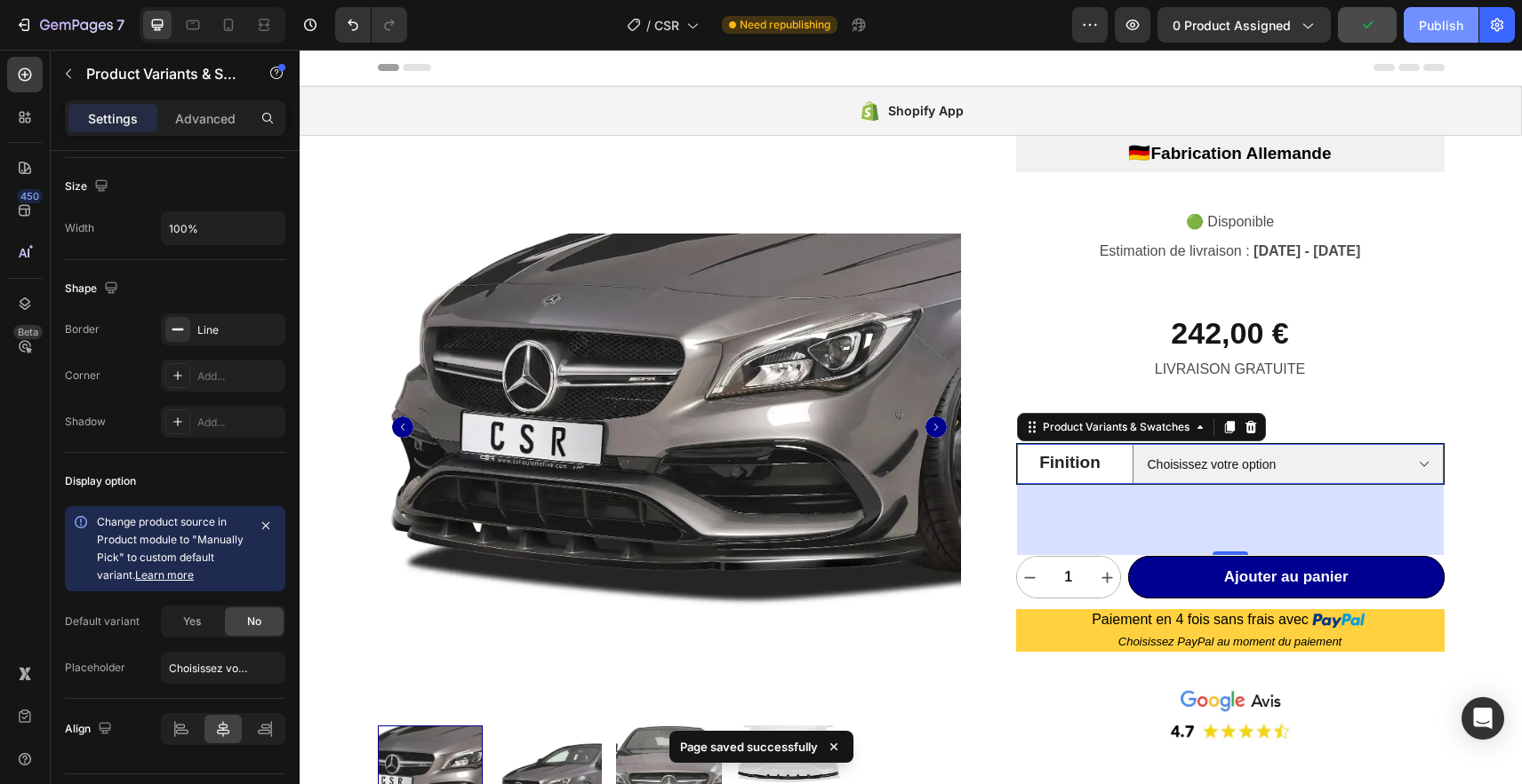
click at [1425, 28] on div "Publish" at bounding box center [1440, 25] width 44 height 19
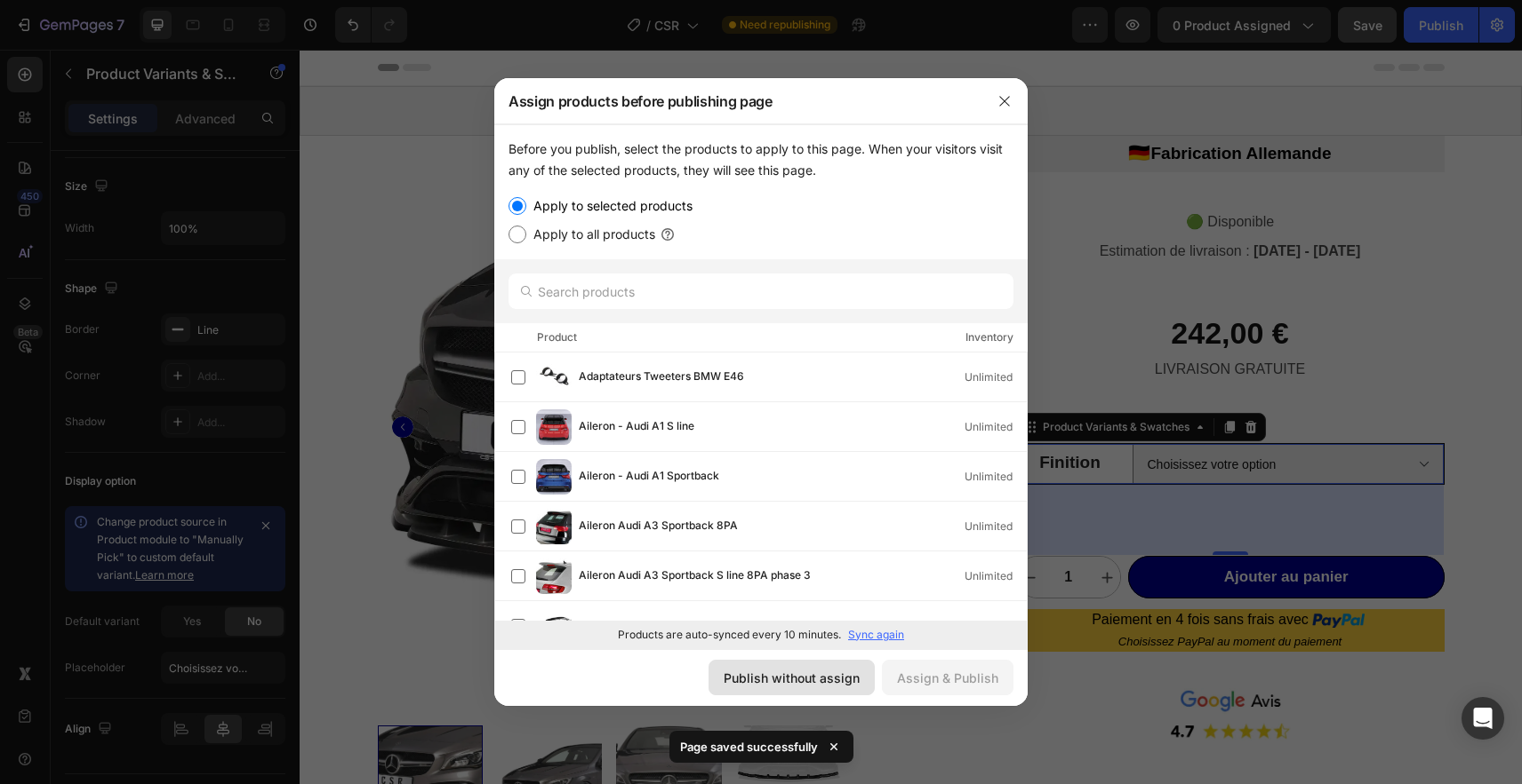
click at [794, 678] on div "Publish without assign" at bounding box center [791, 678] width 136 height 19
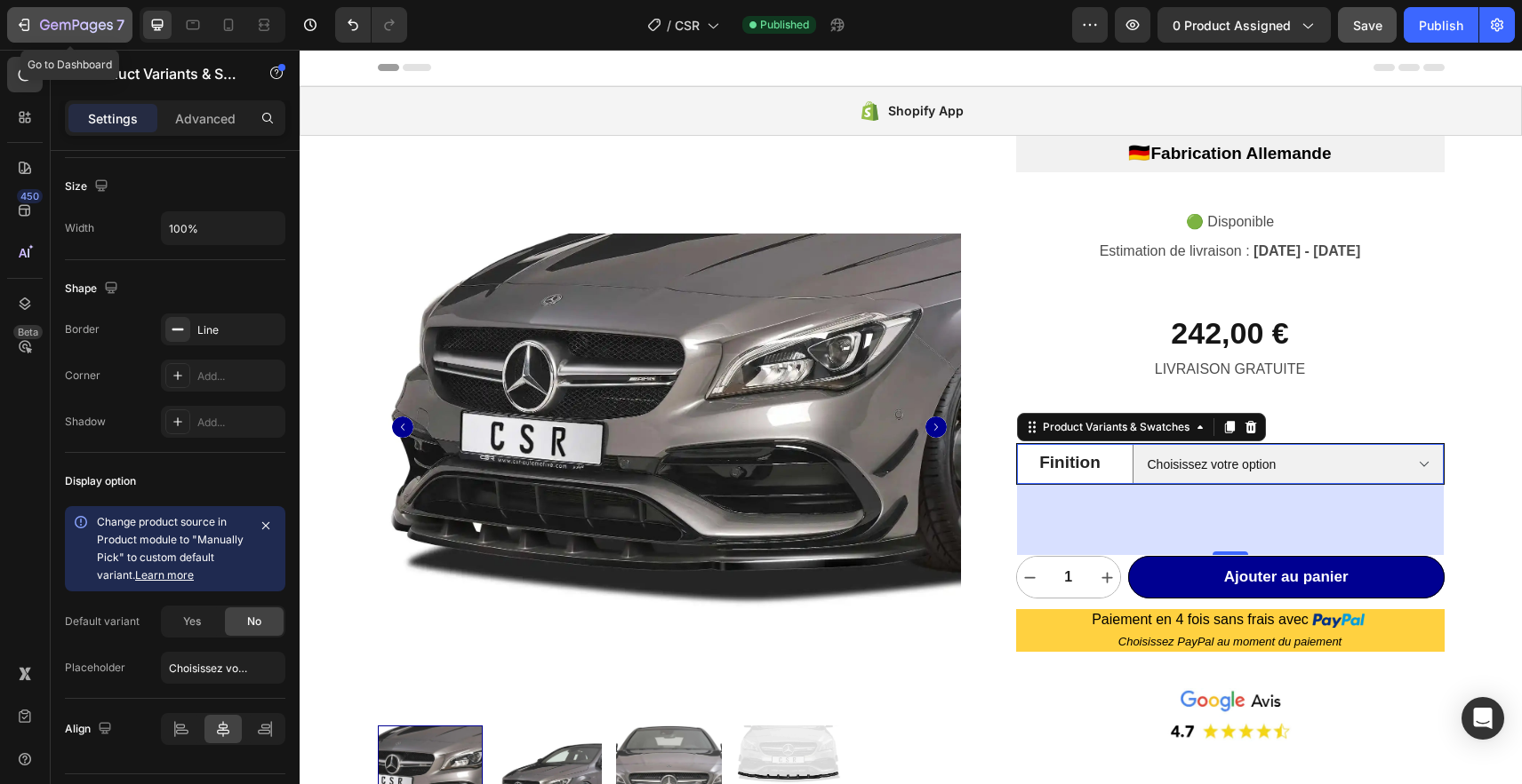
click at [47, 21] on icon "button" at bounding box center [44, 25] width 10 height 11
